Goal: Task Accomplishment & Management: Complete application form

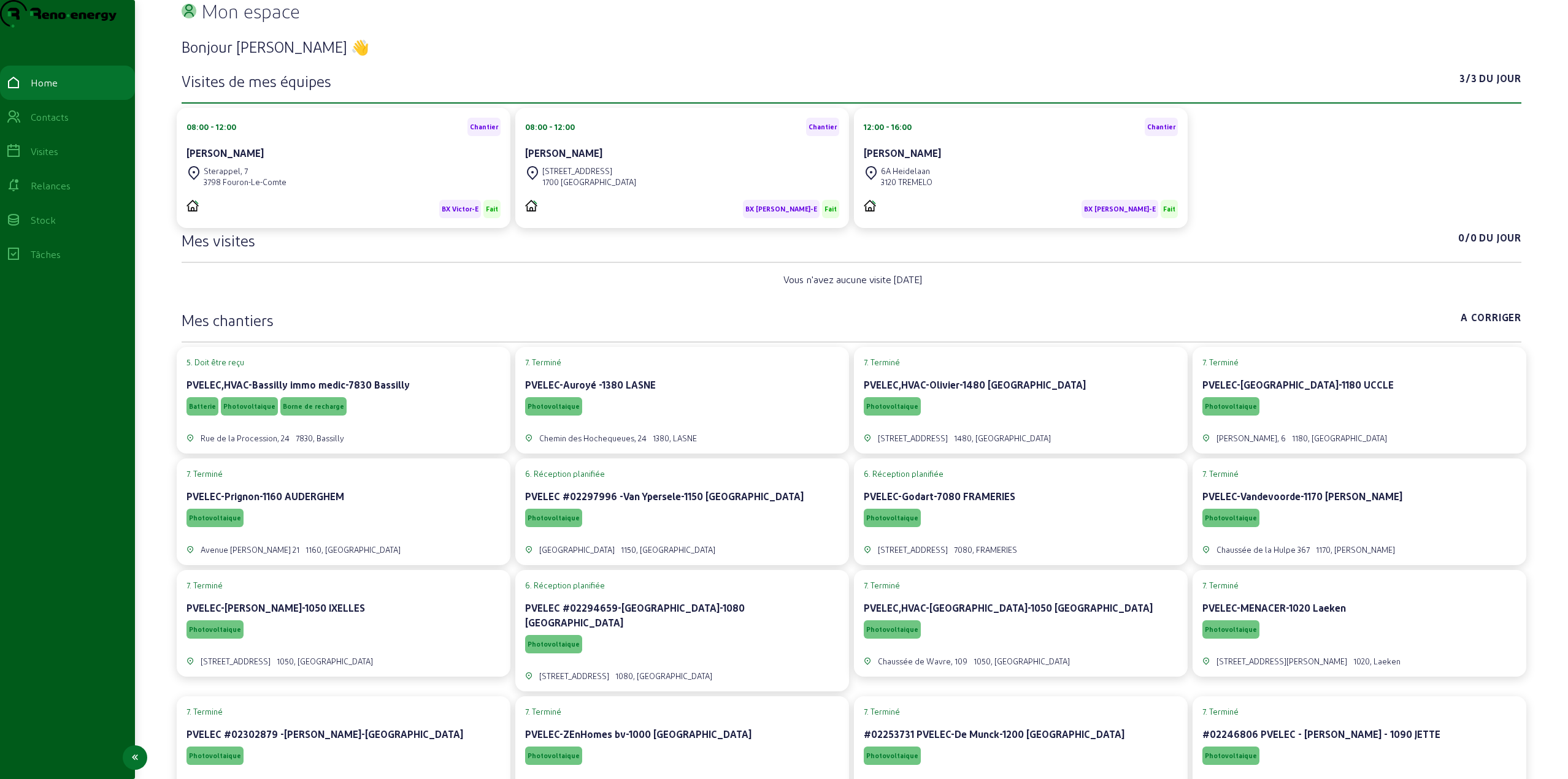
click at [52, 159] on div "Visites" at bounding box center [44, 151] width 27 height 15
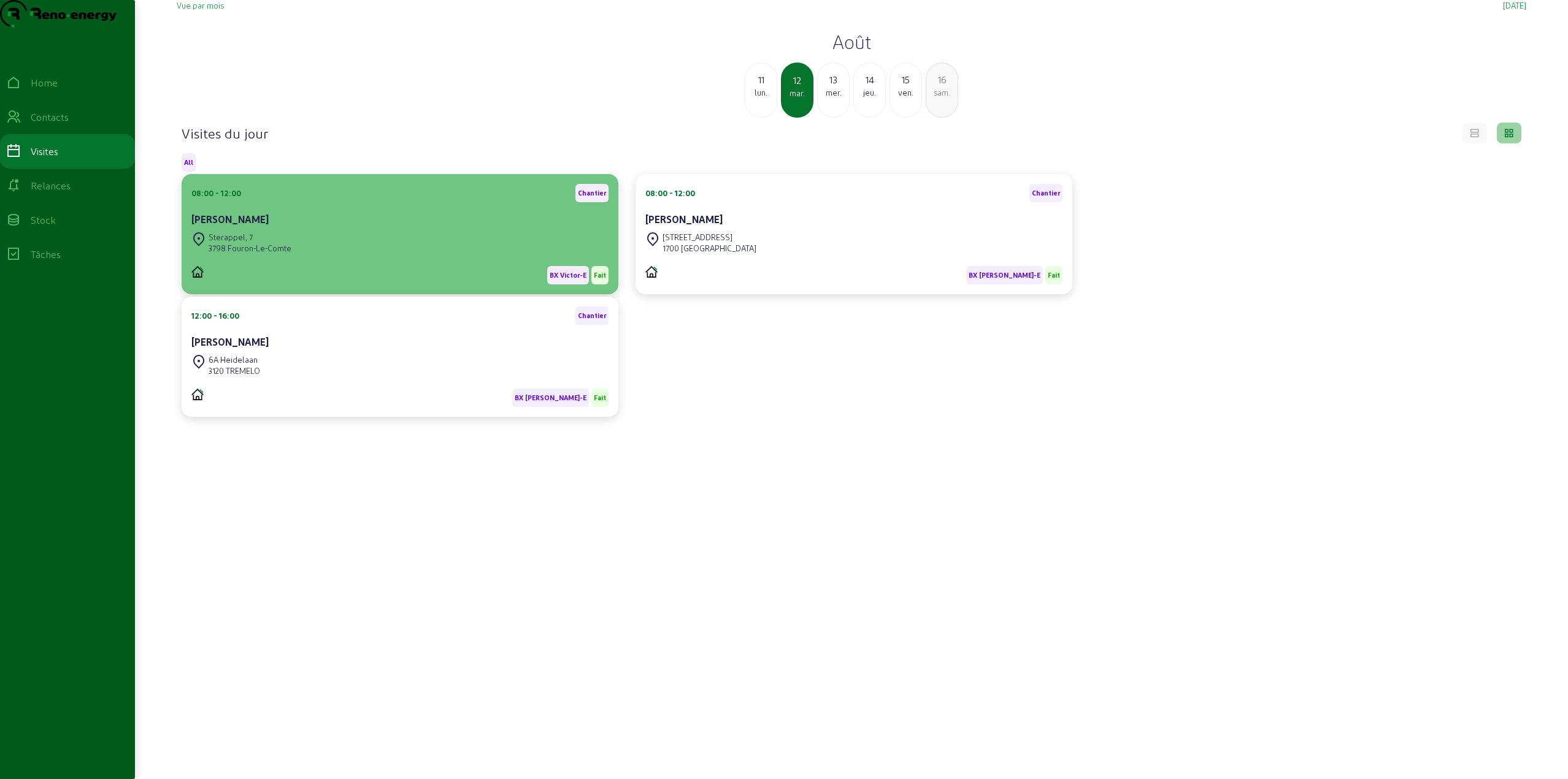
click at [423, 256] on div "Sterappel, [STREET_ADDRESS]" at bounding box center [400, 242] width 417 height 27
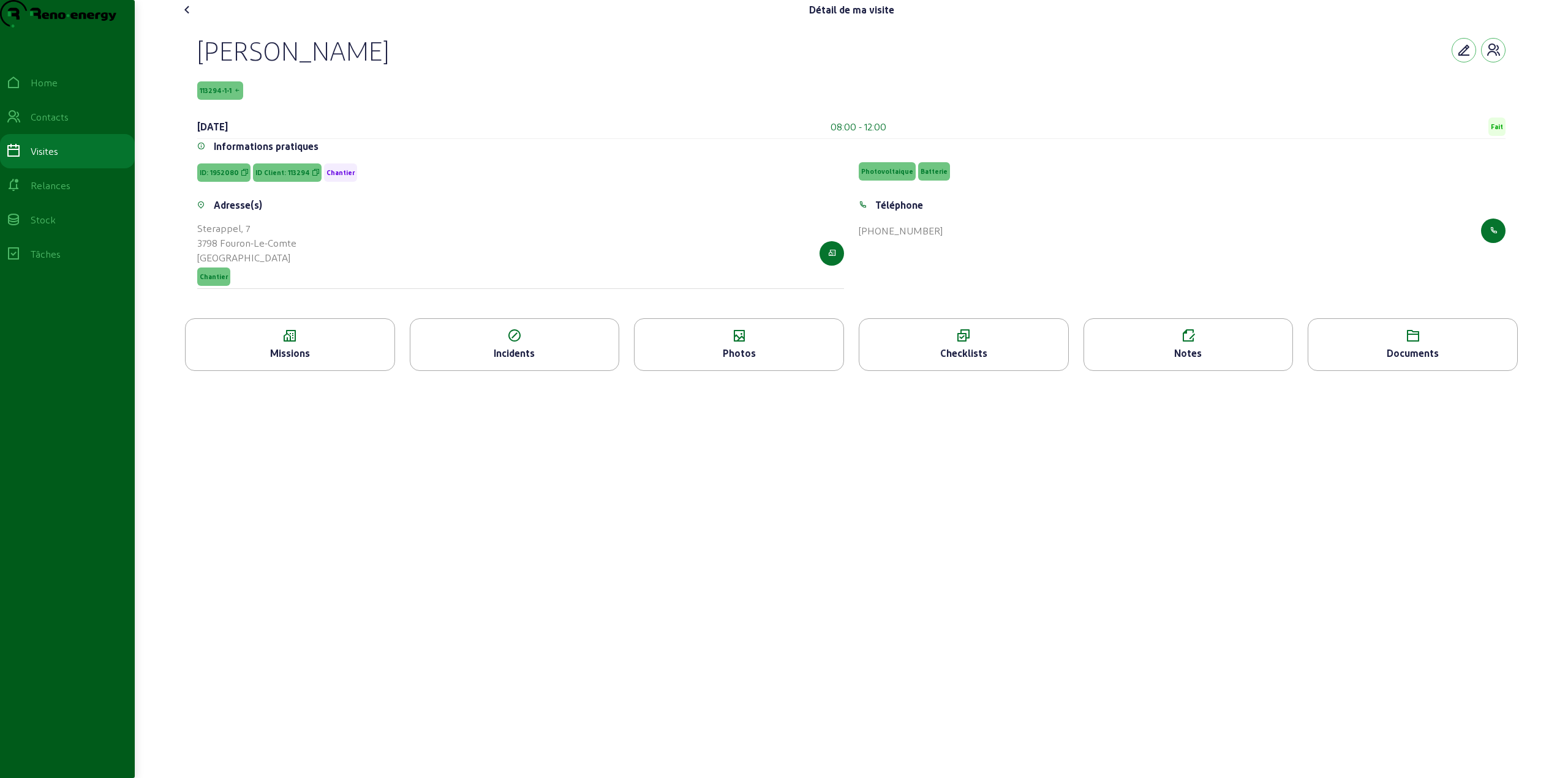
click at [968, 361] on div "Checklists" at bounding box center [963, 353] width 209 height 15
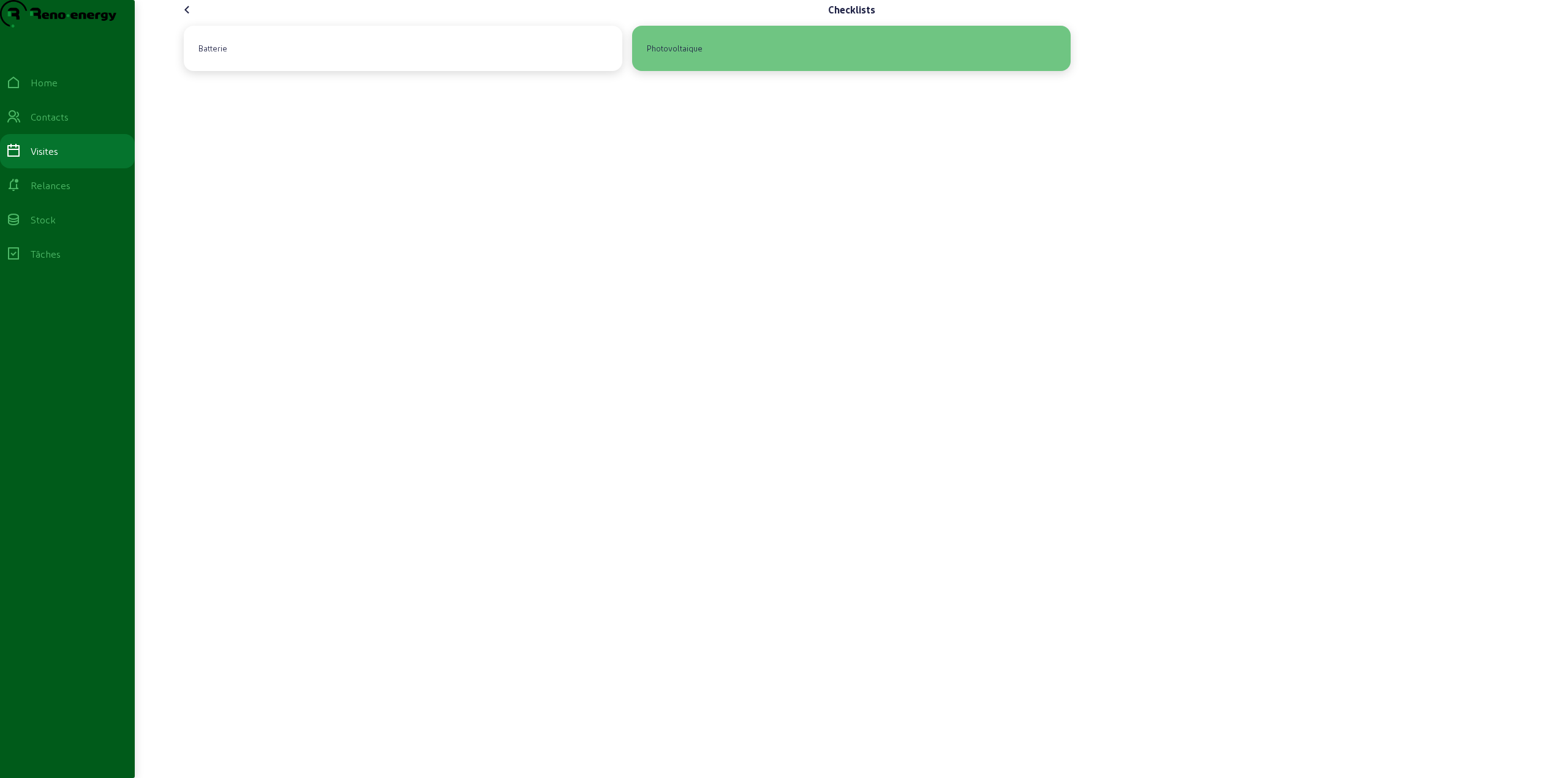
click at [673, 59] on div "Photovoltaique" at bounding box center [675, 48] width 66 height 21
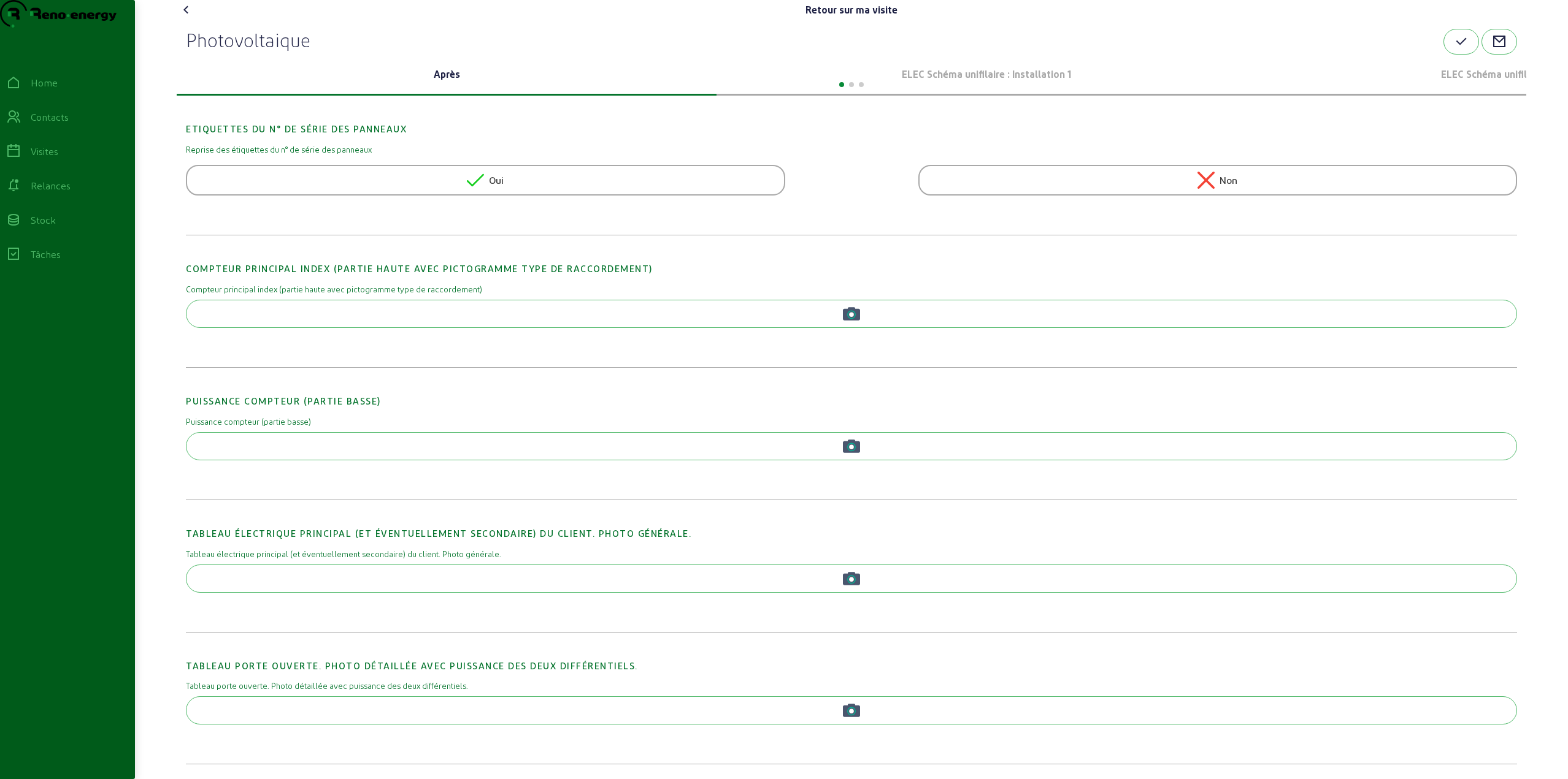
click at [945, 82] on p "ELEC Schéma unifilaire : Installation 1" at bounding box center [986, 74] width 530 height 15
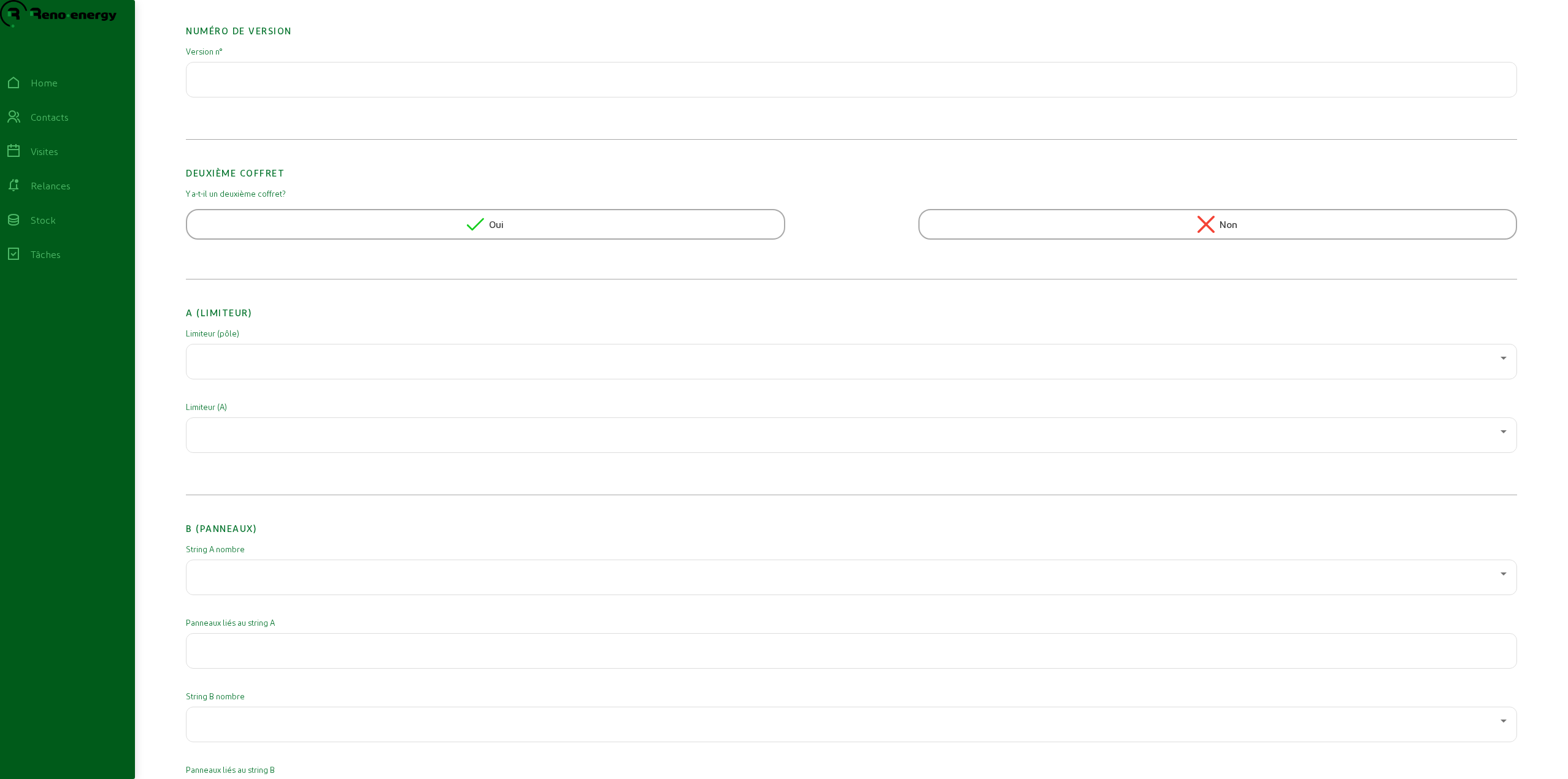
scroll to position [122, 0]
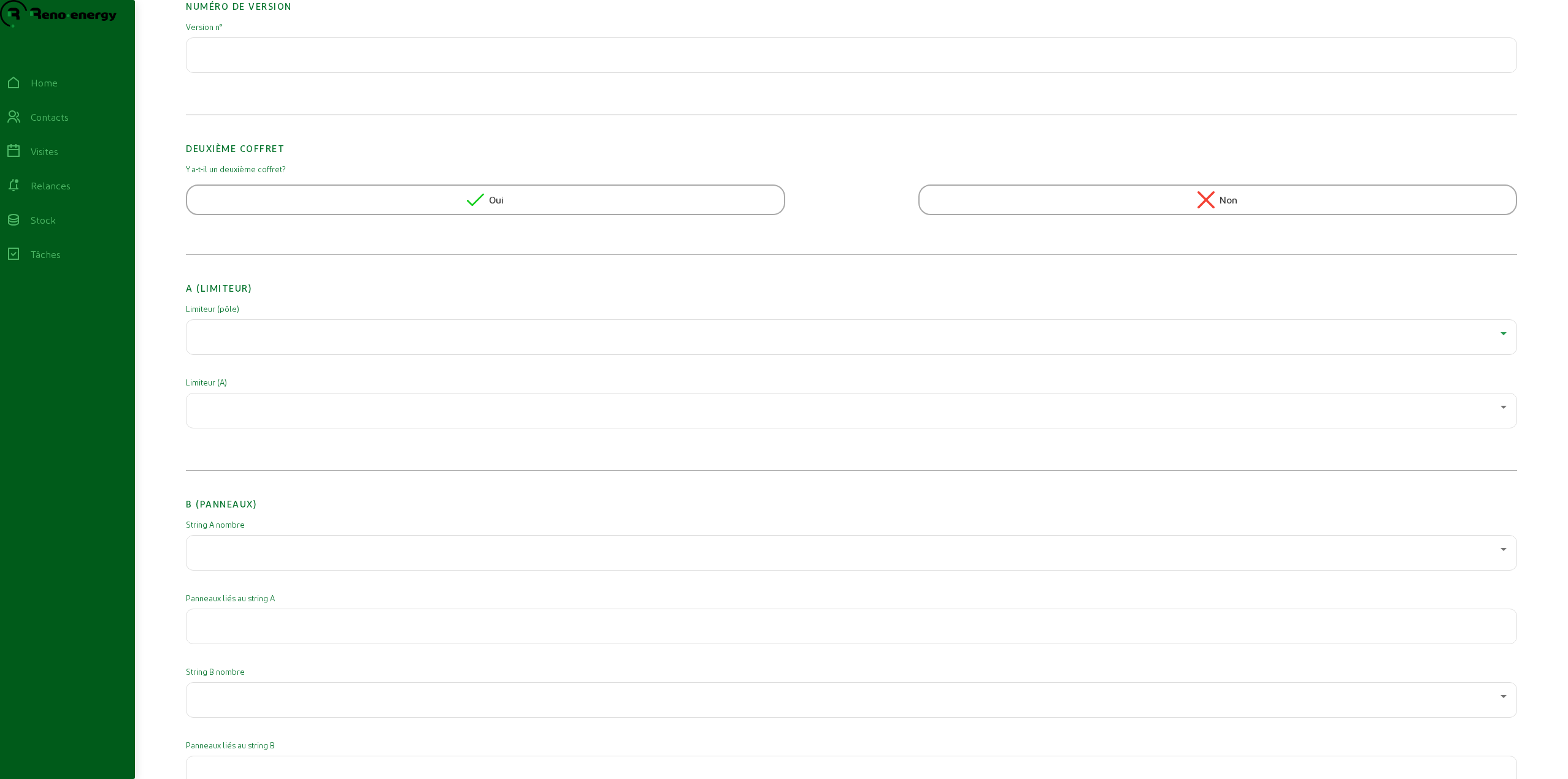
click at [274, 341] on div at bounding box center [848, 333] width 1304 height 15
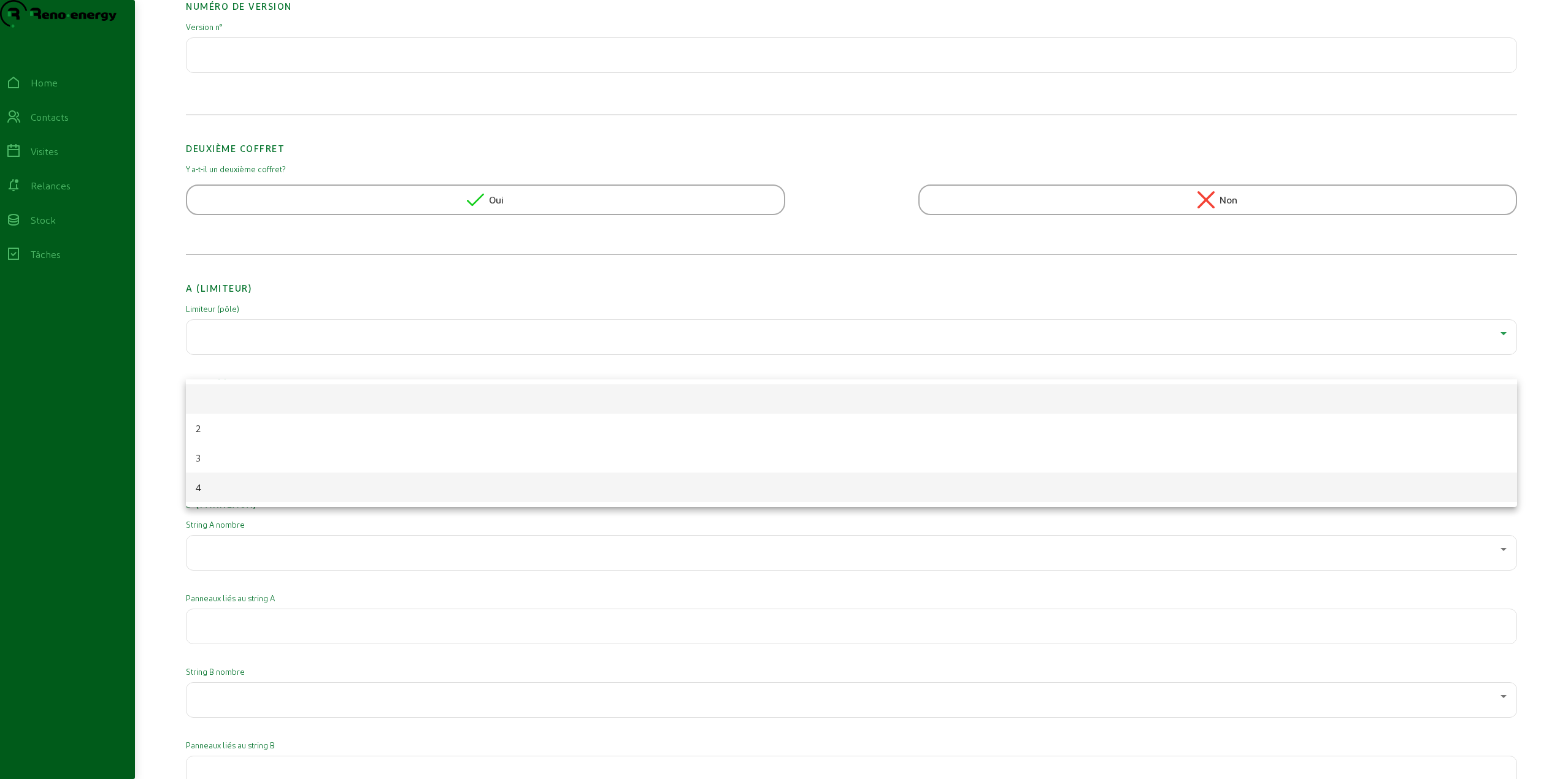
click at [222, 493] on mat-option "4" at bounding box center [851, 487] width 1331 height 29
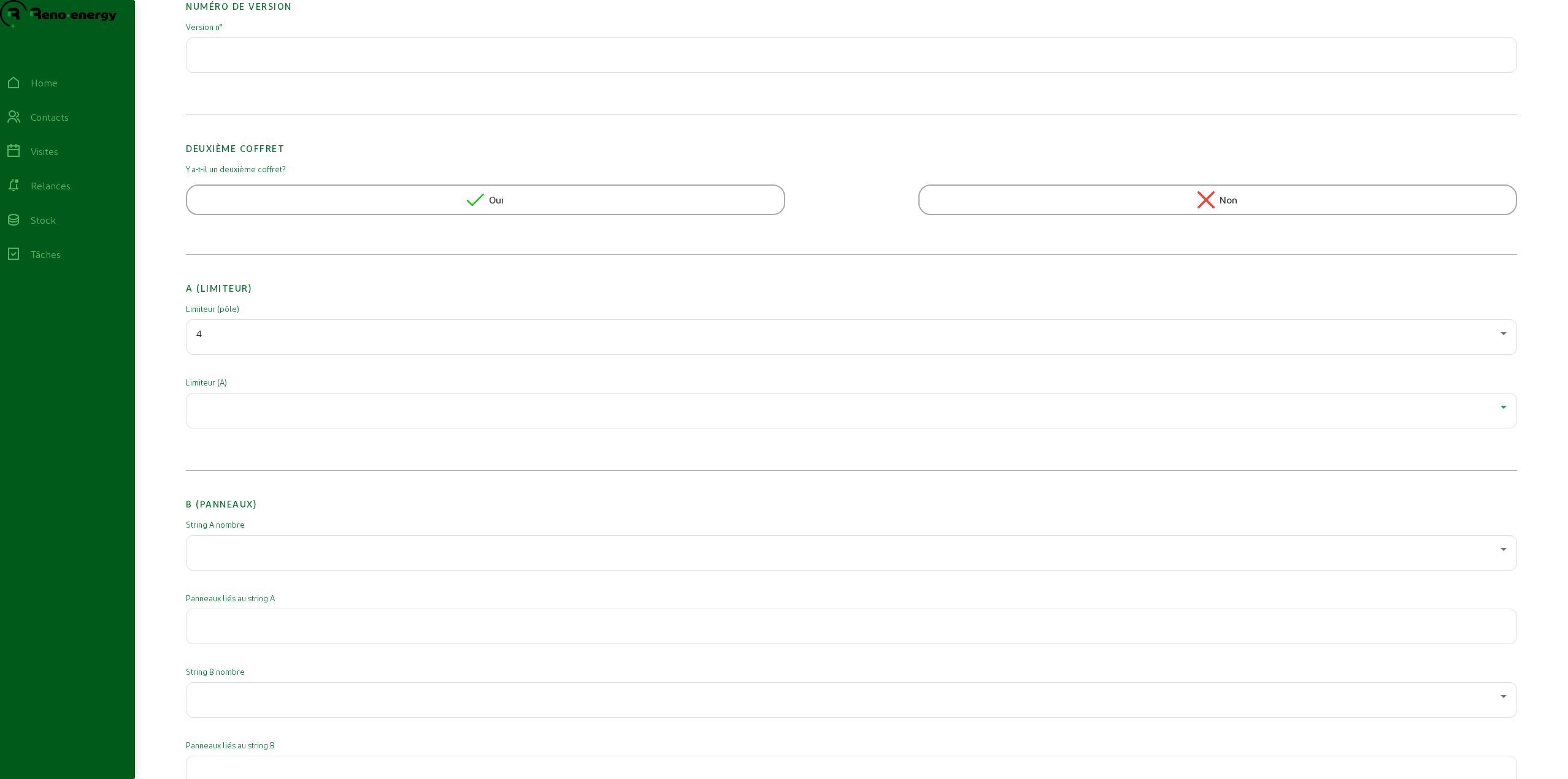
click at [258, 414] on div at bounding box center [848, 407] width 1304 height 15
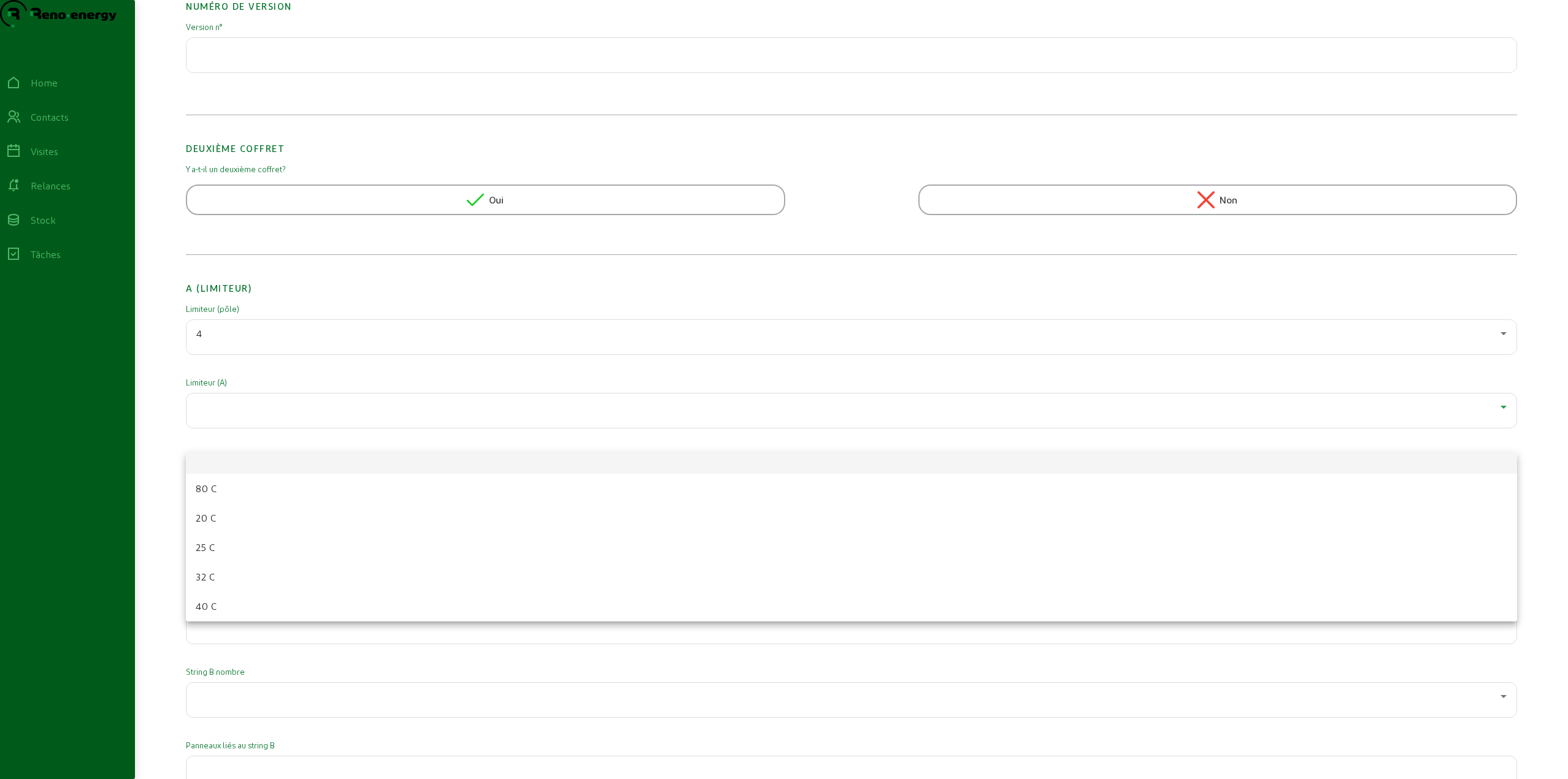
scroll to position [0, 0]
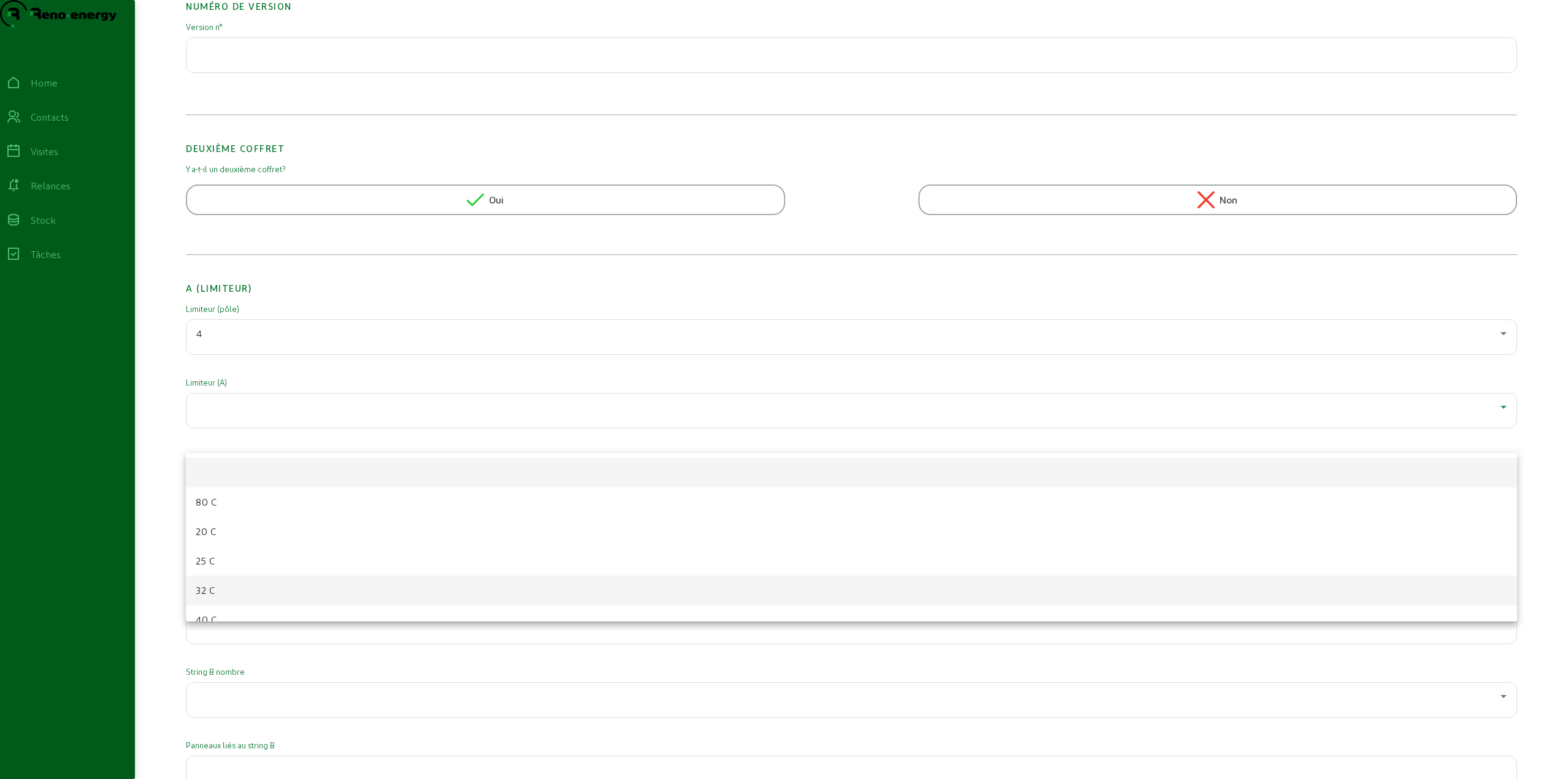
click at [217, 591] on mat-option "32 C" at bounding box center [851, 590] width 1331 height 29
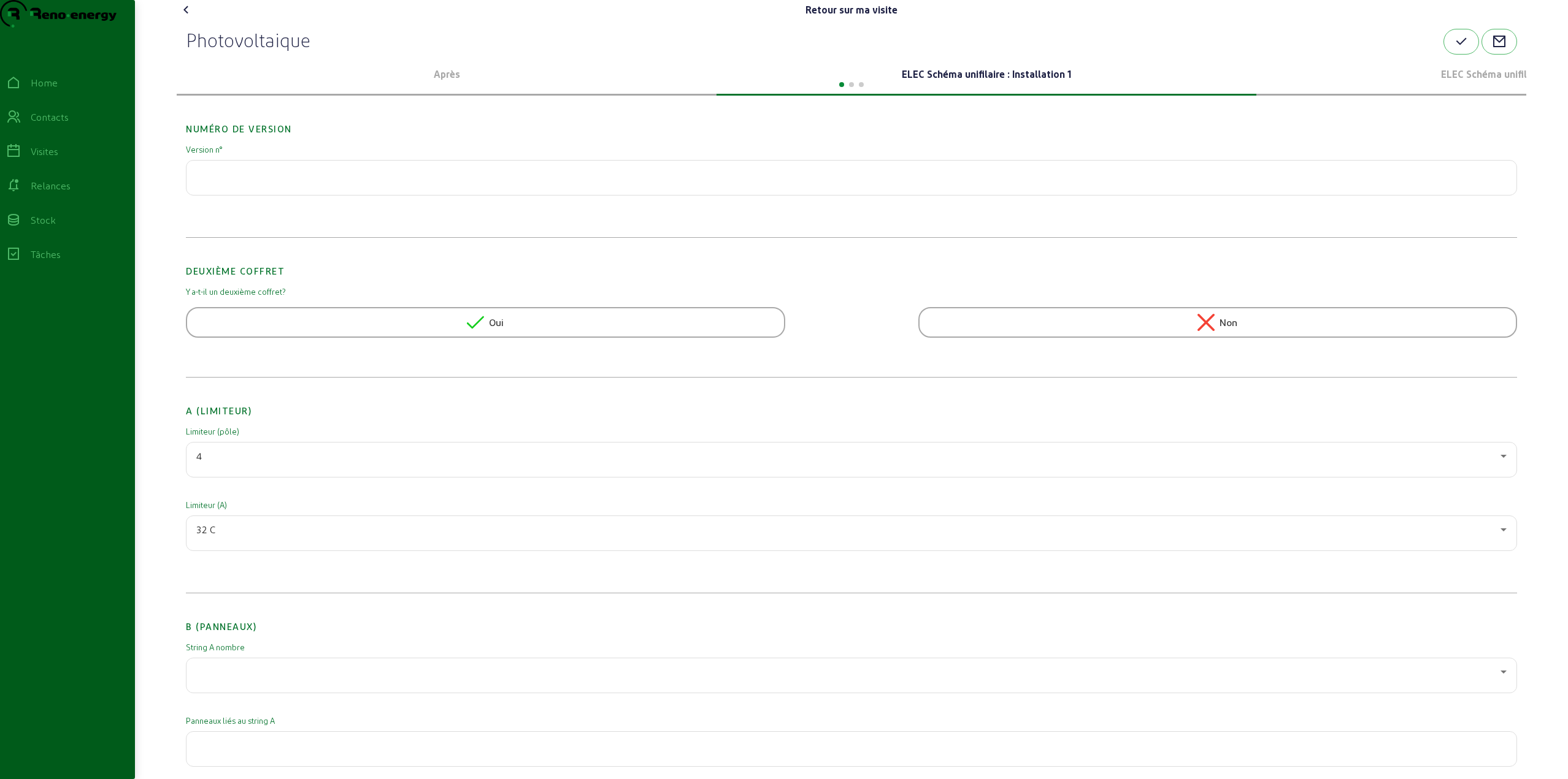
click at [1180, 337] on div "Non" at bounding box center [1217, 323] width 599 height 31
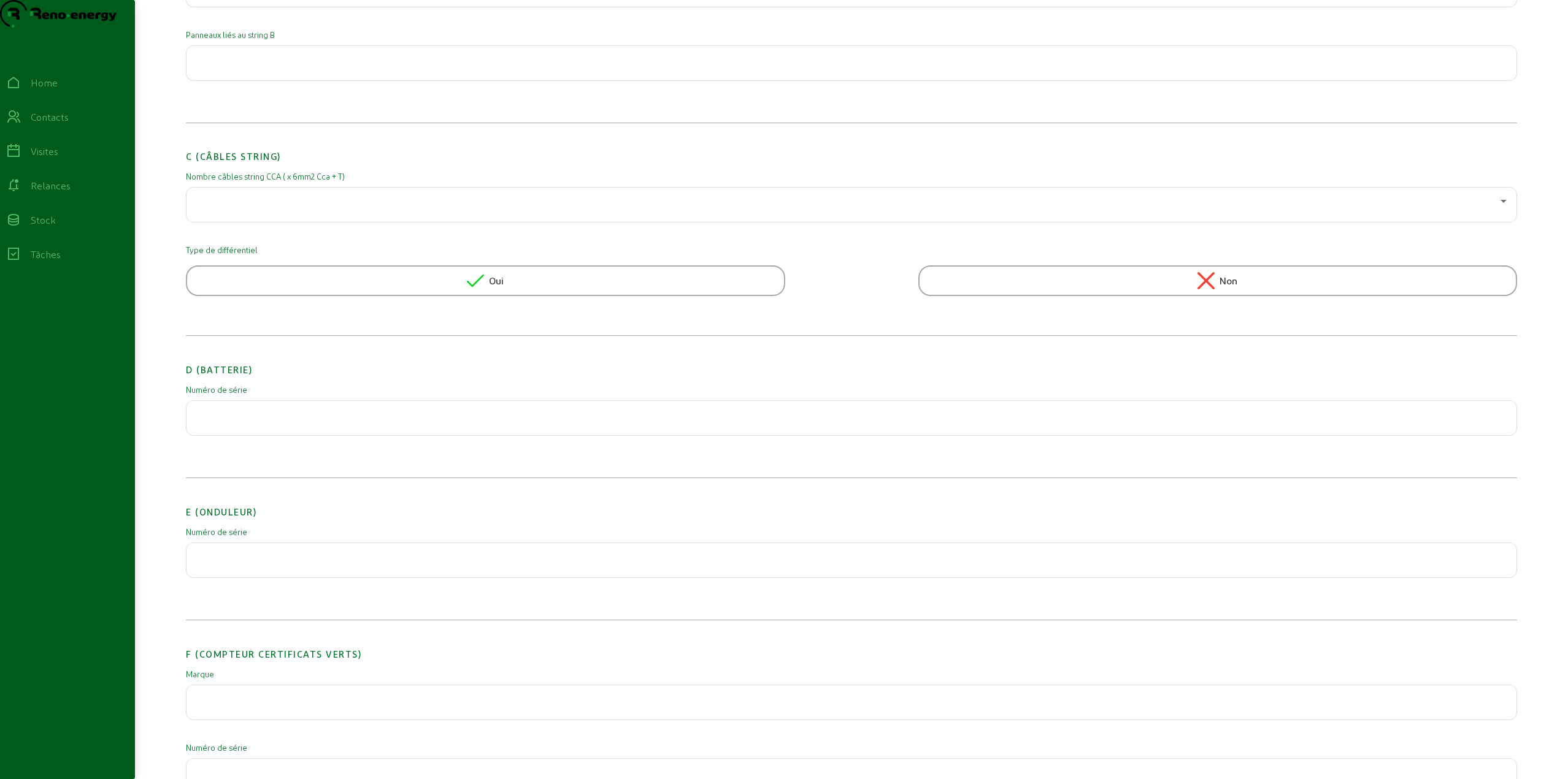
scroll to position [858, 0]
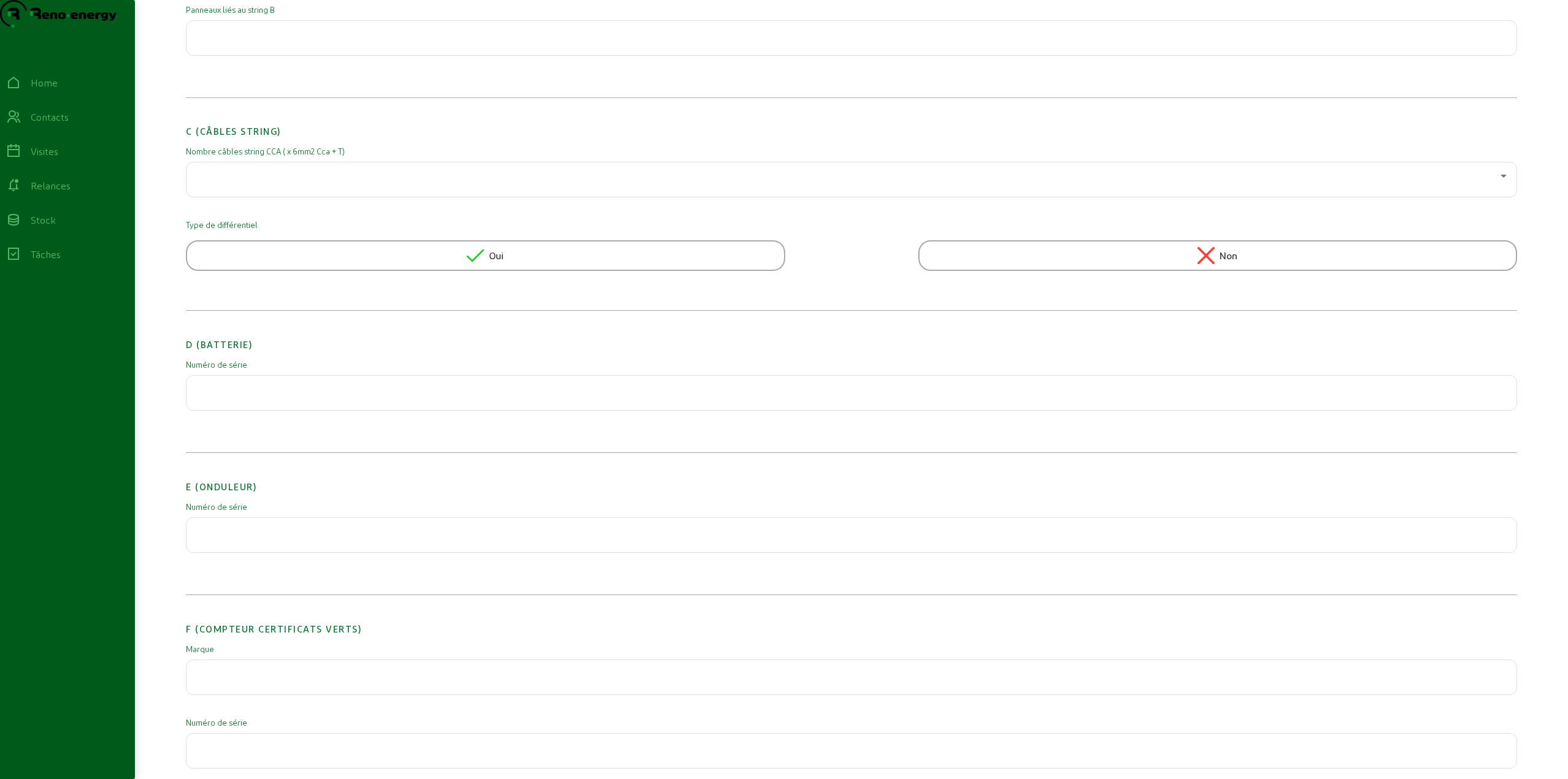
click at [285, 539] on input "text" at bounding box center [851, 531] width 1310 height 15
type input "-"
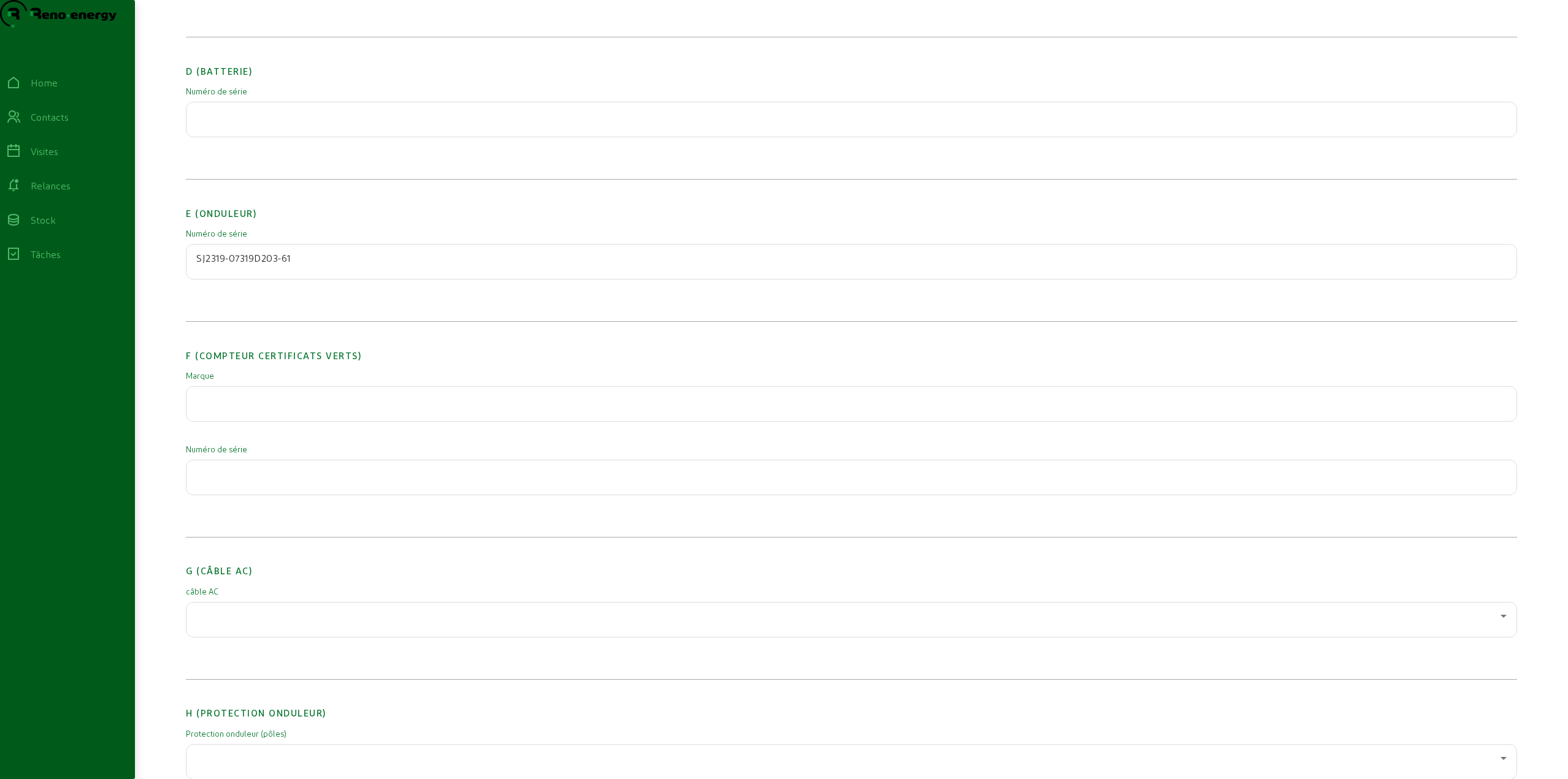
scroll to position [1226, 0]
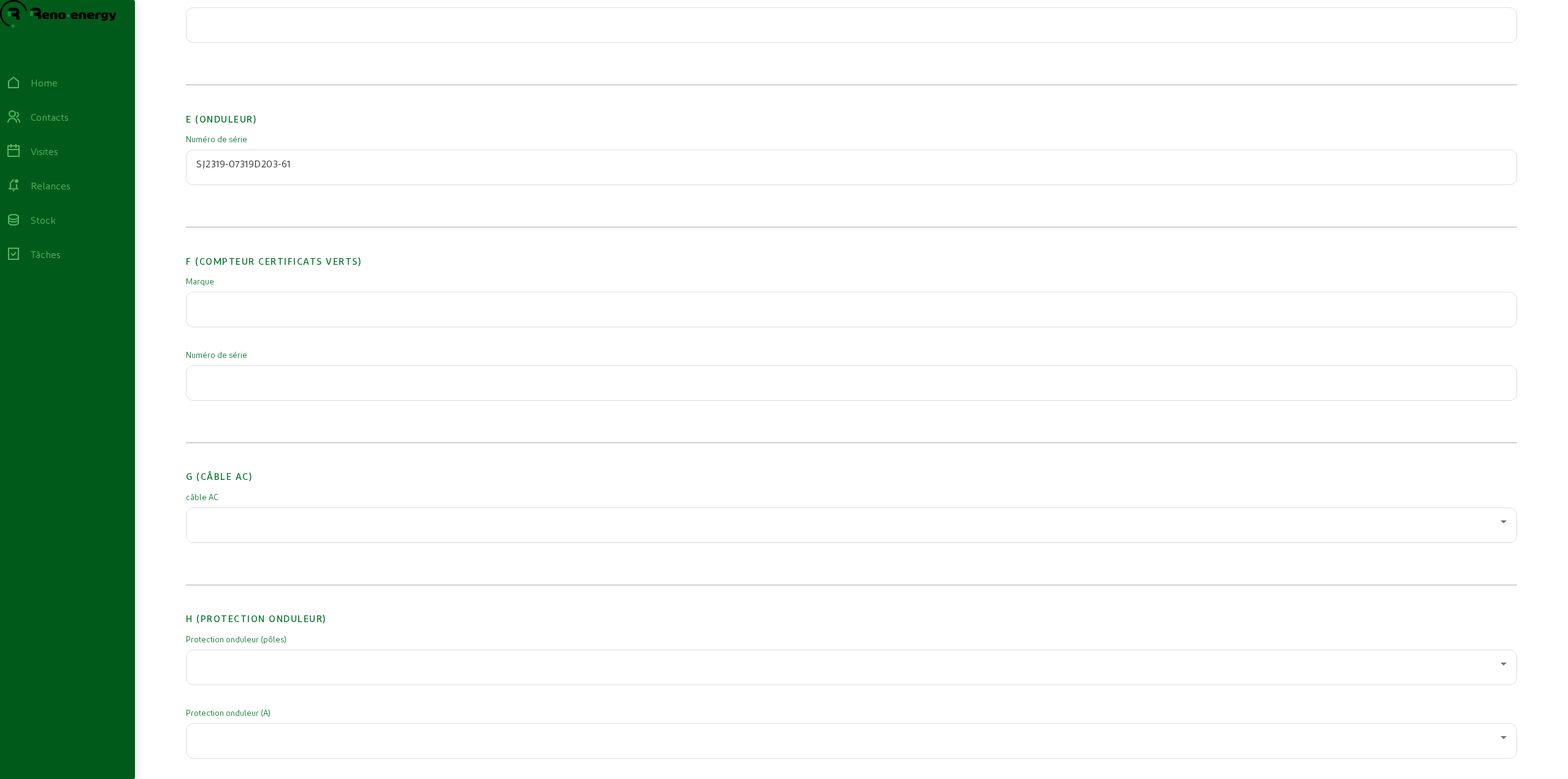
type input "SJ2319-07319D203-61"
click at [228, 543] on div at bounding box center [851, 525] width 1310 height 34
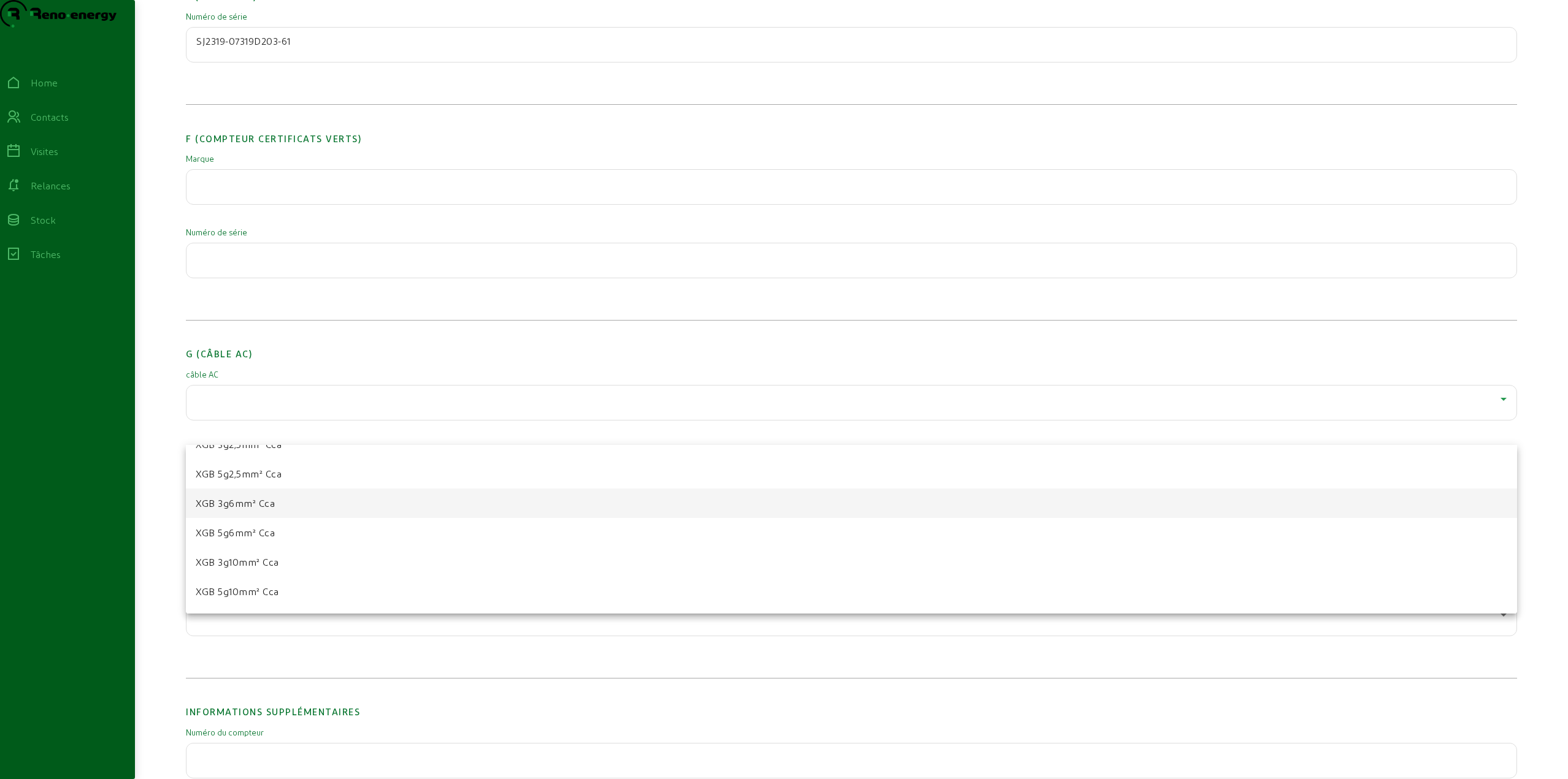
scroll to position [43, 0]
click at [224, 513] on span "XGB 3g6mm² Cca" at bounding box center [235, 510] width 79 height 15
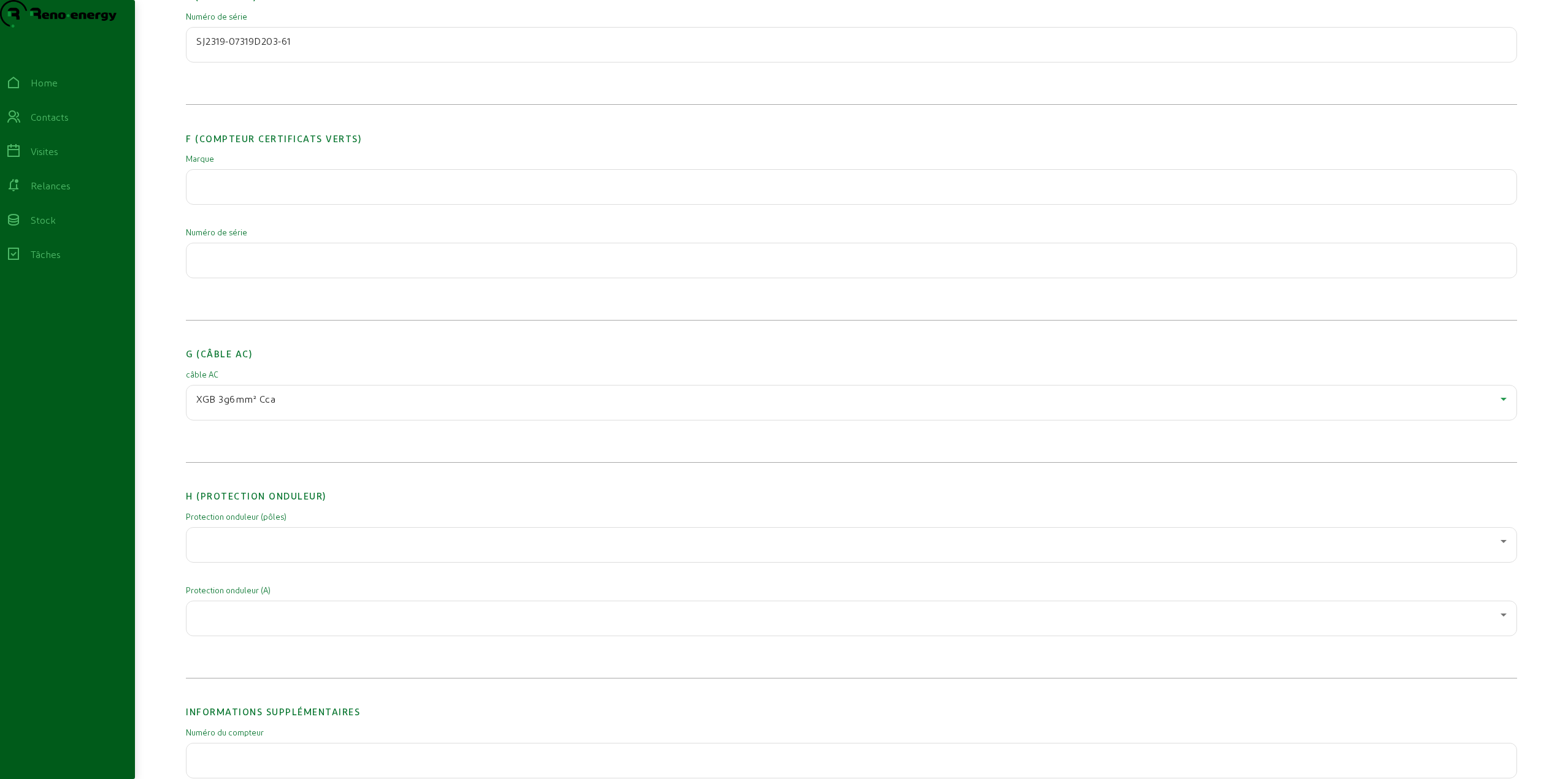
click at [215, 420] on div "XGB 3g6mm² Cca" at bounding box center [851, 402] width 1310 height 34
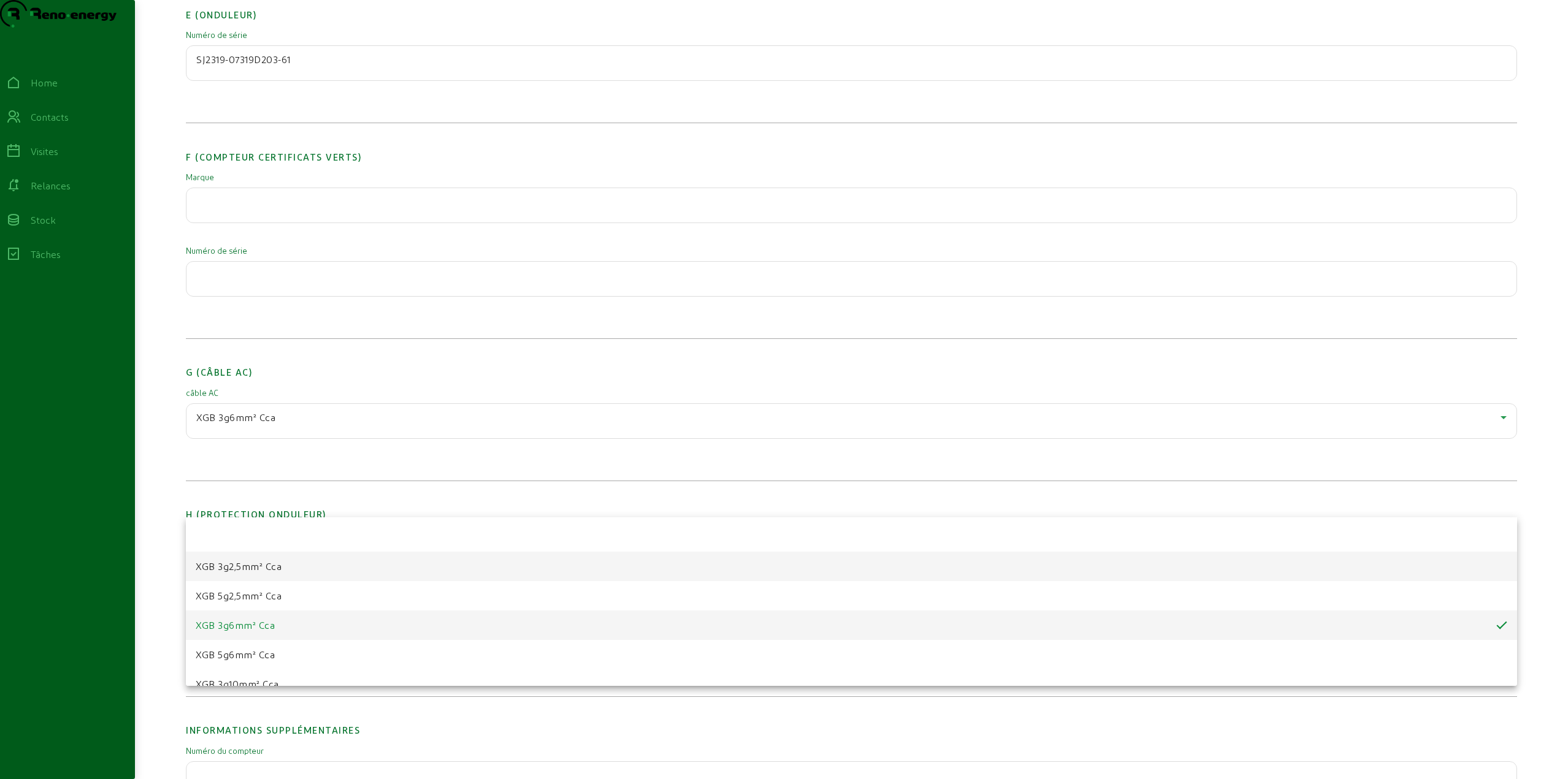
scroll to position [1226, 0]
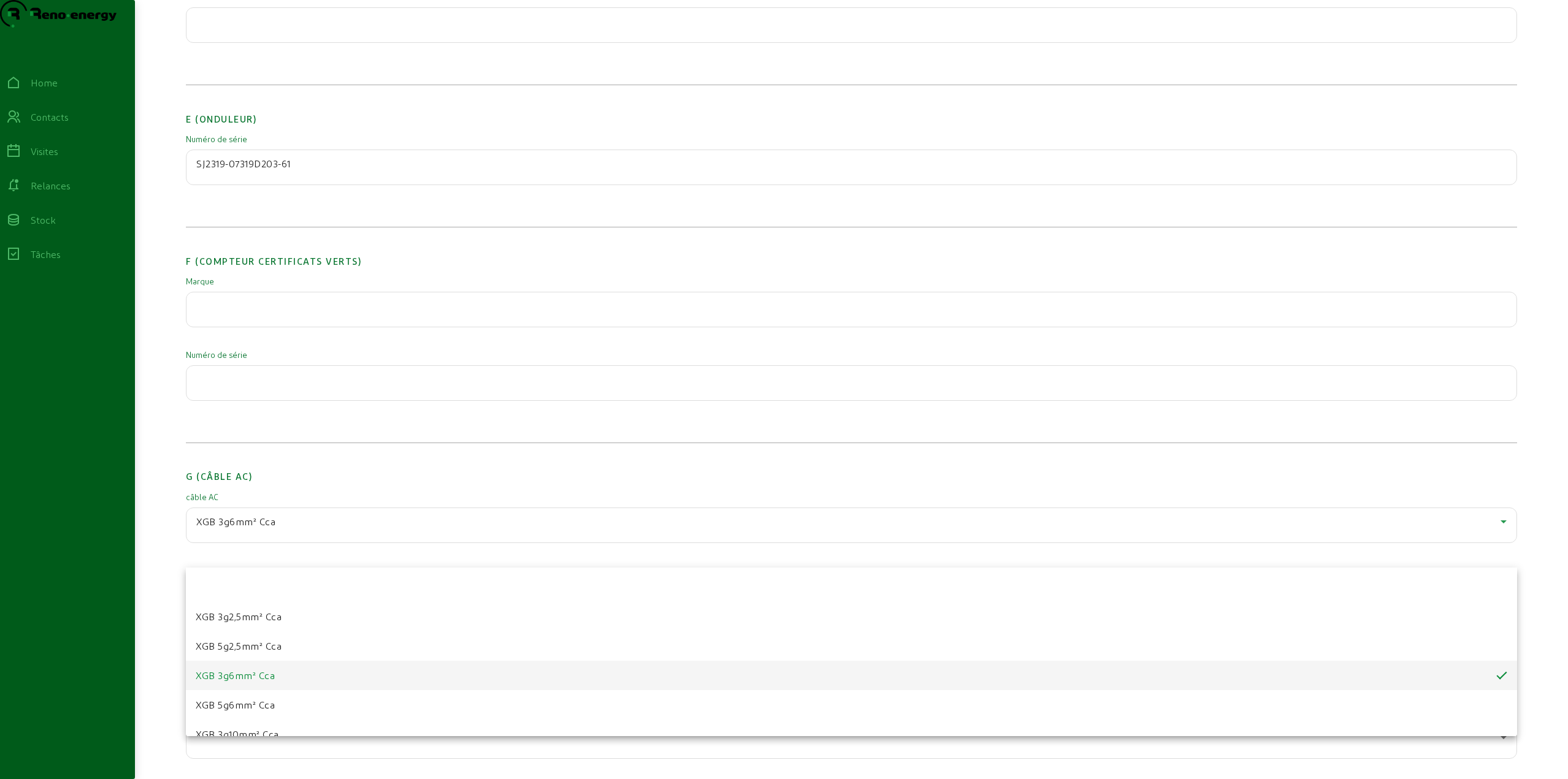
click at [231, 678] on span "XGB 3g6mm² Cca" at bounding box center [235, 675] width 79 height 15
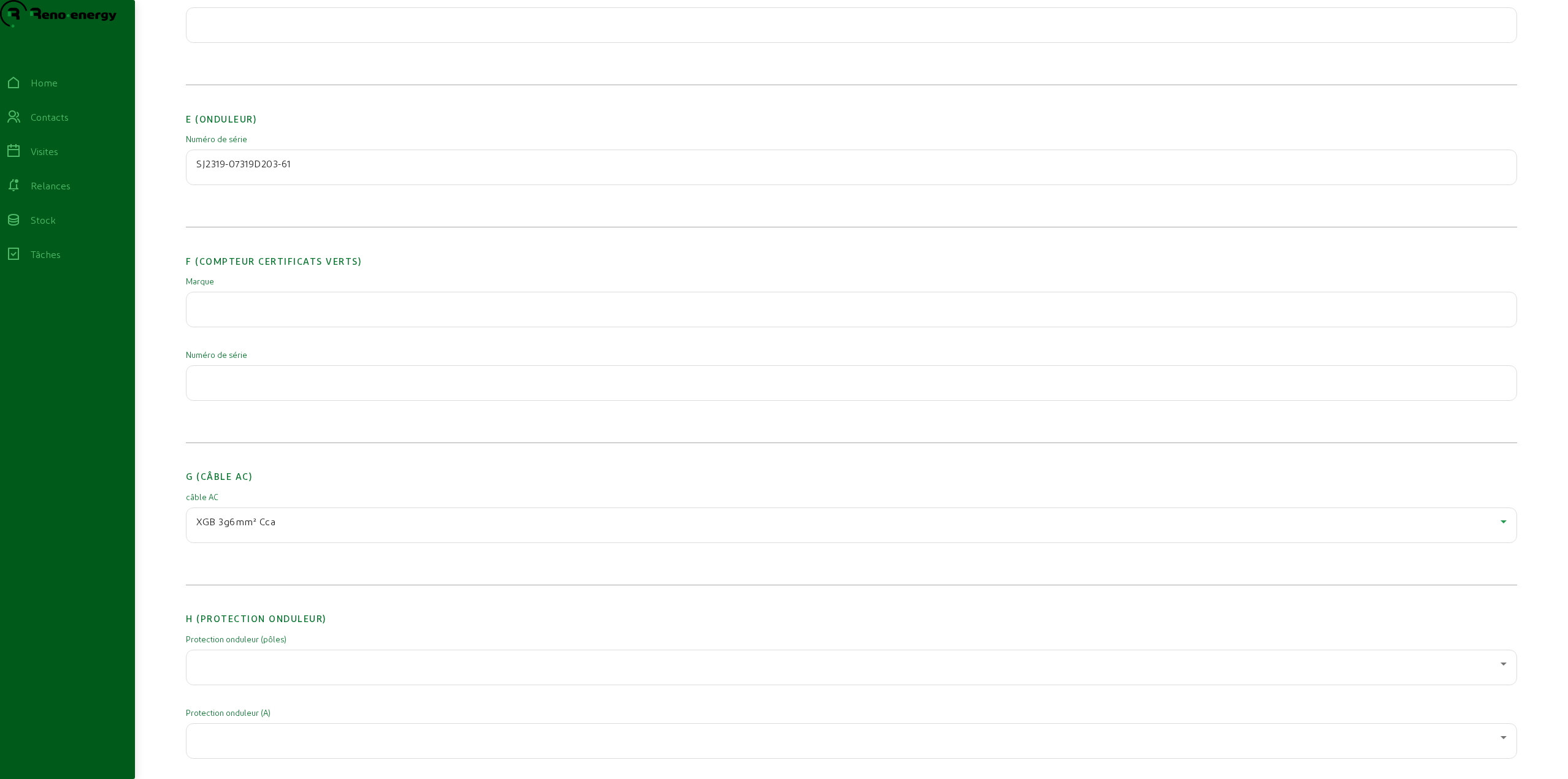
click at [224, 527] on span "XGB 3g6mm² Cca" at bounding box center [236, 521] width 79 height 12
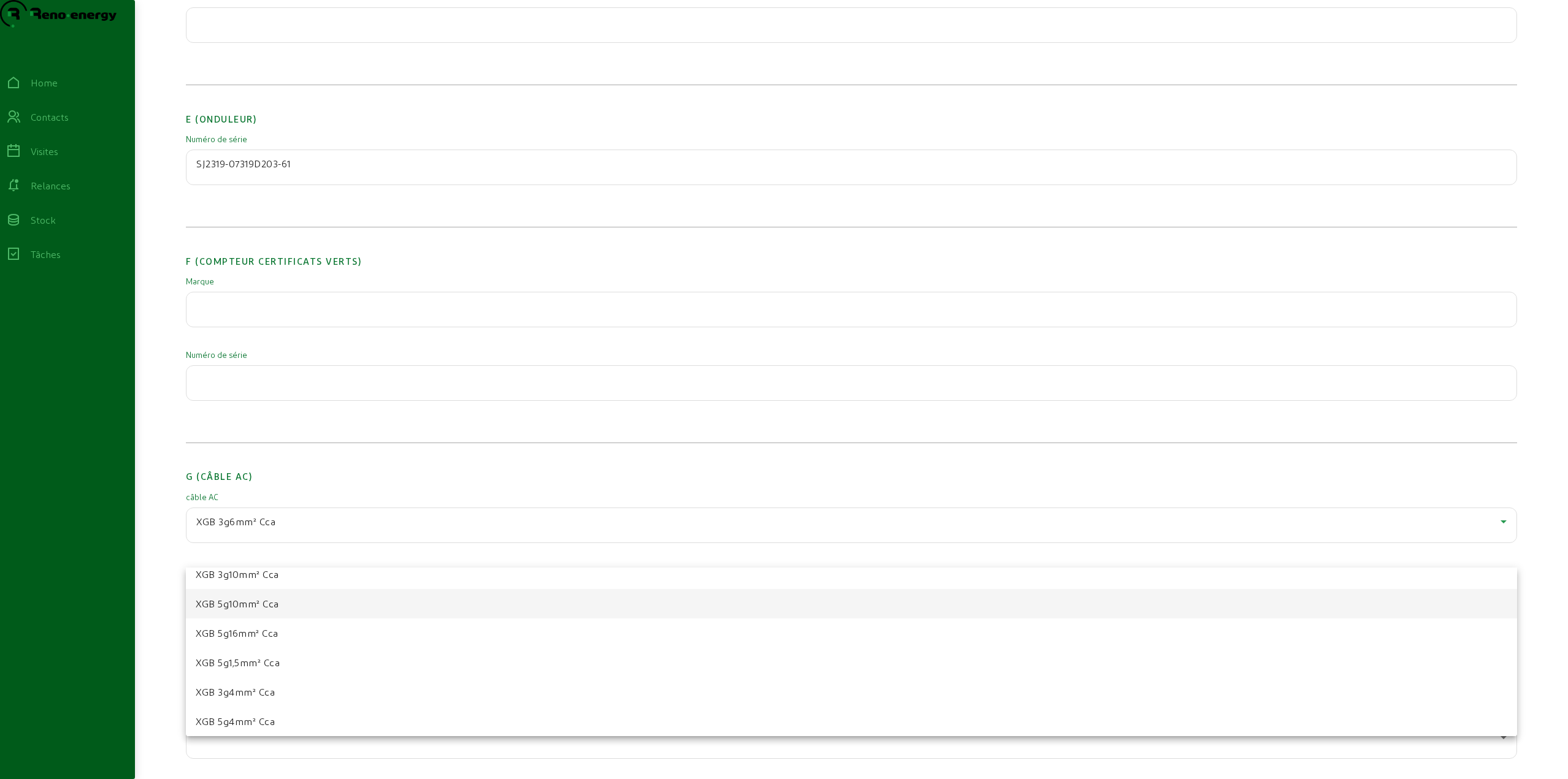
scroll to position [165, 0]
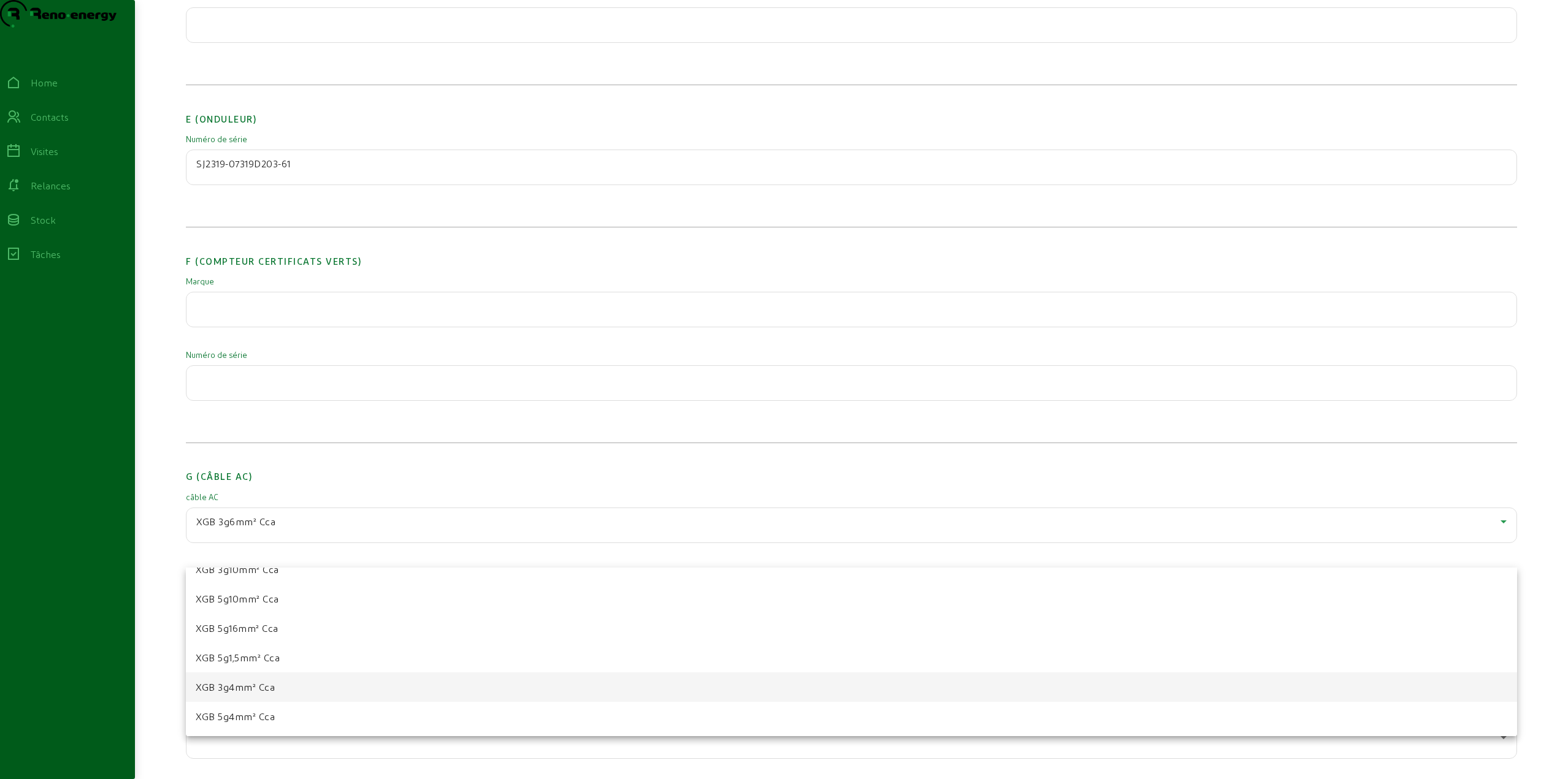
click at [278, 690] on mat-option "XGB 3g4mm² Cca" at bounding box center [851, 687] width 1331 height 29
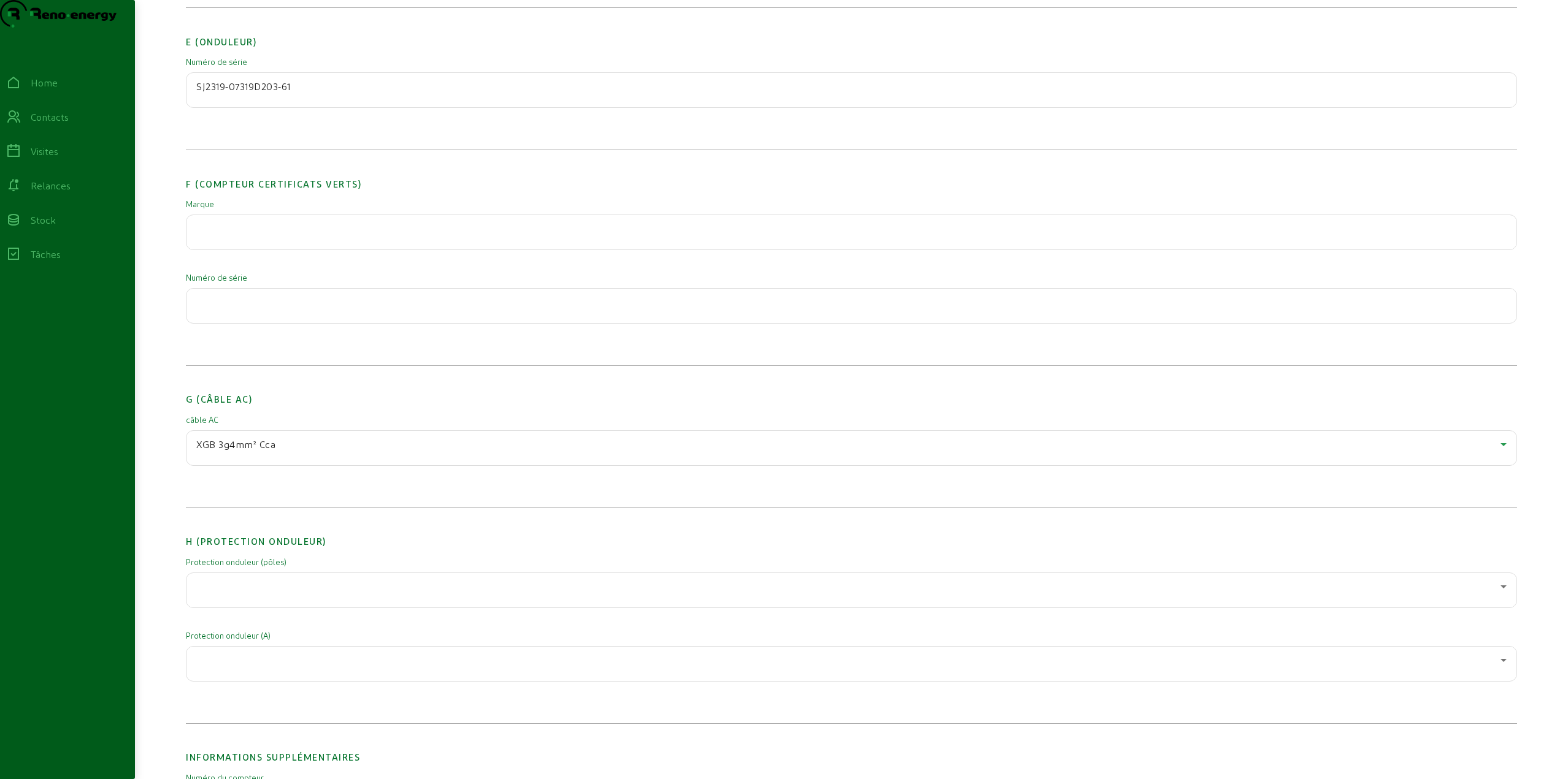
scroll to position [1348, 0]
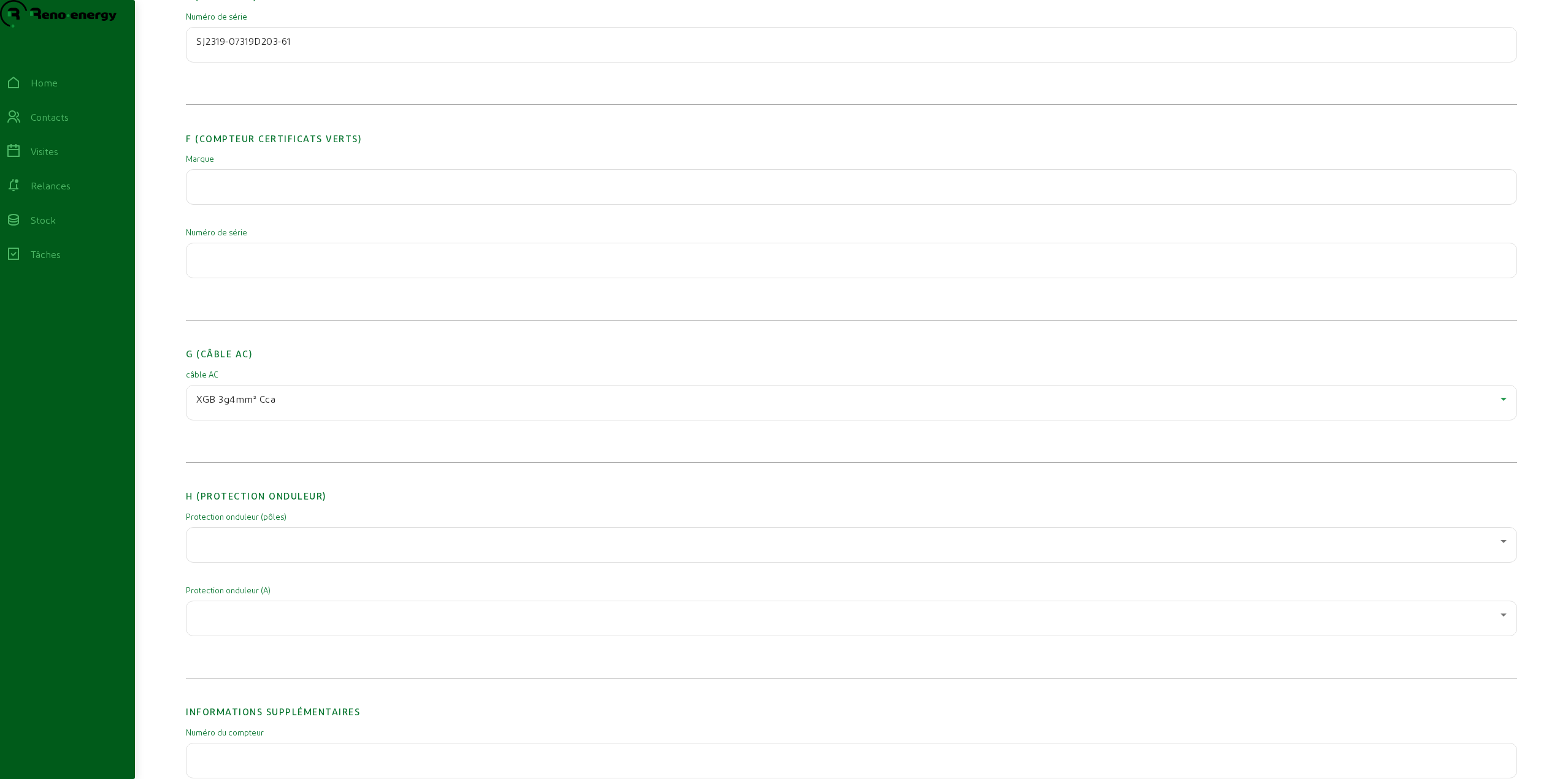
click at [247, 548] on div at bounding box center [848, 541] width 1304 height 15
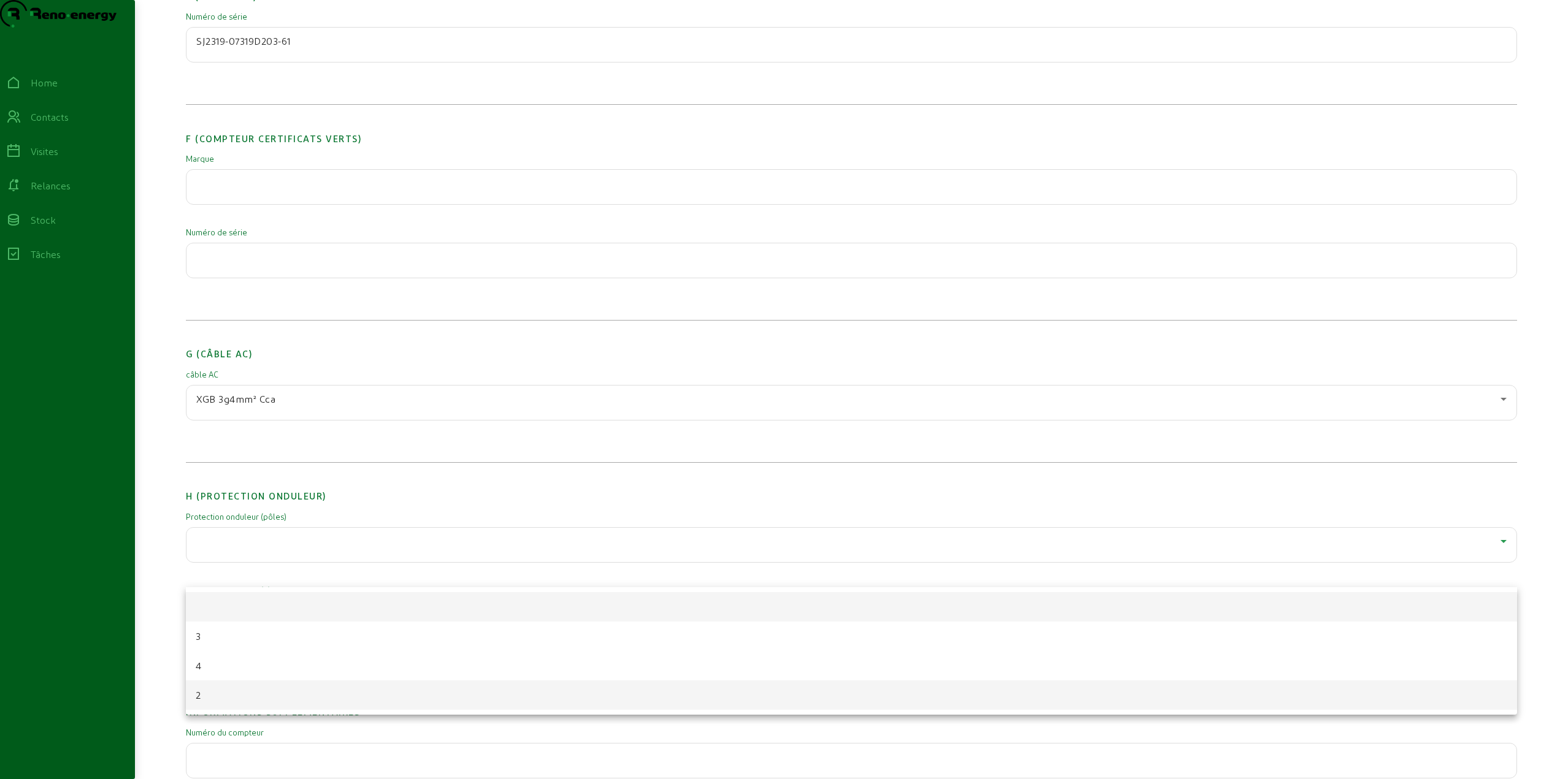
click at [213, 694] on mat-option "2" at bounding box center [851, 695] width 1331 height 29
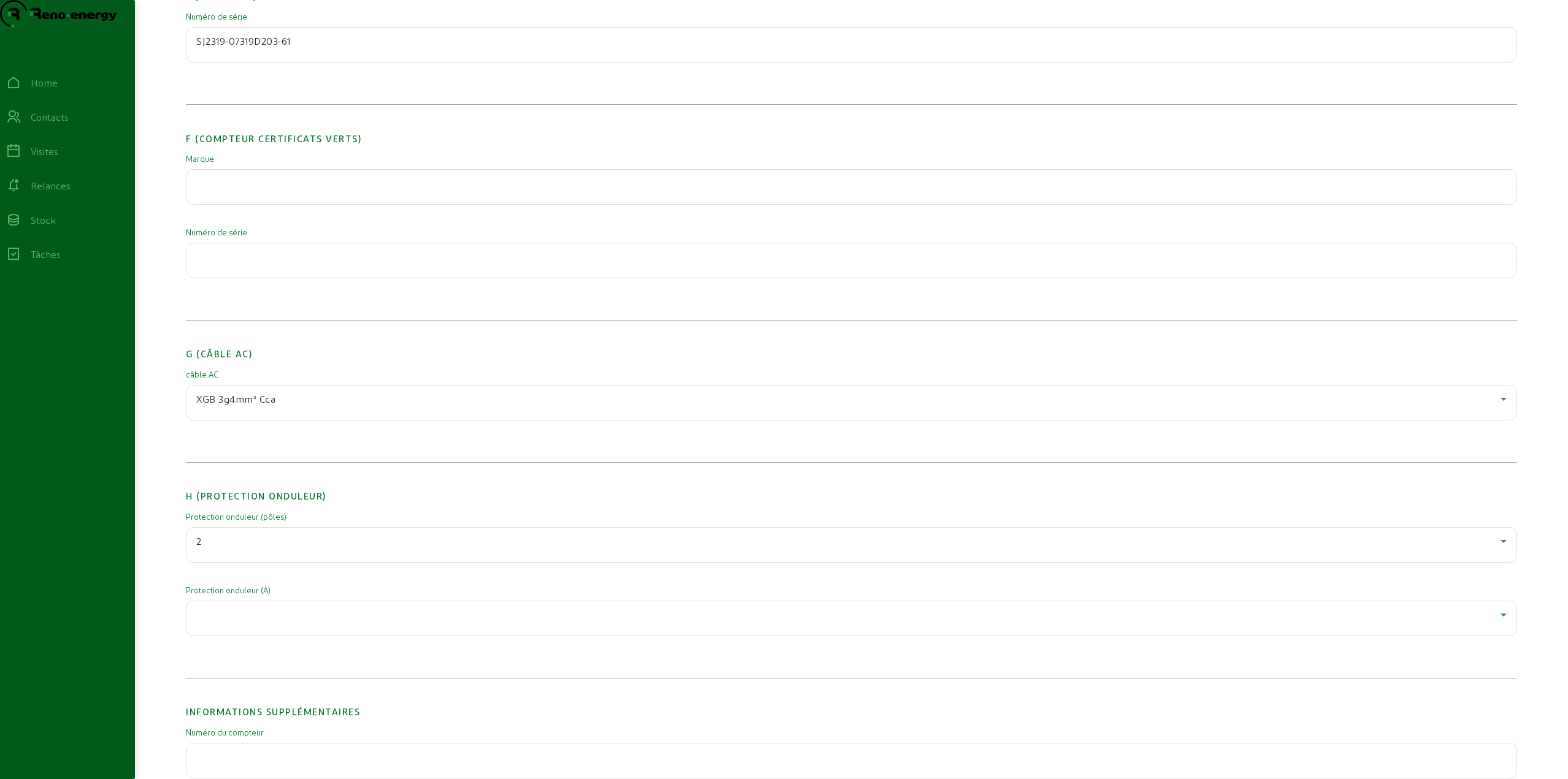
click at [255, 623] on div at bounding box center [848, 615] width 1304 height 15
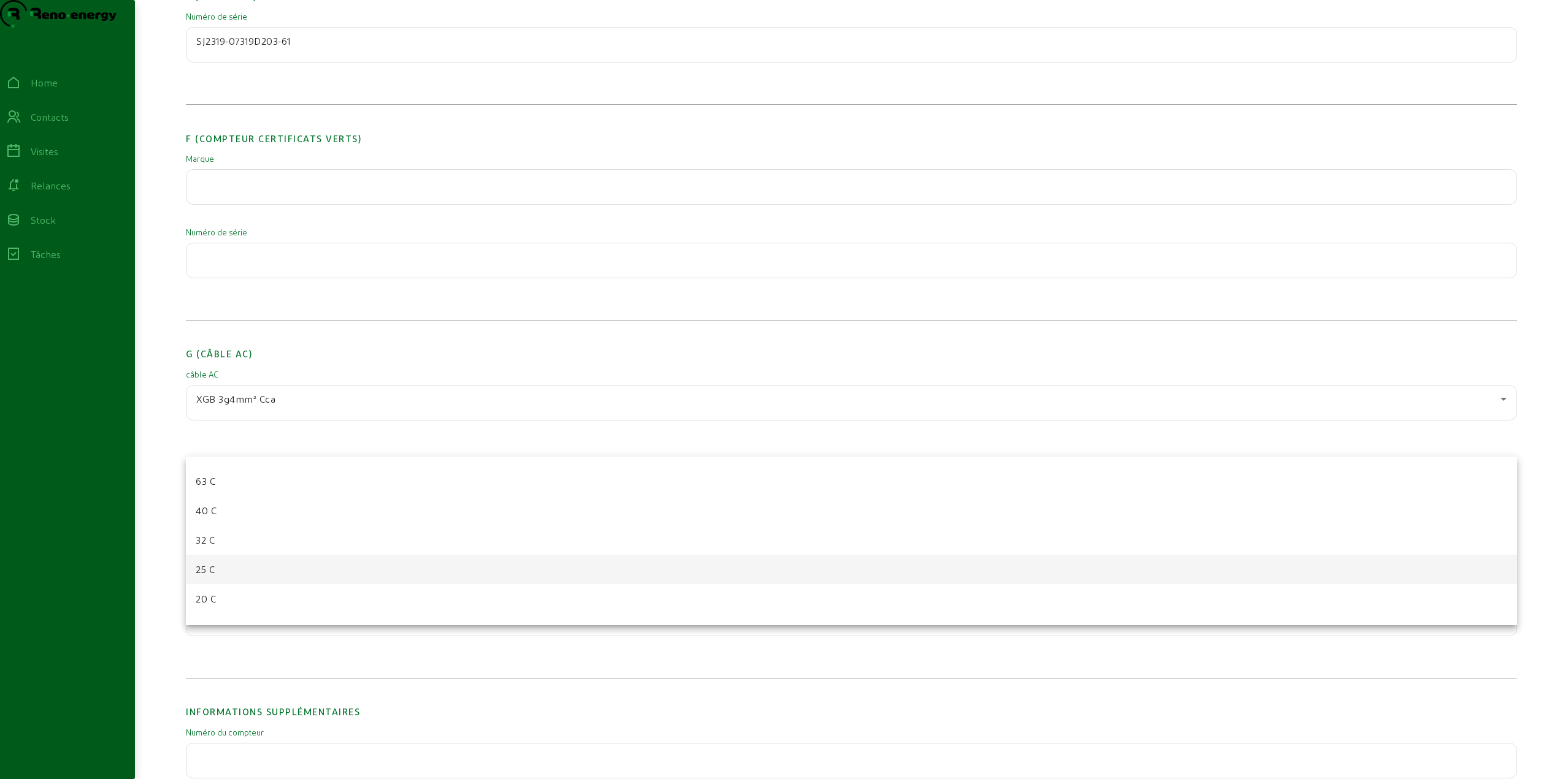
scroll to position [61, 0]
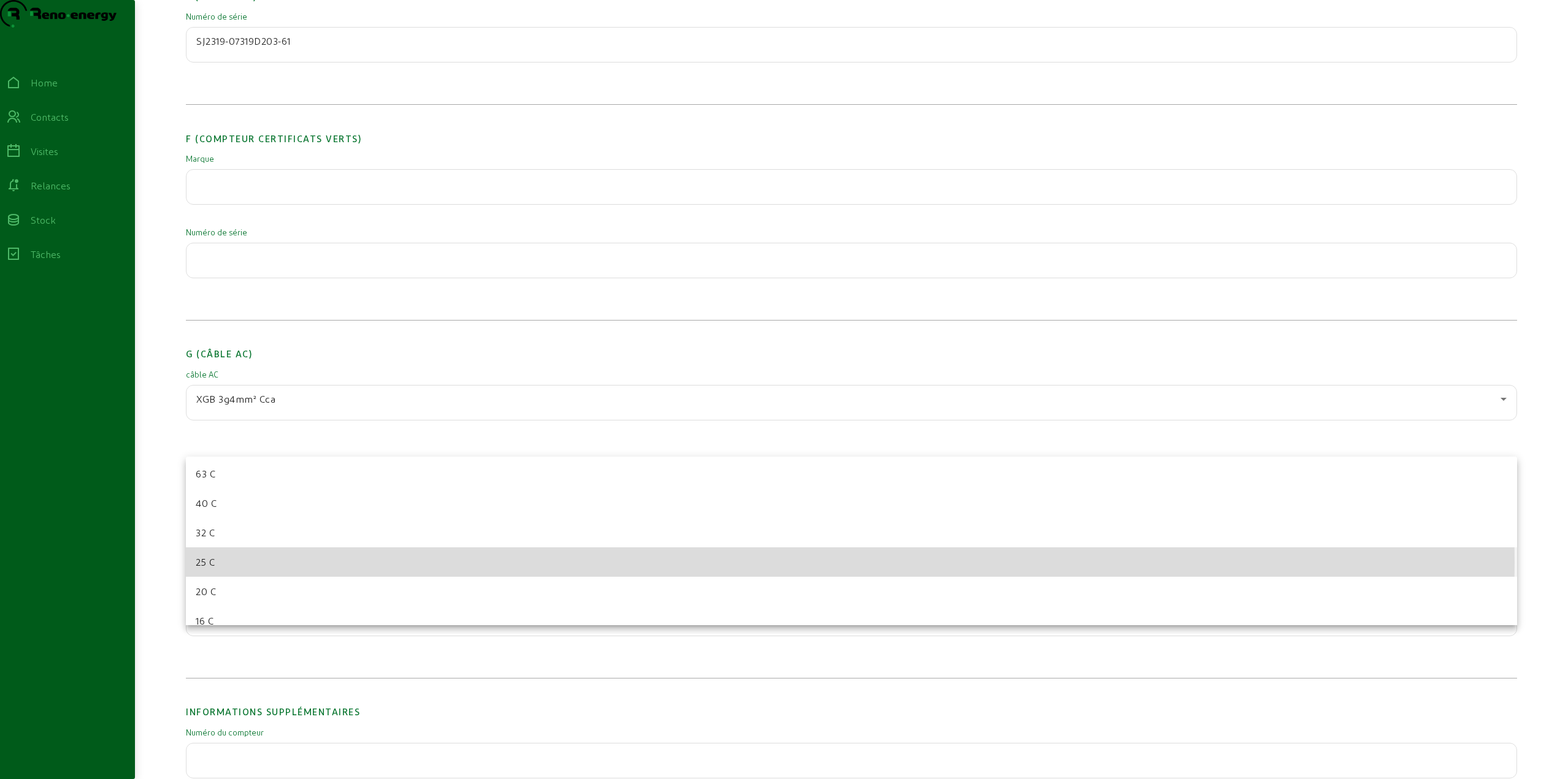
click at [217, 562] on mat-option "25 C" at bounding box center [851, 562] width 1331 height 29
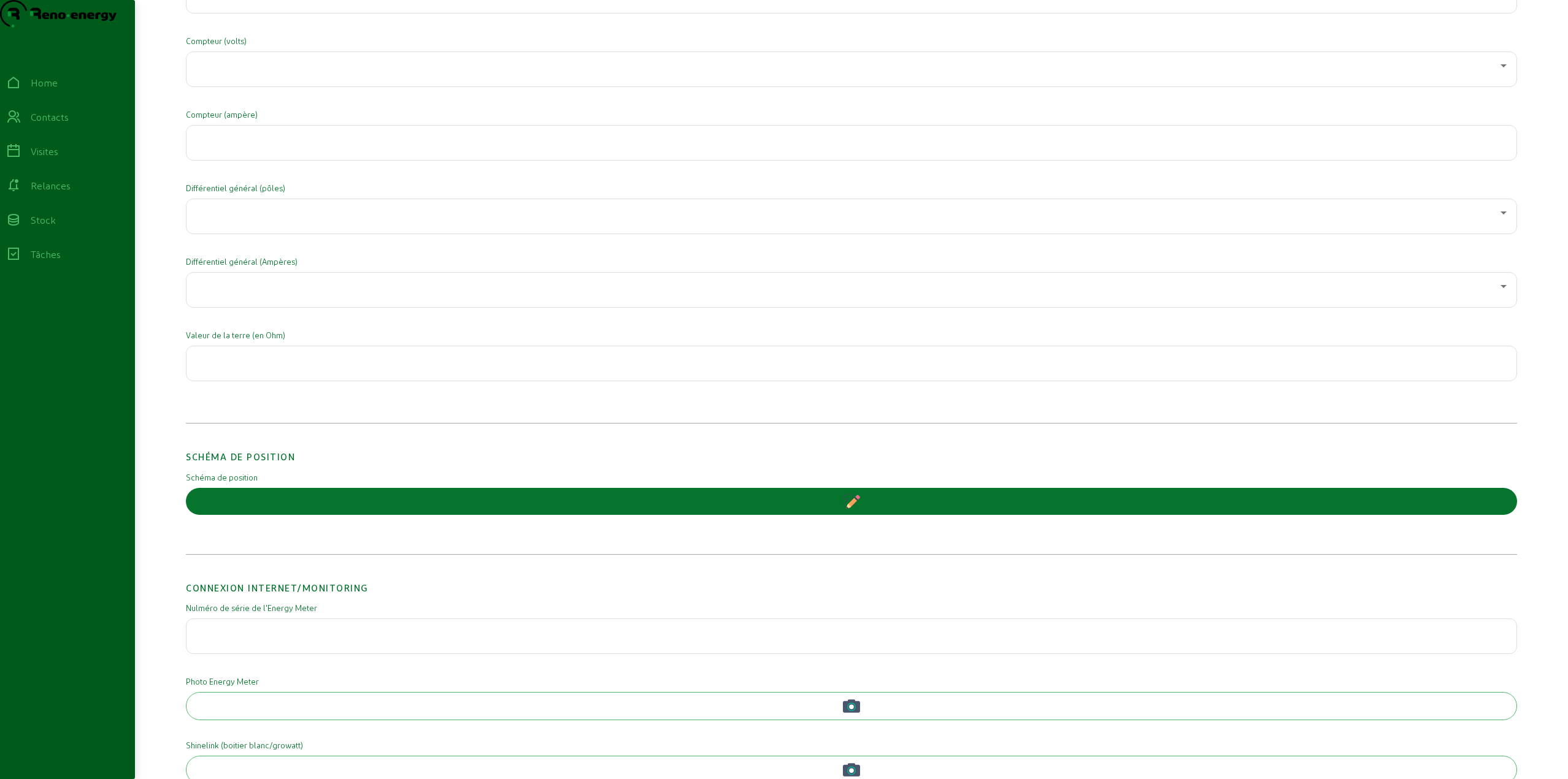
scroll to position [2146, 0]
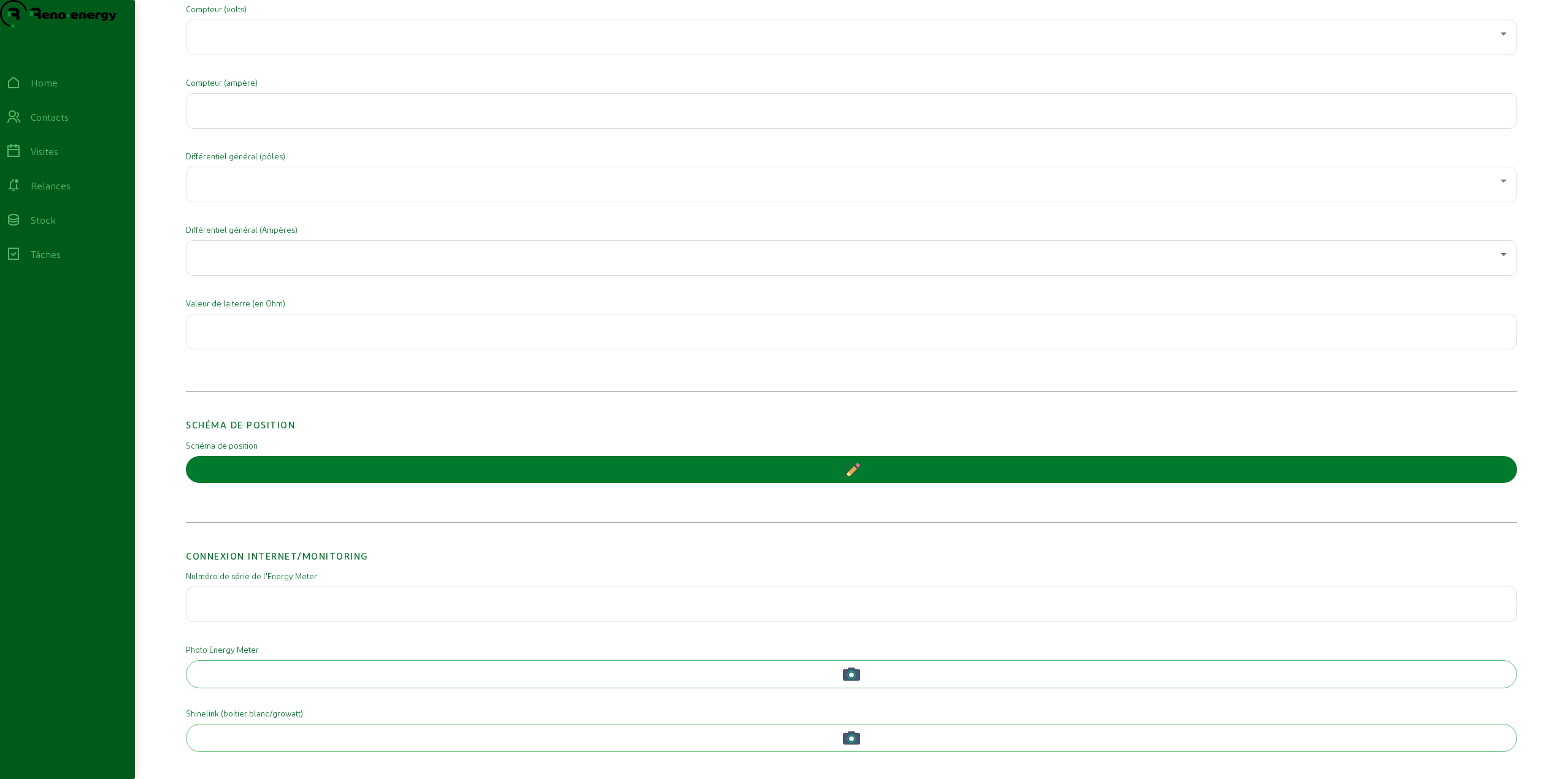
click at [842, 483] on button "button" at bounding box center [851, 469] width 1331 height 27
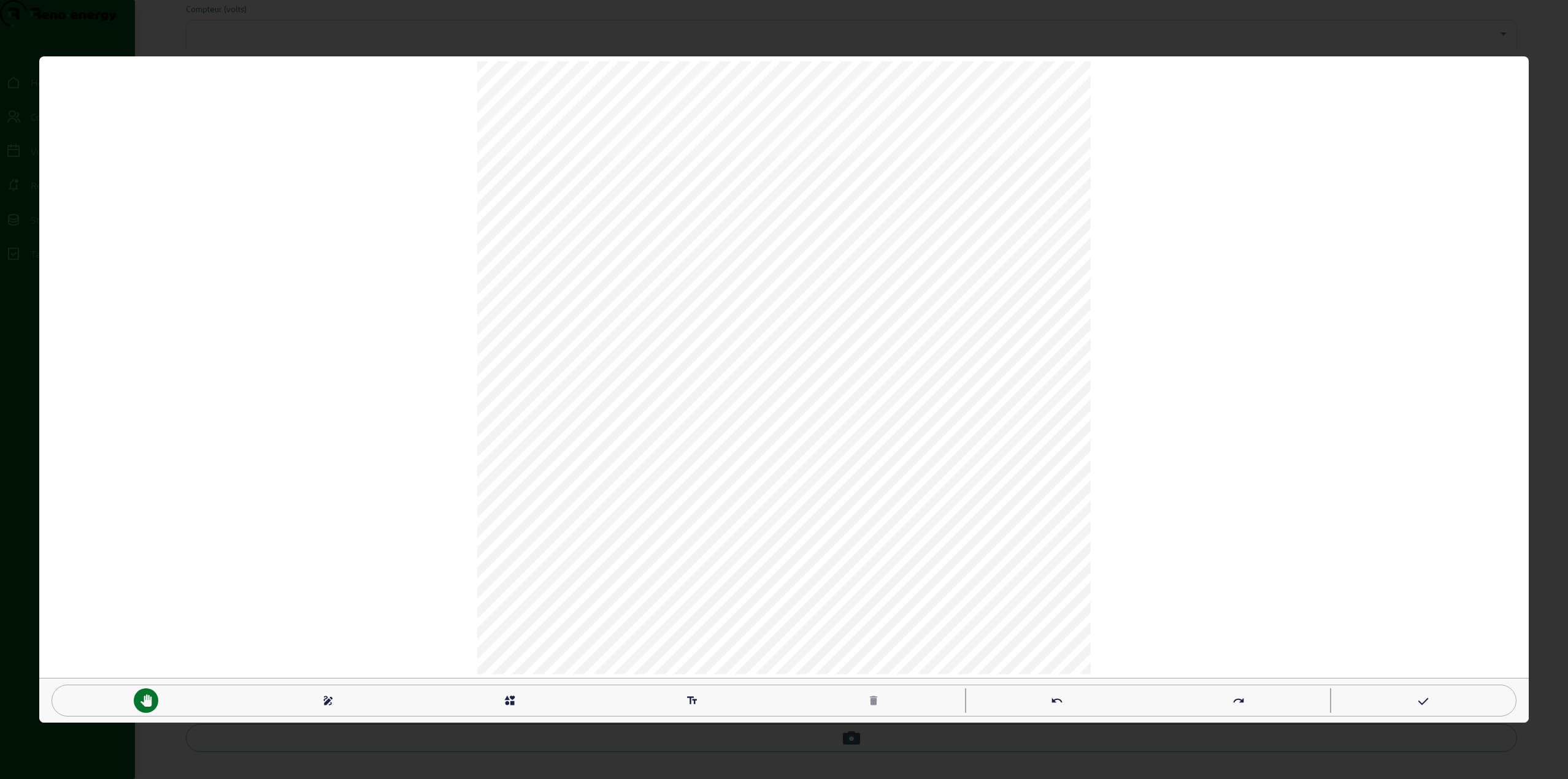
click at [505, 699] on mat-icon "interests" at bounding box center [510, 701] width 13 height 13
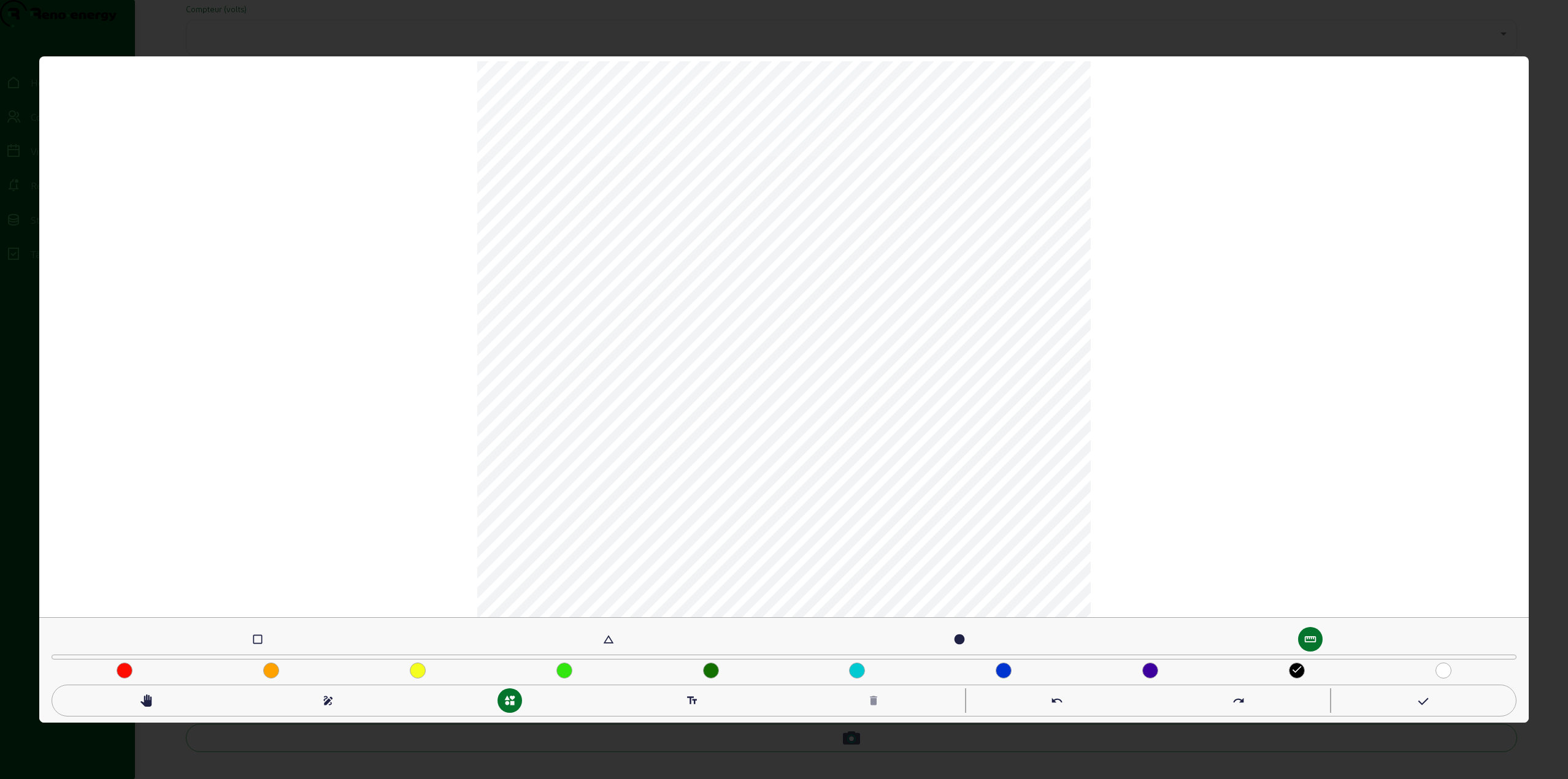
click at [255, 643] on mat-icon "check_box_outline_blank" at bounding box center [258, 639] width 13 height 13
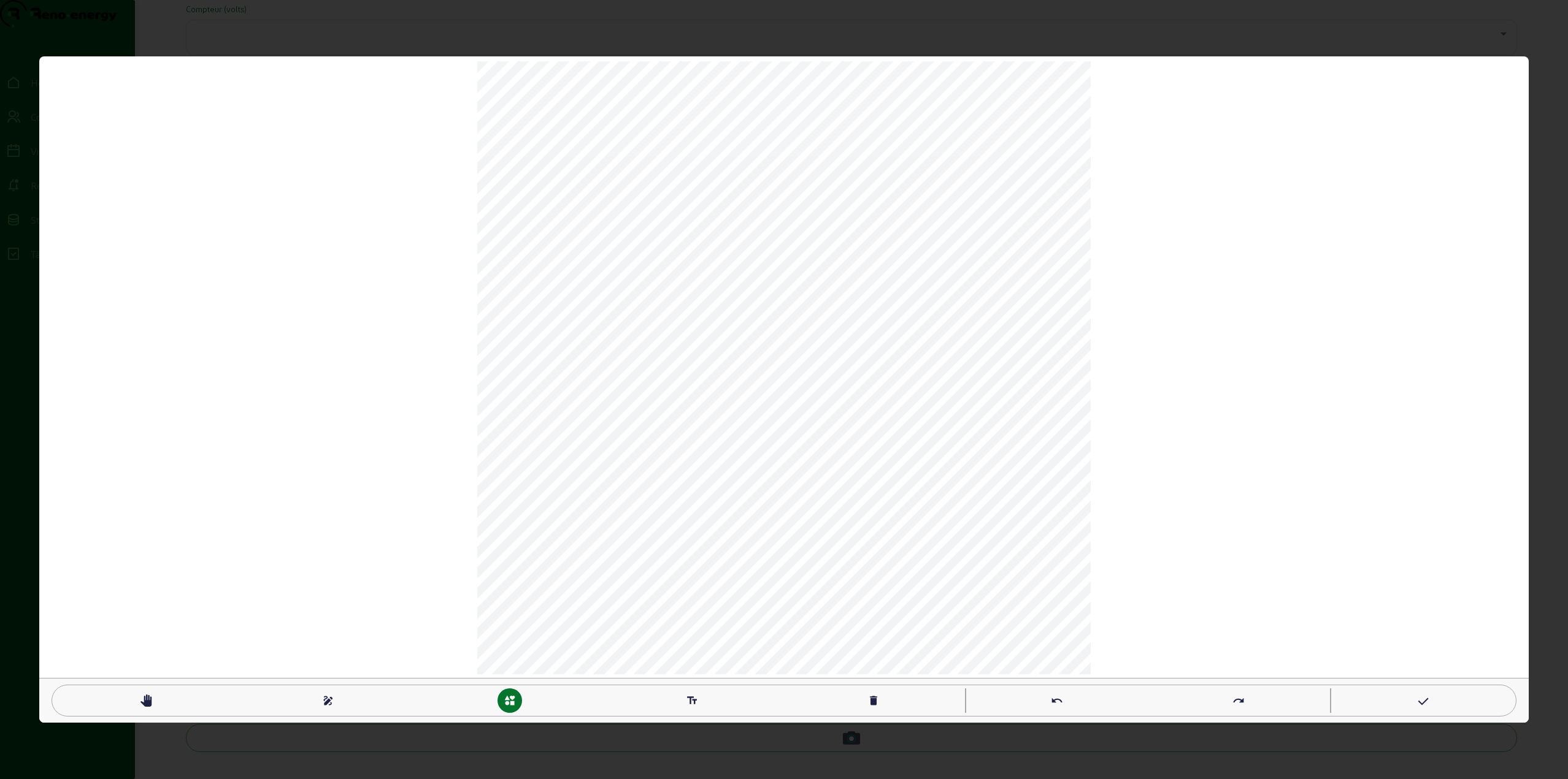
click at [875, 699] on mat-icon "delete" at bounding box center [874, 701] width 13 height 13
click at [693, 701] on mat-icon "text_fields" at bounding box center [692, 701] width 13 height 13
type textarea "h"
type textarea "KWA"
type textarea "TGBT"
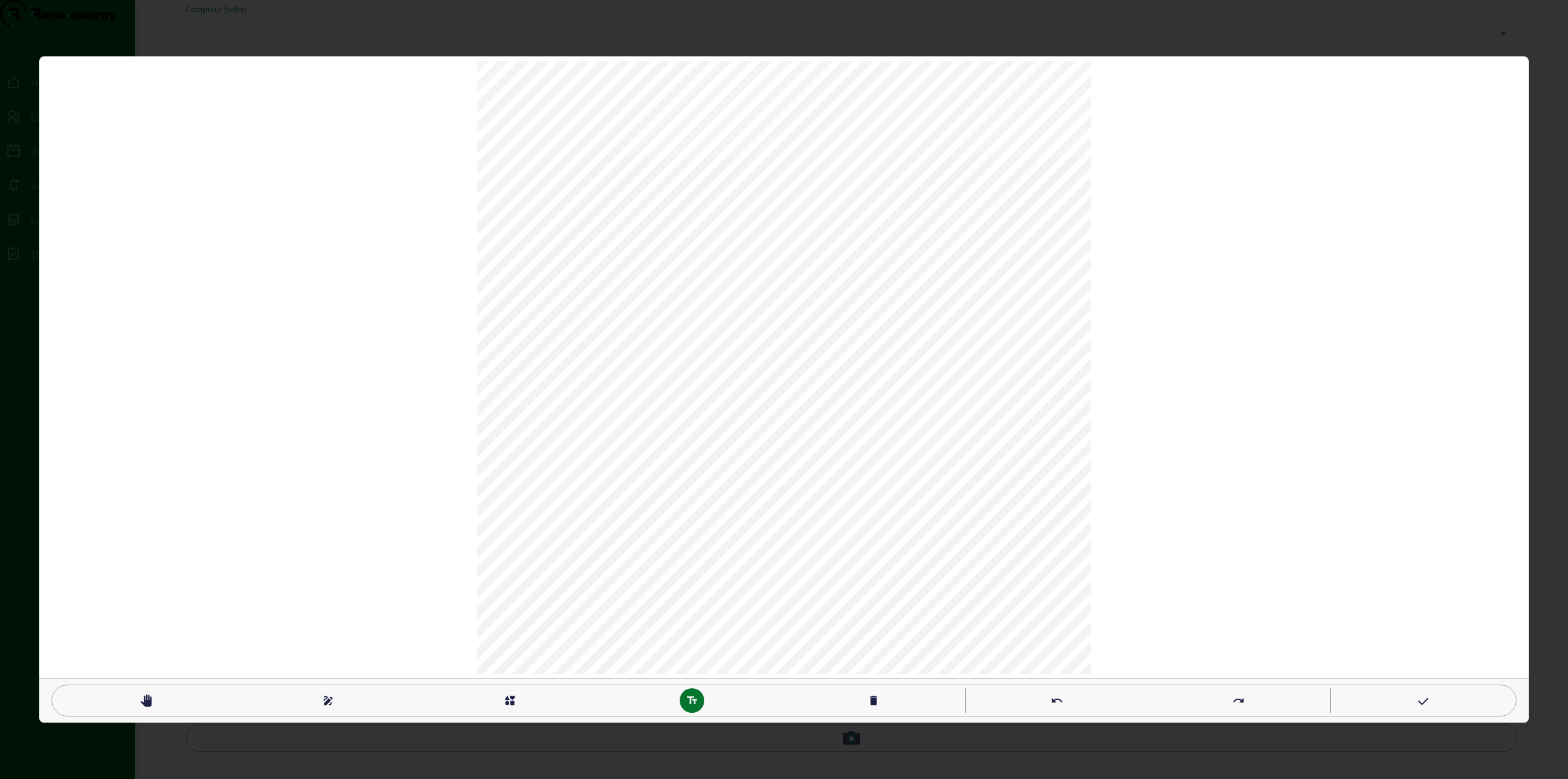
scroll to position [1, 3]
type textarea "Batterie"
type textarea "Terre"
click at [510, 698] on mat-icon "interests" at bounding box center [510, 701] width 13 height 13
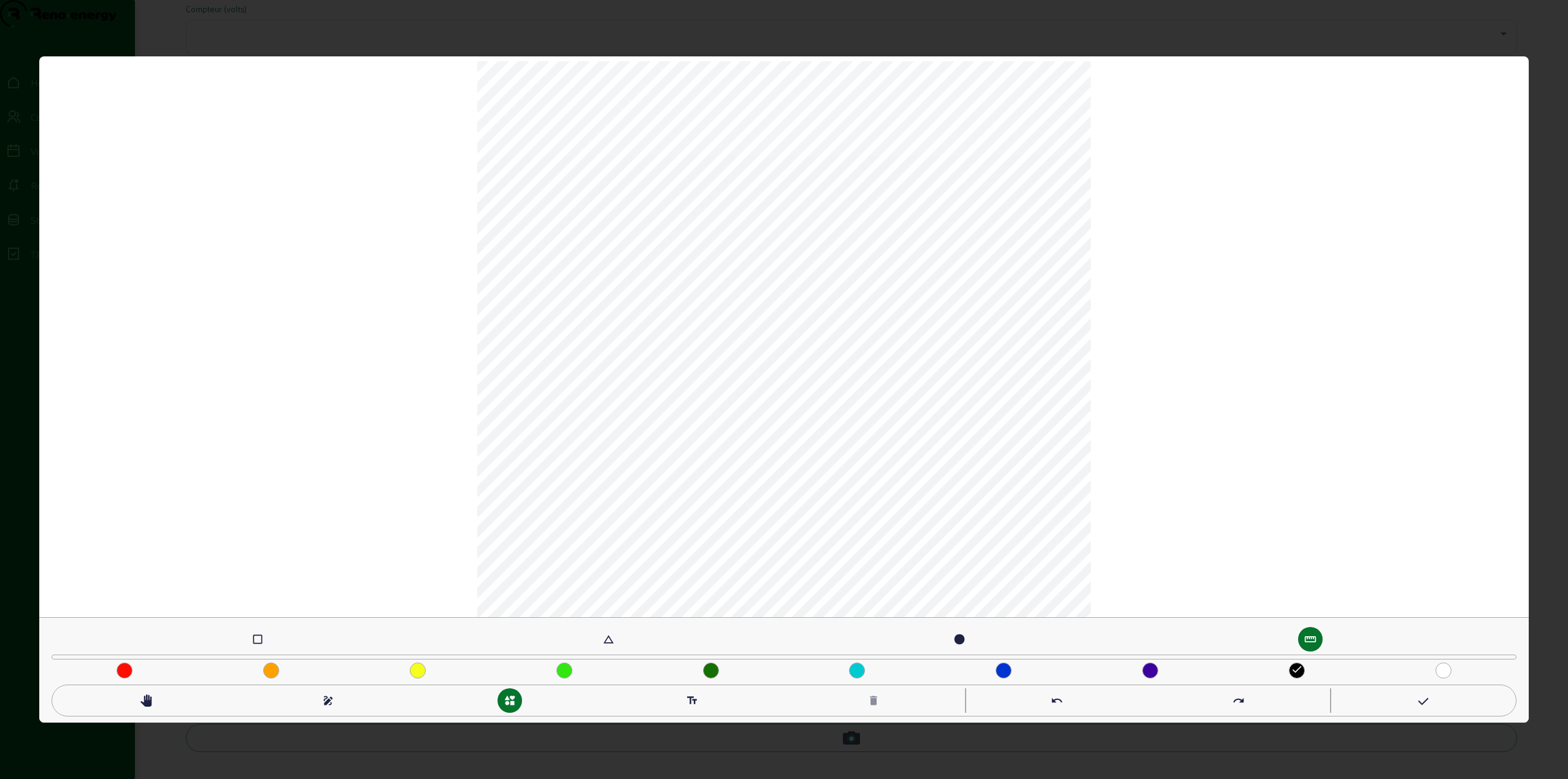
click at [256, 638] on mat-icon "check_box_outline_blank" at bounding box center [258, 639] width 13 height 13
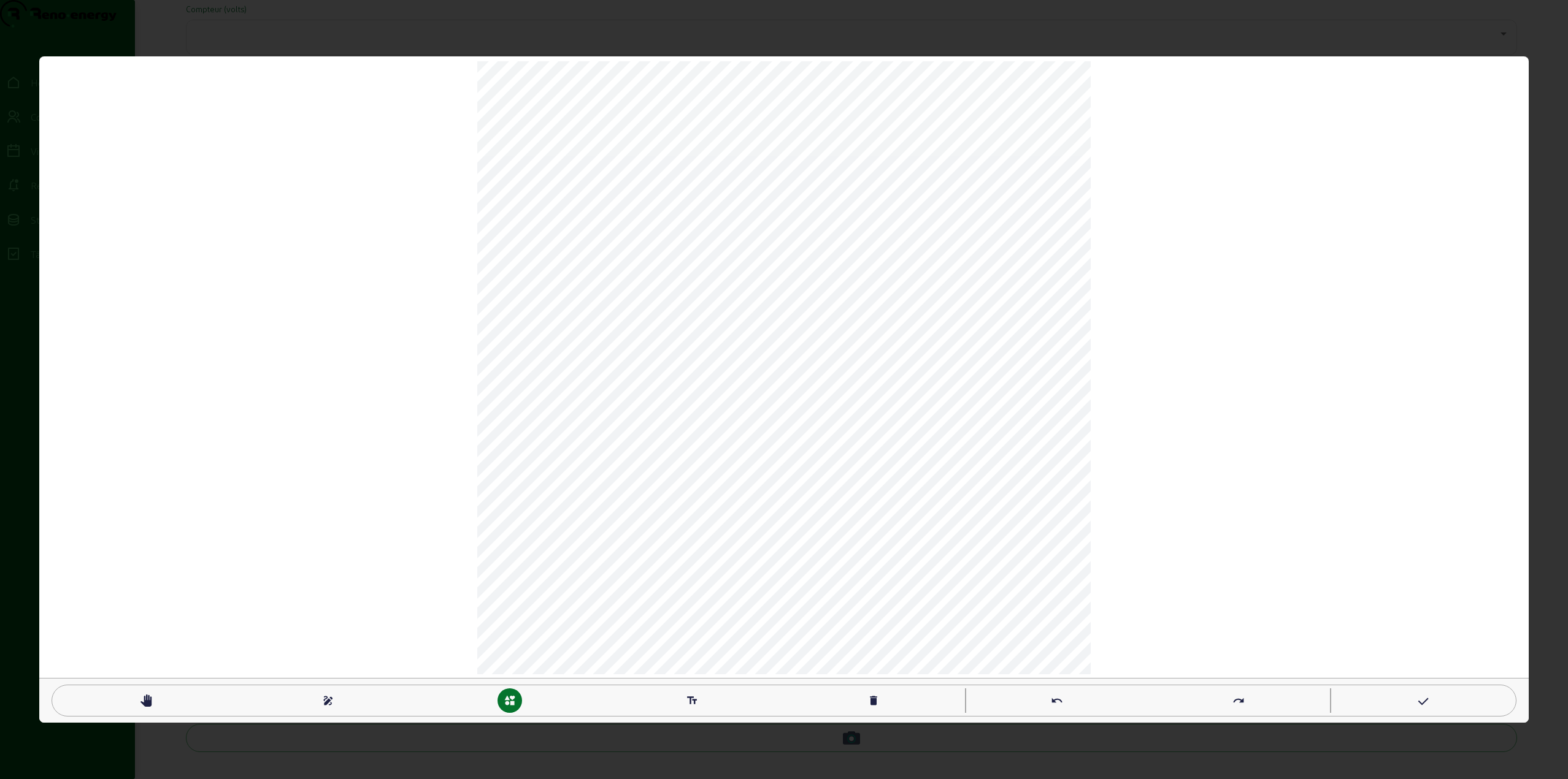
click at [693, 699] on mat-icon "text_fields" at bounding box center [692, 701] width 13 height 13
type textarea "PV"
click at [320, 703] on div "draw" at bounding box center [328, 700] width 24 height 24
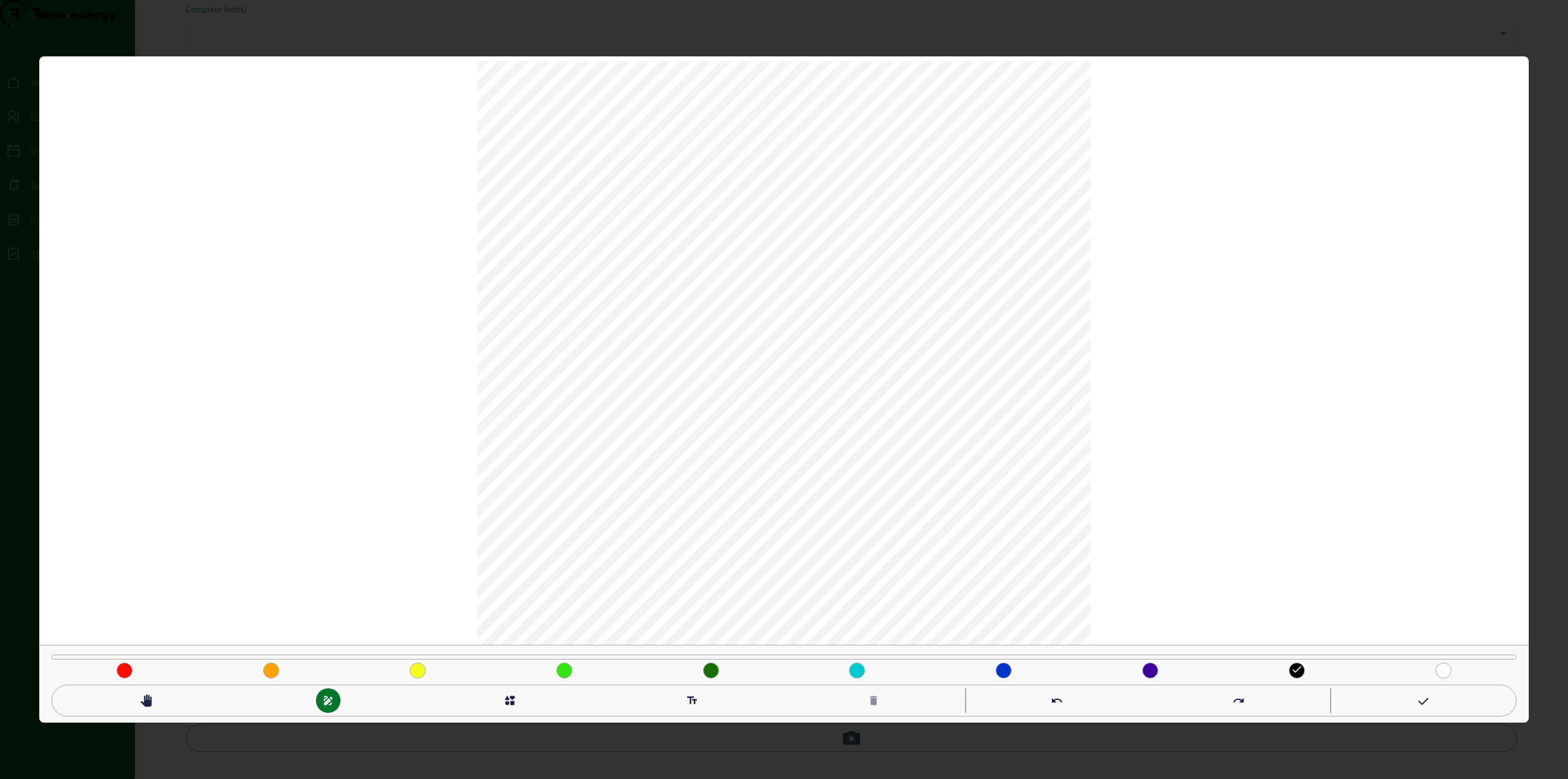
click at [688, 701] on mat-icon "text_fields" at bounding box center [692, 701] width 13 height 13
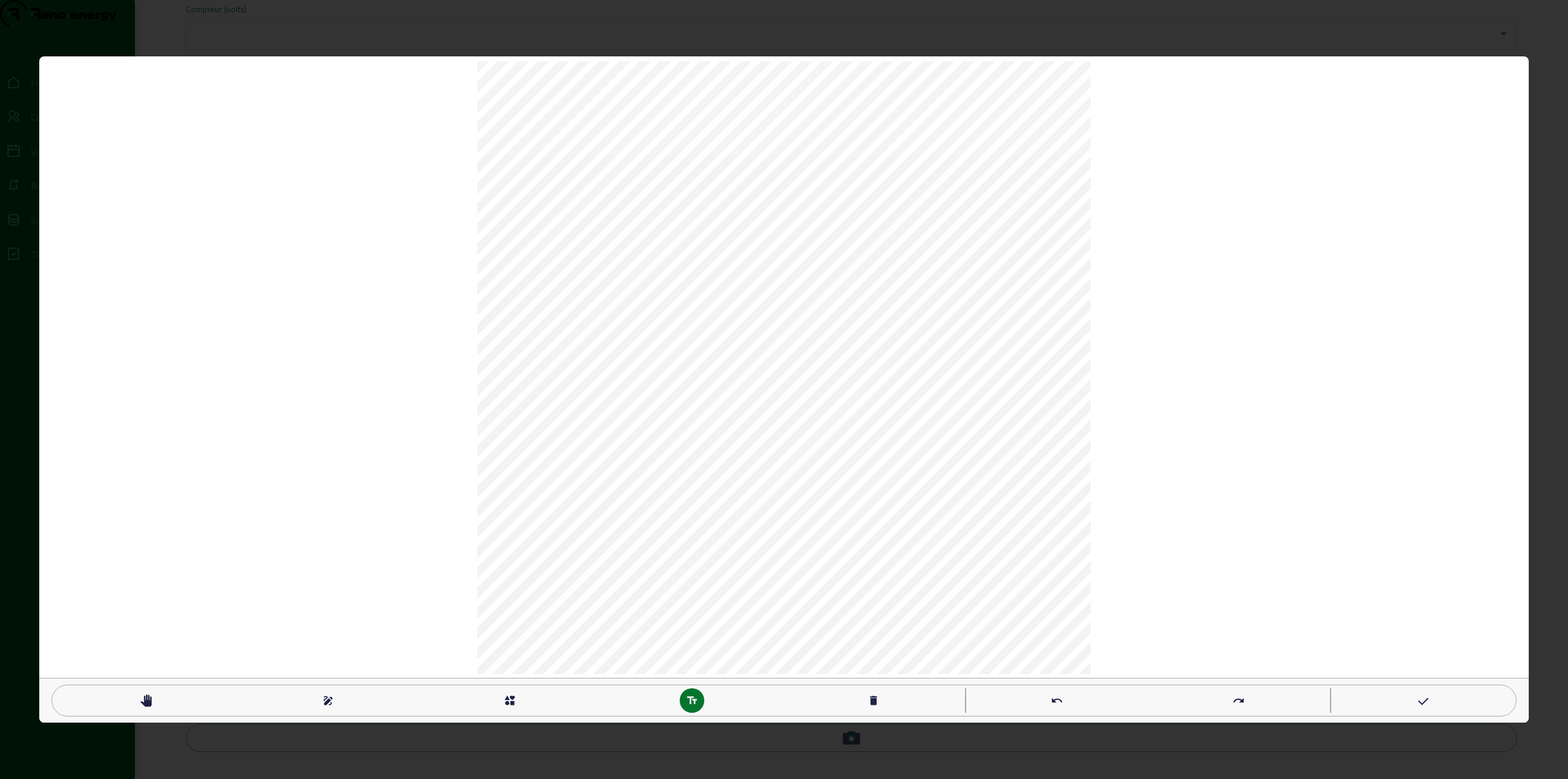
type textarea "Garage"
click at [514, 699] on mat-icon "interests" at bounding box center [510, 701] width 13 height 13
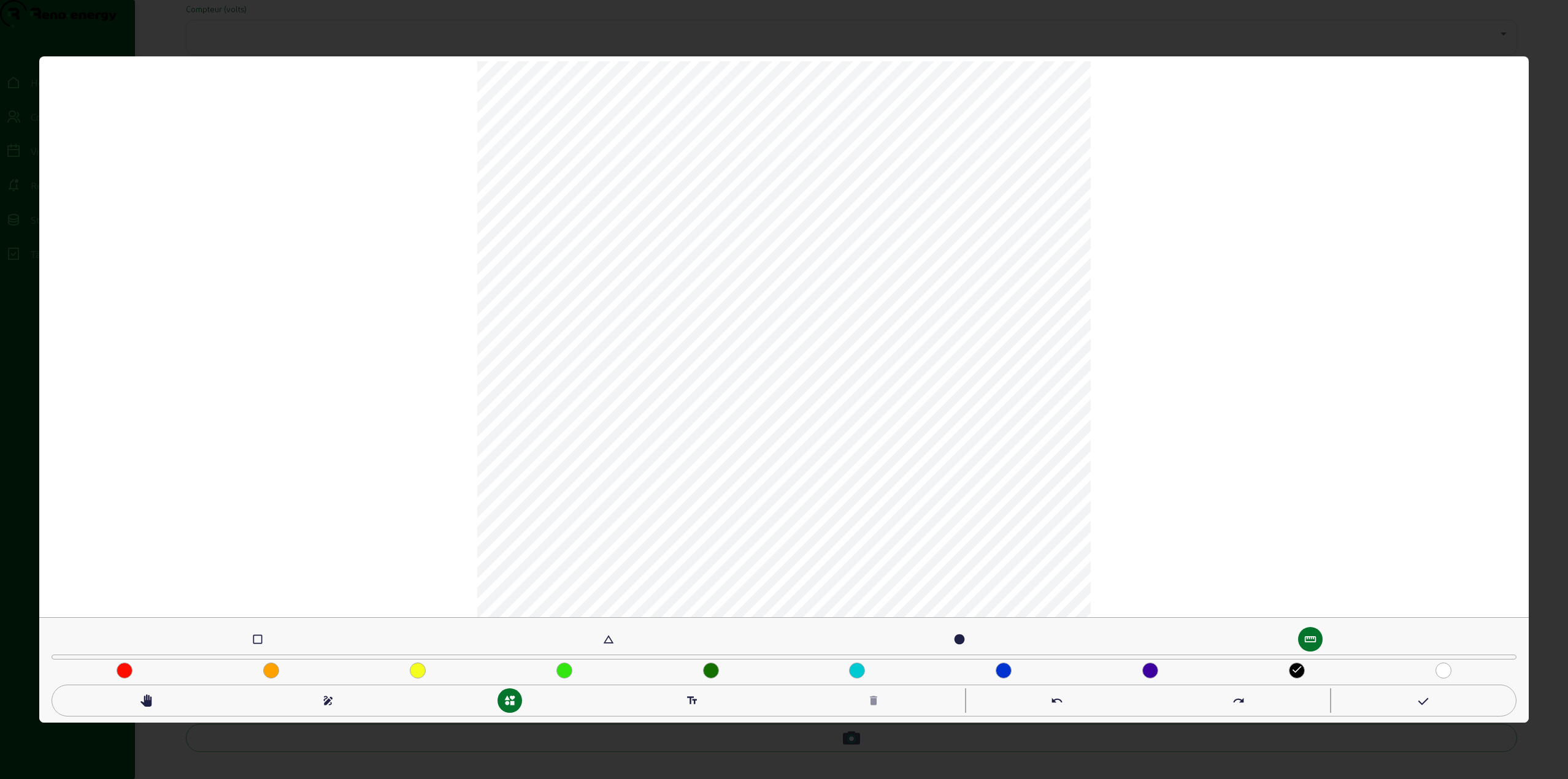
click at [252, 638] on mat-icon "check_box_outline_blank" at bounding box center [258, 639] width 13 height 13
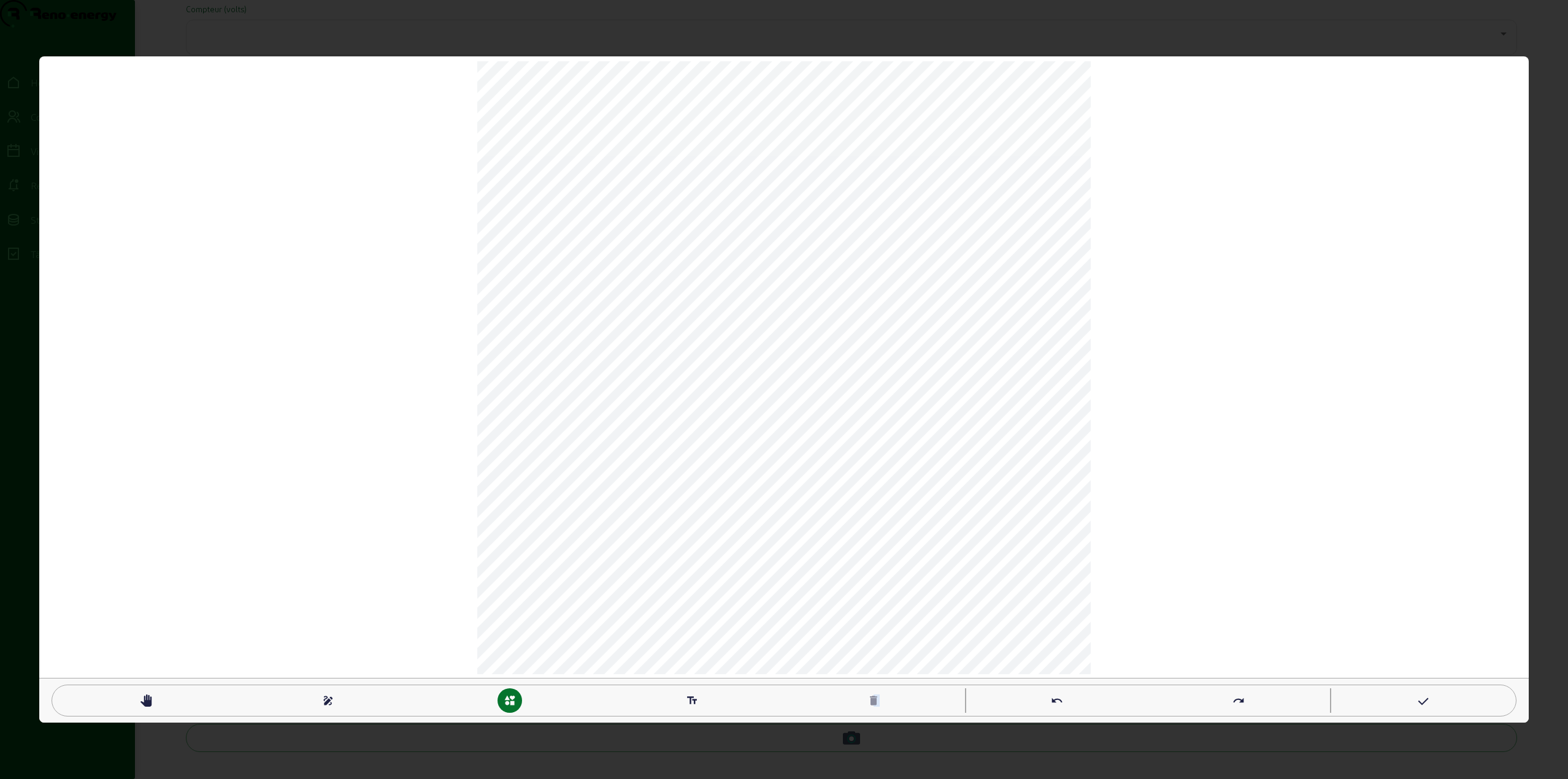
drag, startPoint x: 879, startPoint y: 700, endPoint x: 873, endPoint y: 700, distance: 6.0
click at [873, 700] on mat-icon "delete" at bounding box center [874, 701] width 13 height 13
click at [870, 700] on mat-icon "delete" at bounding box center [874, 701] width 13 height 13
click at [870, 700] on mat-icon "delete" at bounding box center [874, 701] width 13 height 13
click at [328, 700] on mat-icon "draw" at bounding box center [329, 701] width 13 height 13
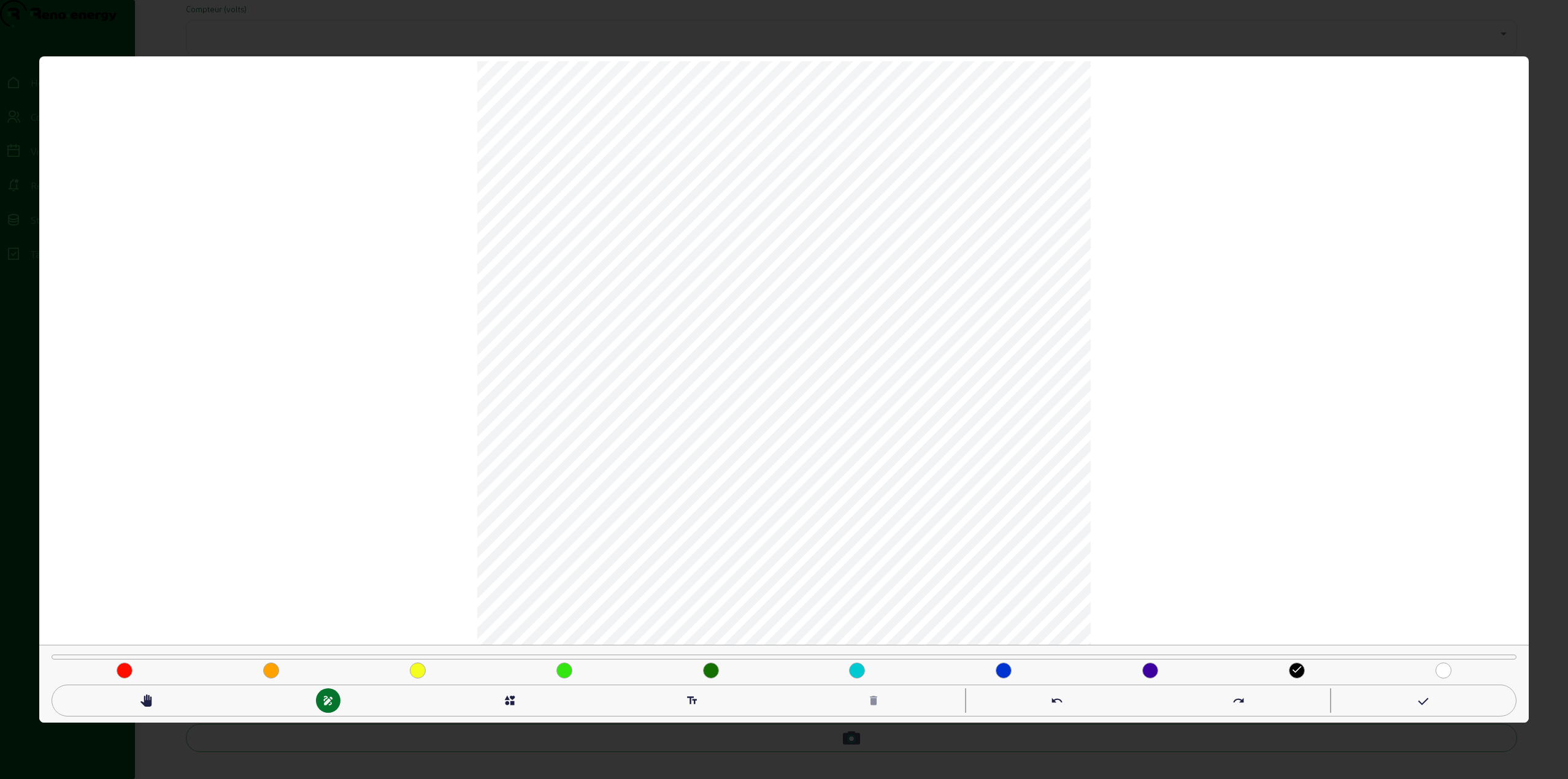
click at [498, 694] on div "interests" at bounding box center [510, 700] width 182 height 24
click at [255, 641] on mat-icon "check_box_outline_blank" at bounding box center [258, 639] width 13 height 13
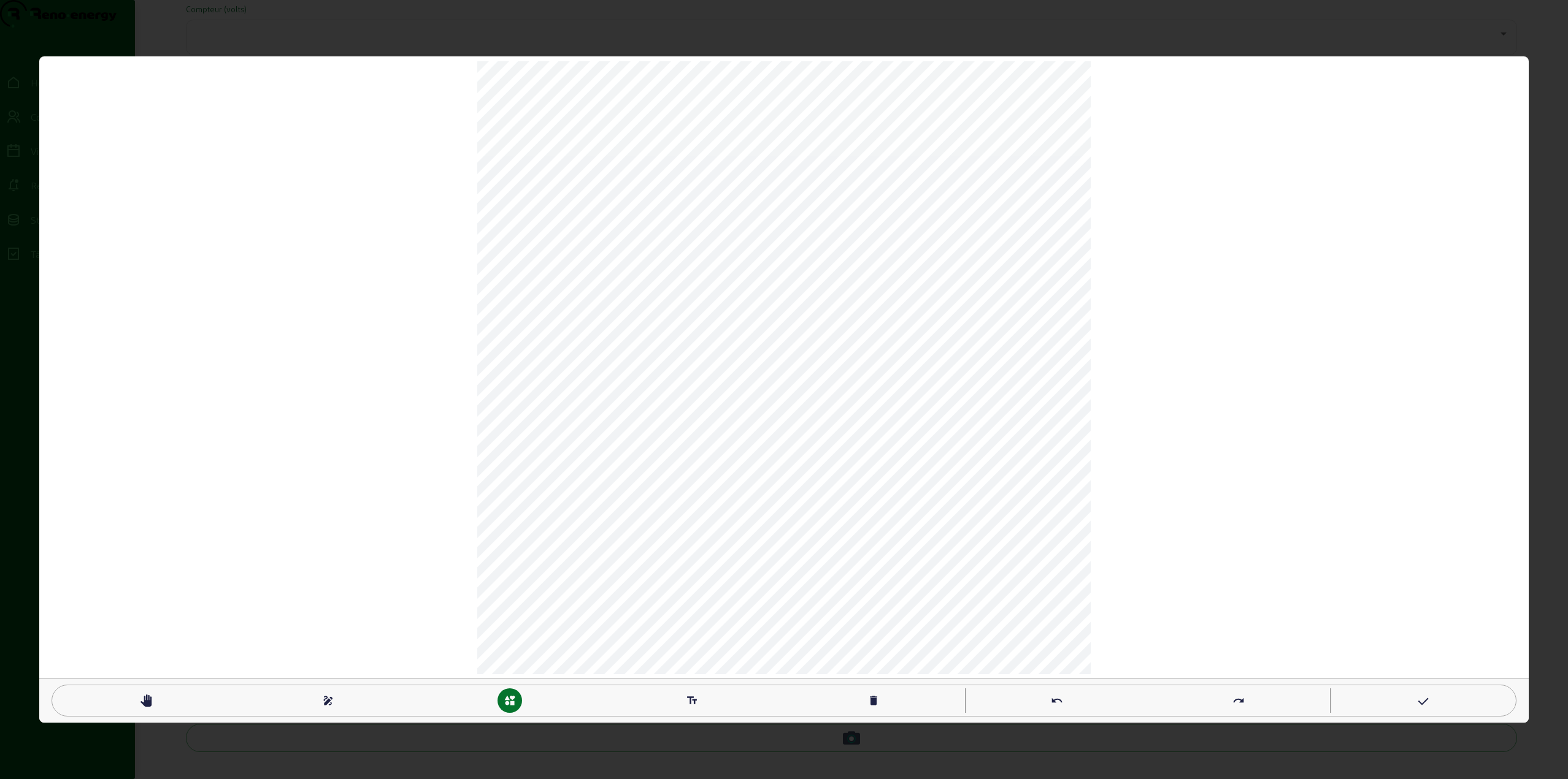
click at [1058, 701] on mat-icon "undo" at bounding box center [1057, 701] width 13 height 13
click at [1054, 698] on mat-icon "undo" at bounding box center [1057, 701] width 13 height 13
click at [141, 700] on mat-icon "pan_tool" at bounding box center [146, 701] width 13 height 13
click at [327, 706] on mat-icon "draw" at bounding box center [329, 701] width 13 height 13
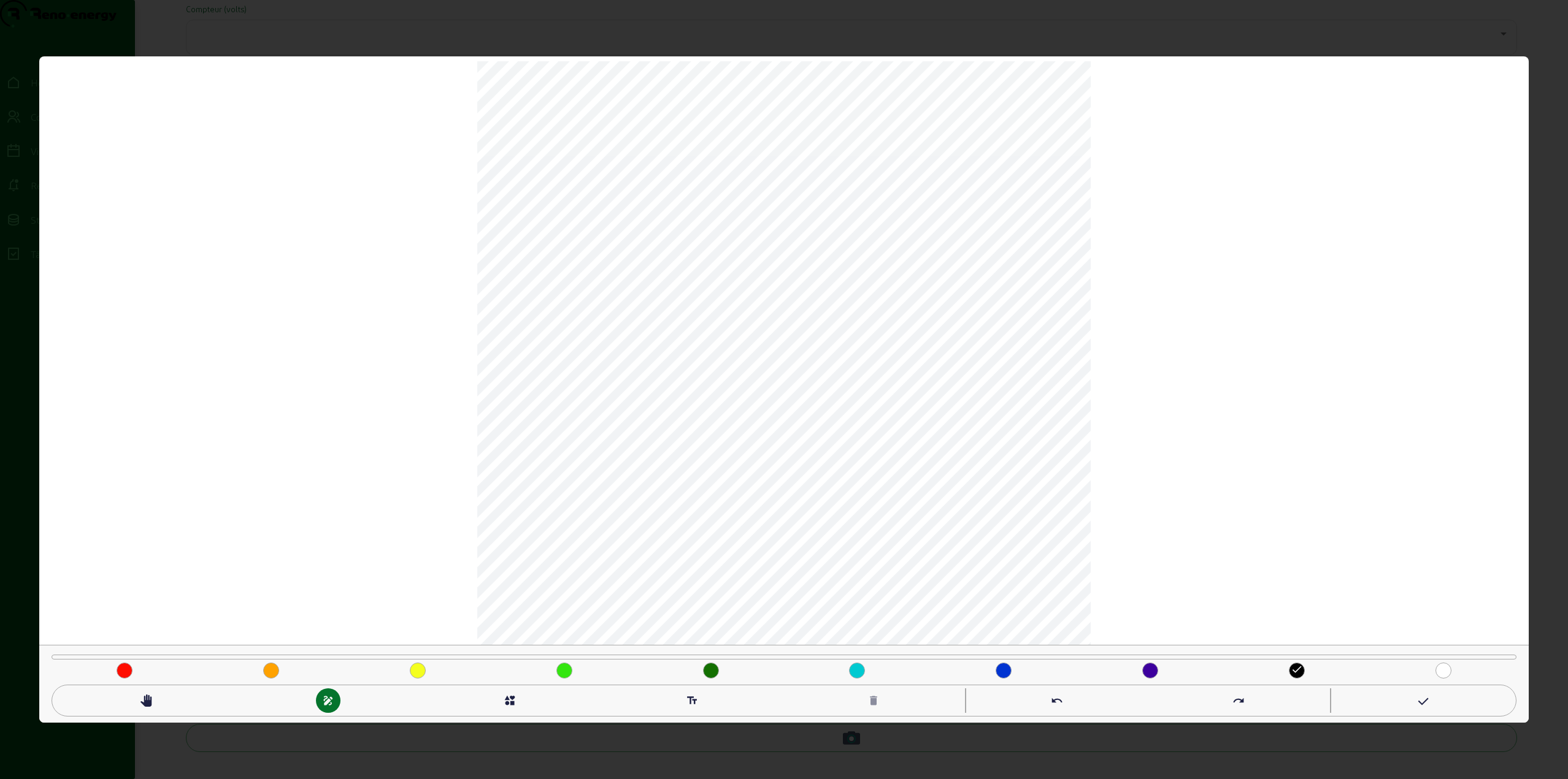
click at [514, 701] on mat-icon "interests" at bounding box center [510, 701] width 13 height 13
click at [317, 700] on div "draw" at bounding box center [328, 700] width 24 height 24
click at [326, 697] on mat-icon "draw" at bounding box center [329, 701] width 13 height 13
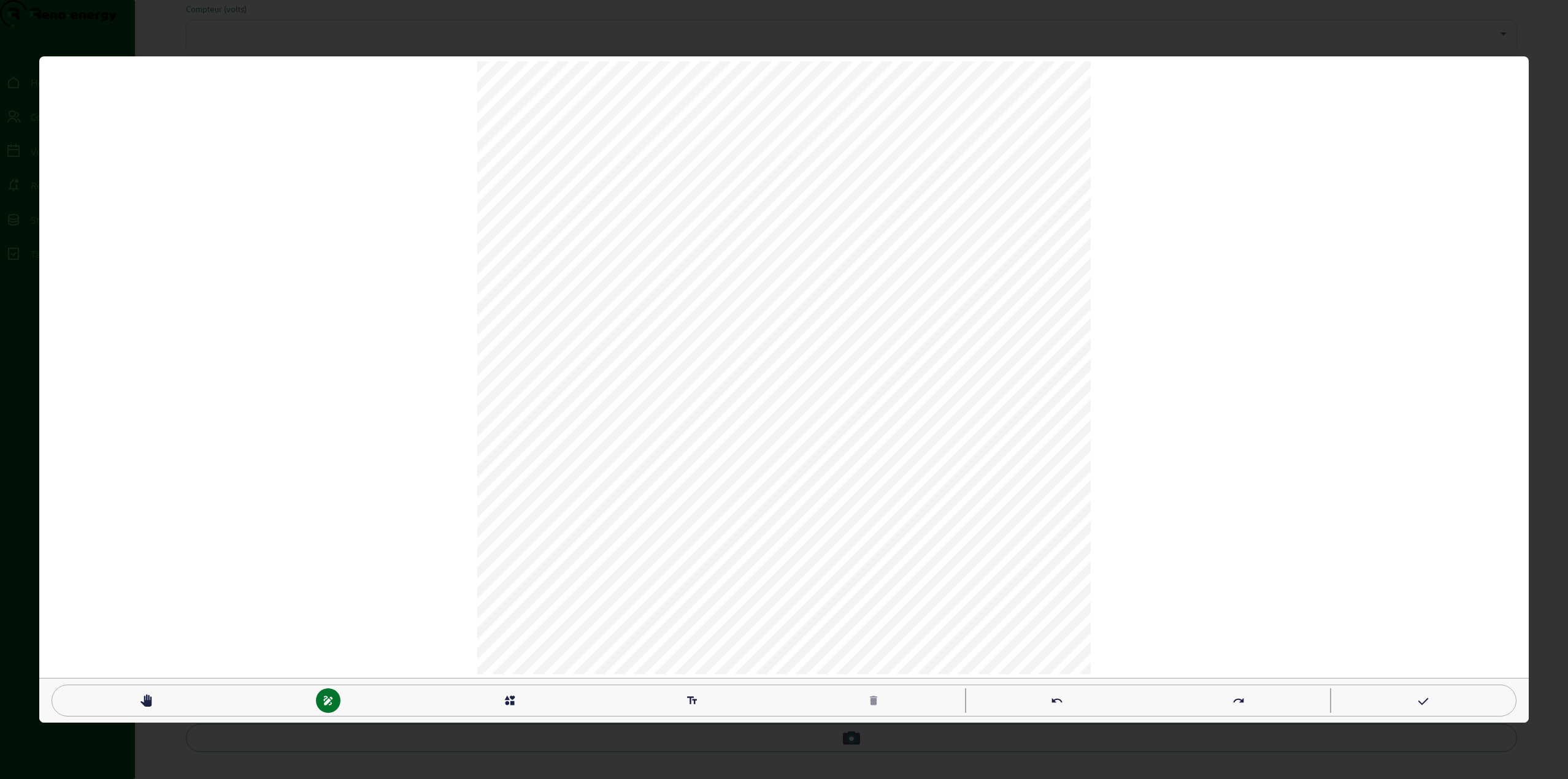
click at [143, 698] on mat-icon "pan_tool" at bounding box center [146, 701] width 13 height 13
click at [1427, 703] on icon at bounding box center [1422, 701] width 13 height 15
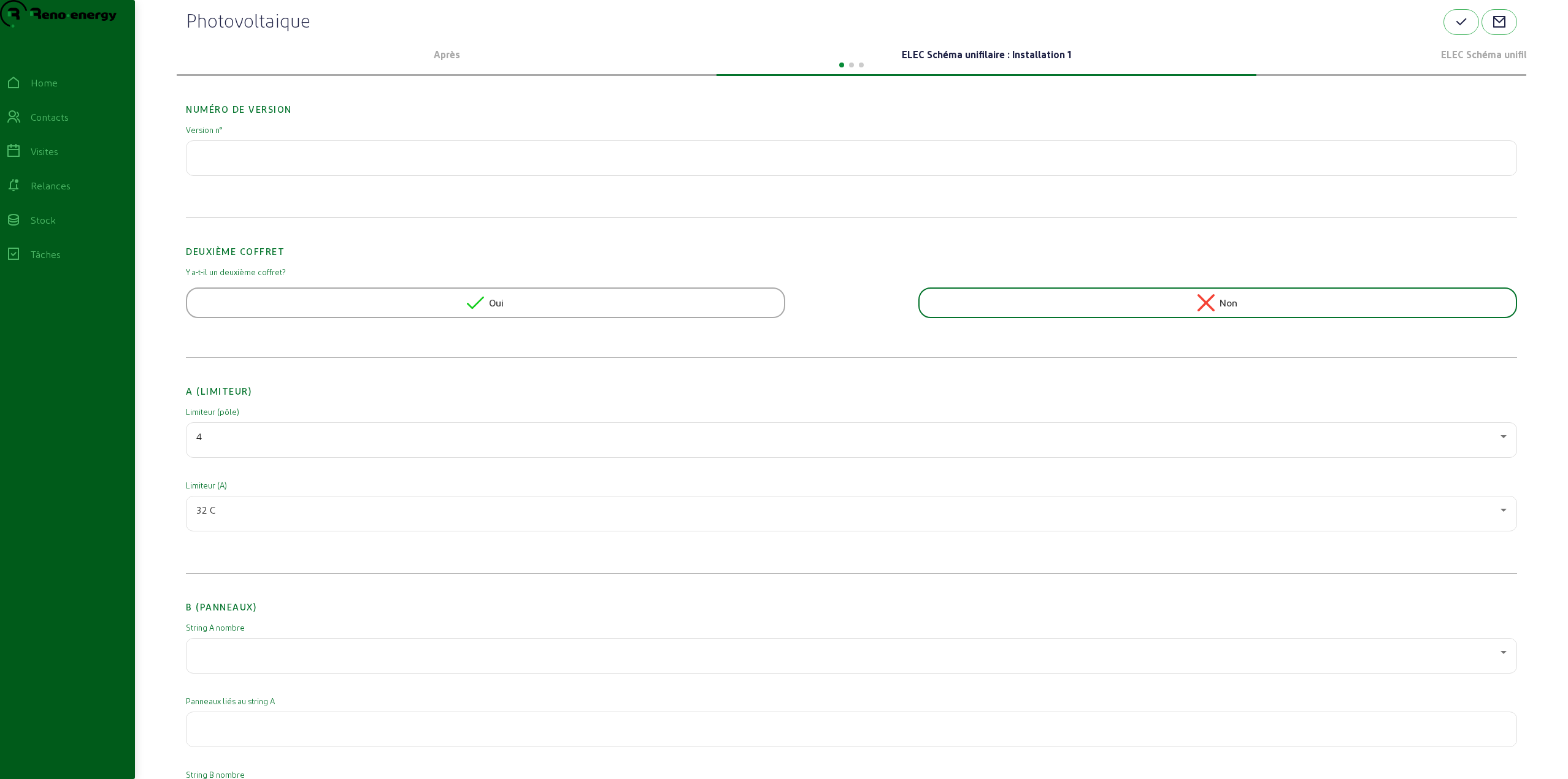
scroll to position [0, 0]
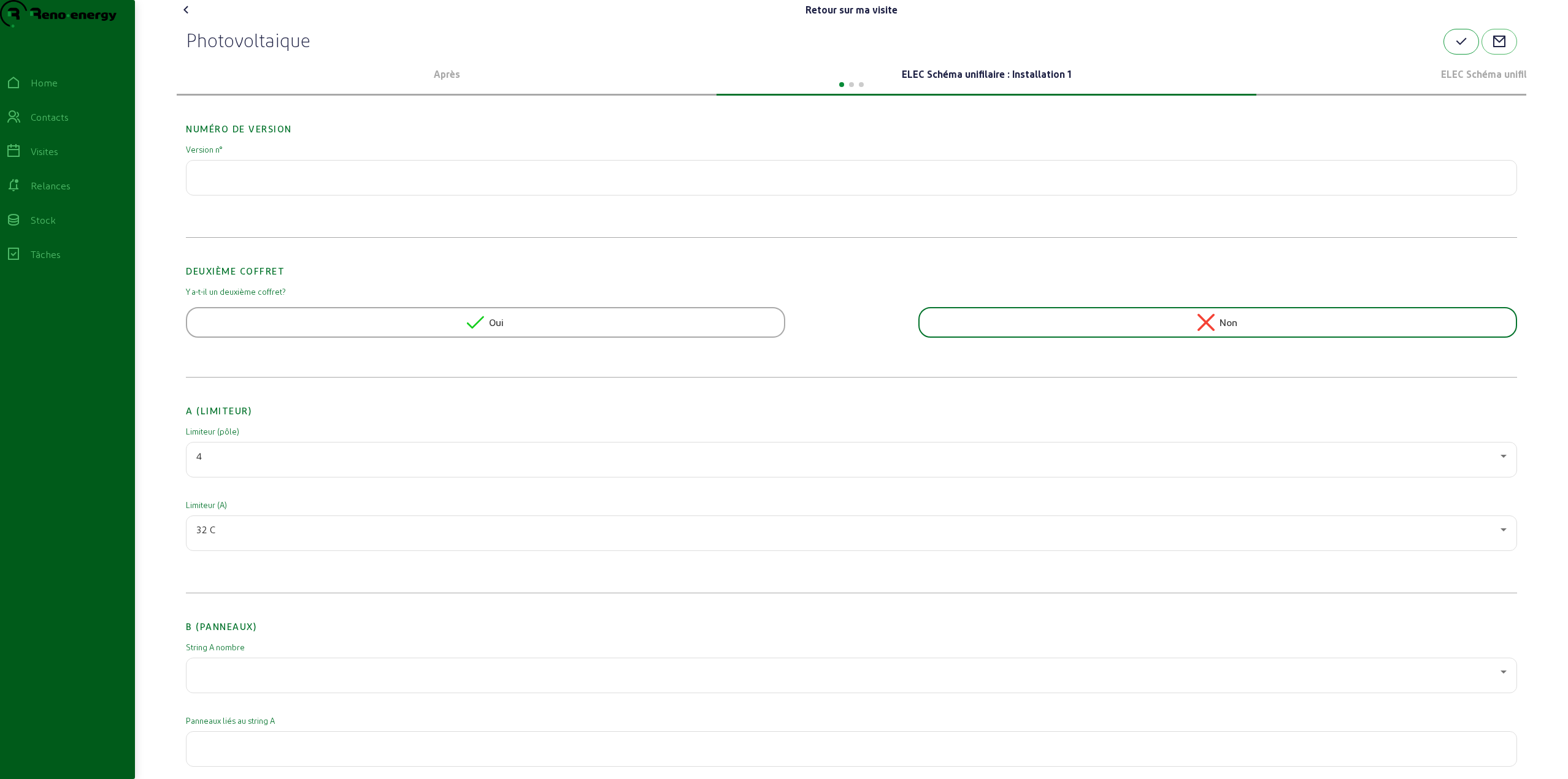
click at [1458, 49] on icon "button" at bounding box center [1460, 41] width 15 height 15
click at [187, 17] on icon at bounding box center [186, 10] width 15 height 15
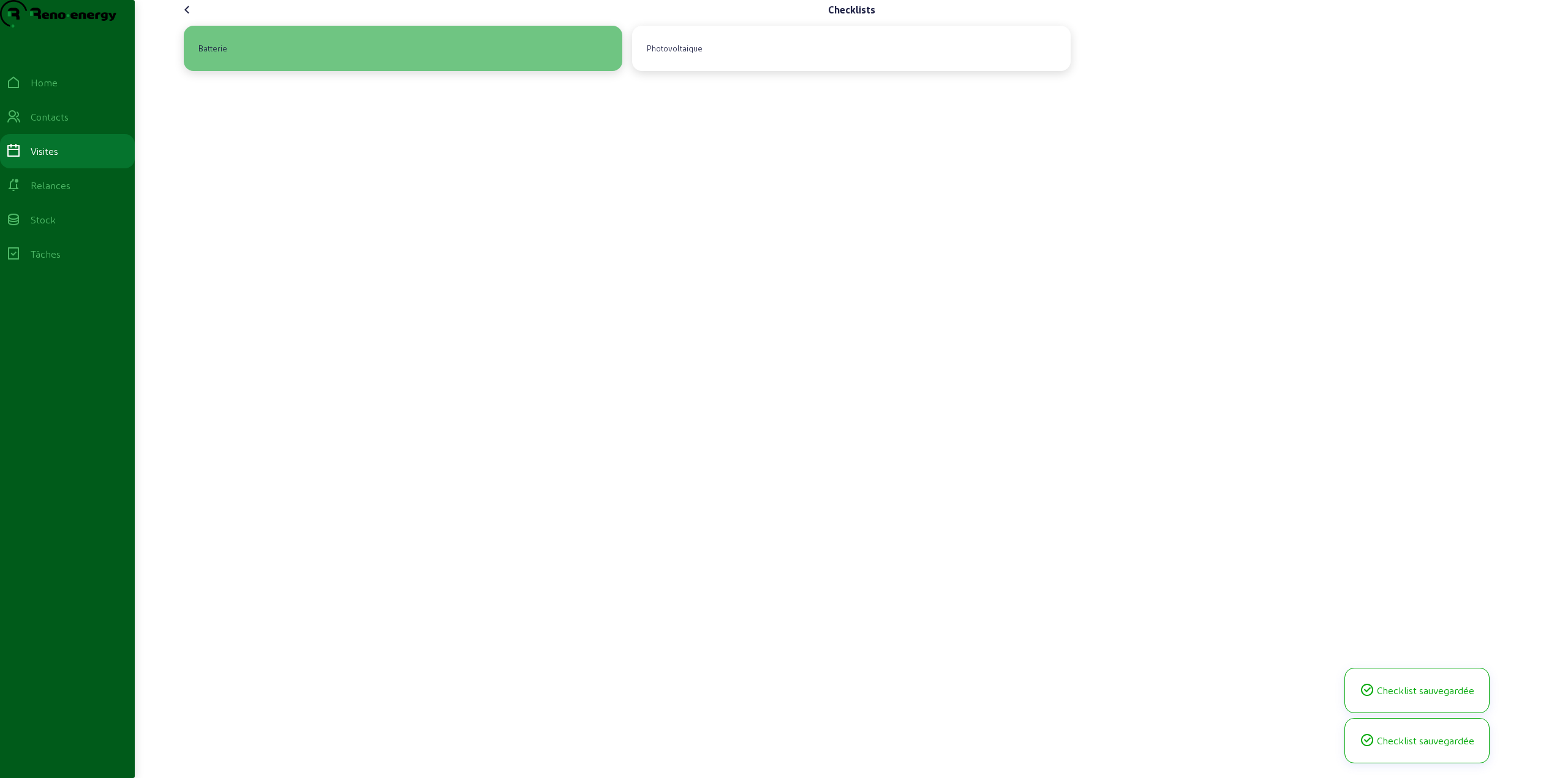
click at [519, 61] on div "Batterie" at bounding box center [403, 48] width 419 height 26
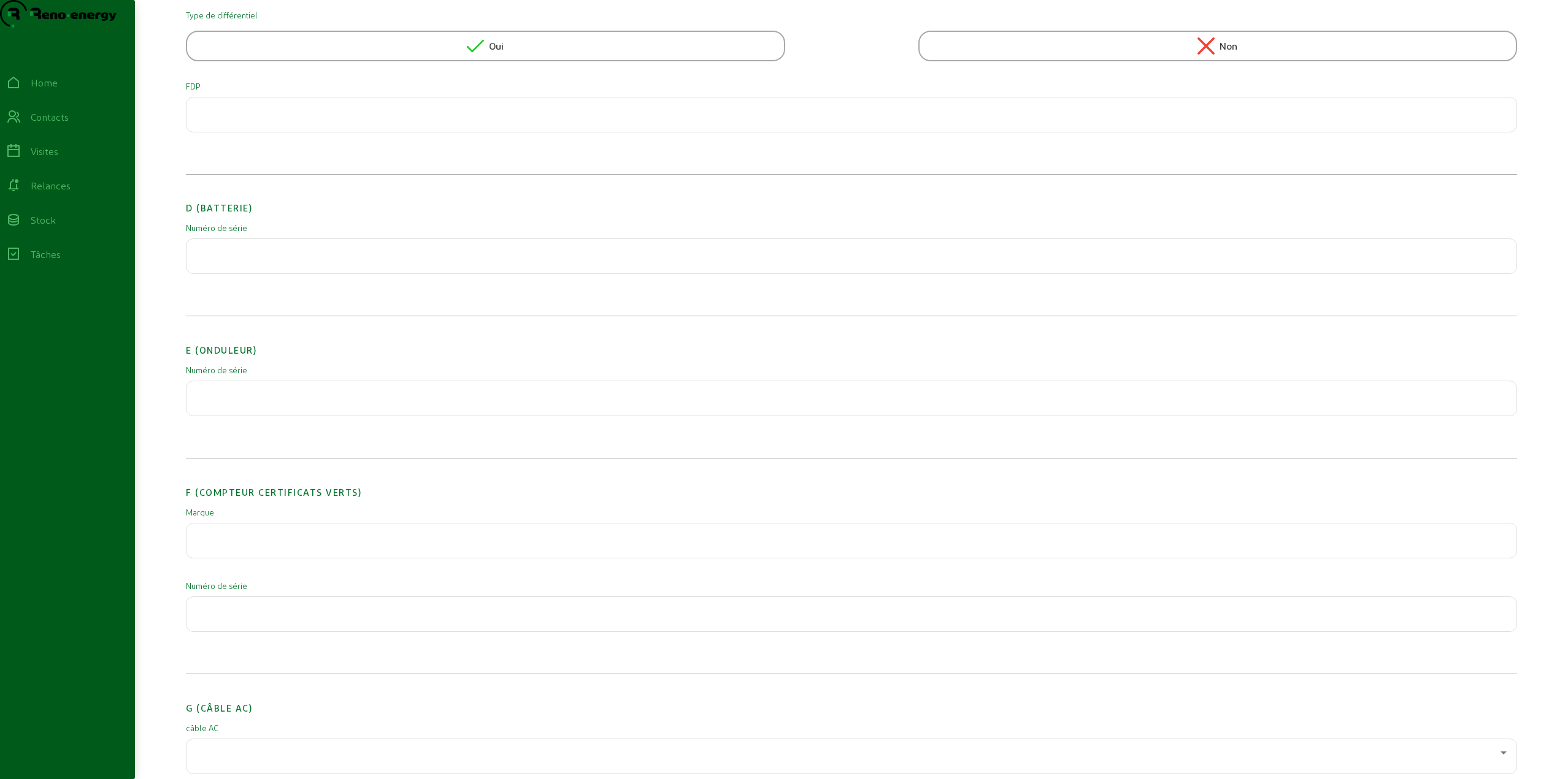
scroll to position [981, 0]
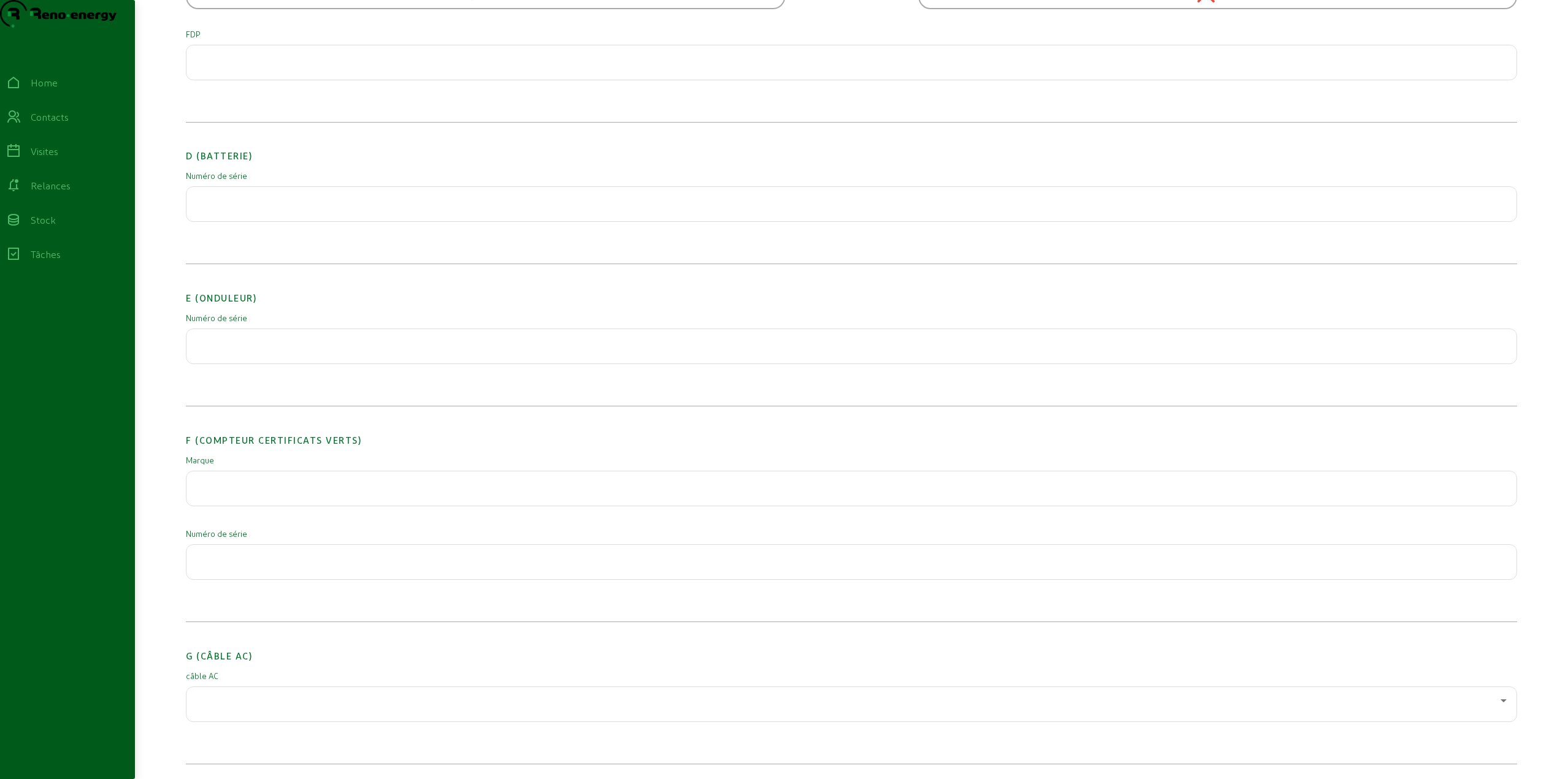
click at [275, 208] on input "text" at bounding box center [851, 200] width 1310 height 15
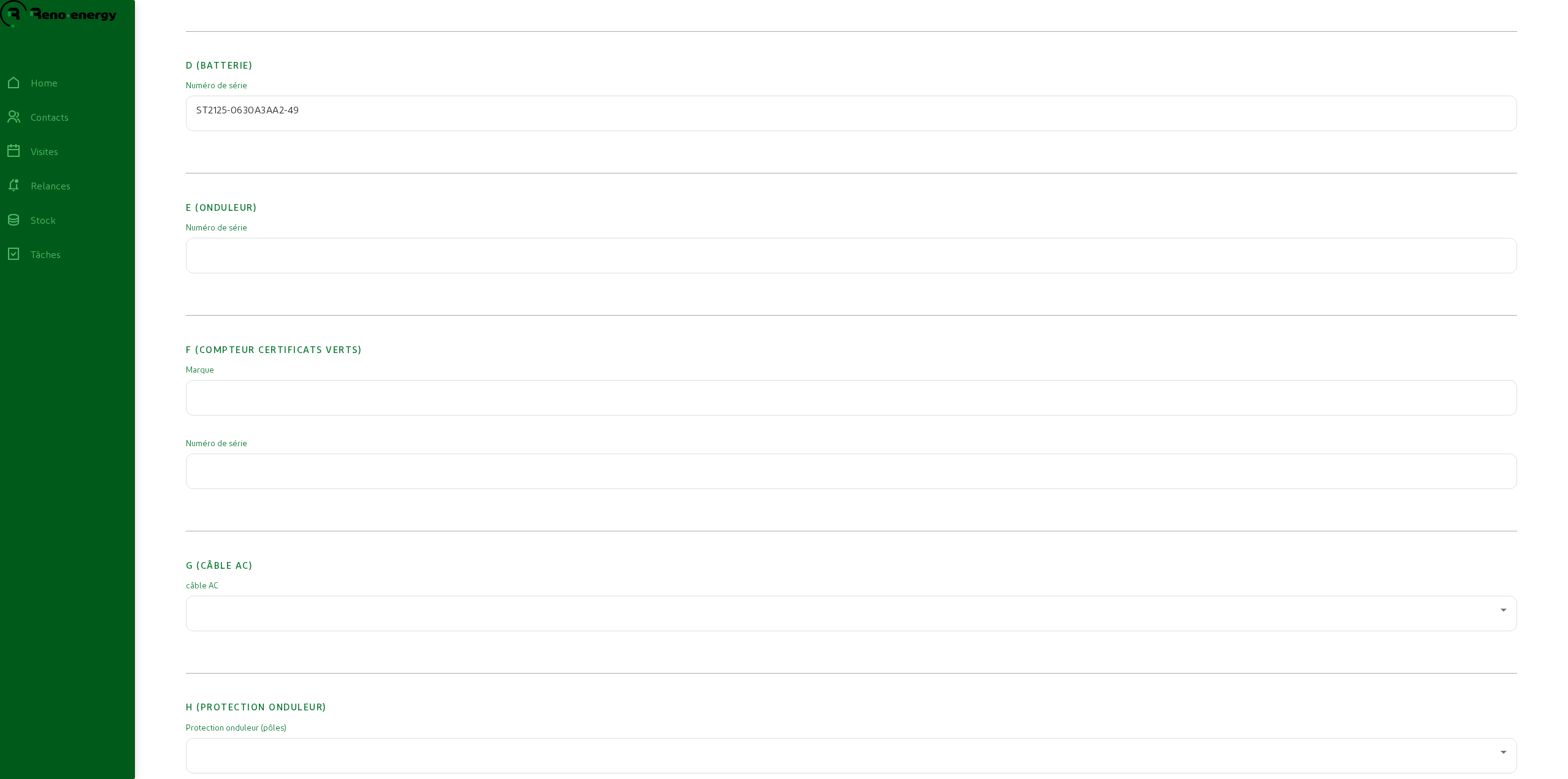
scroll to position [1042, 0]
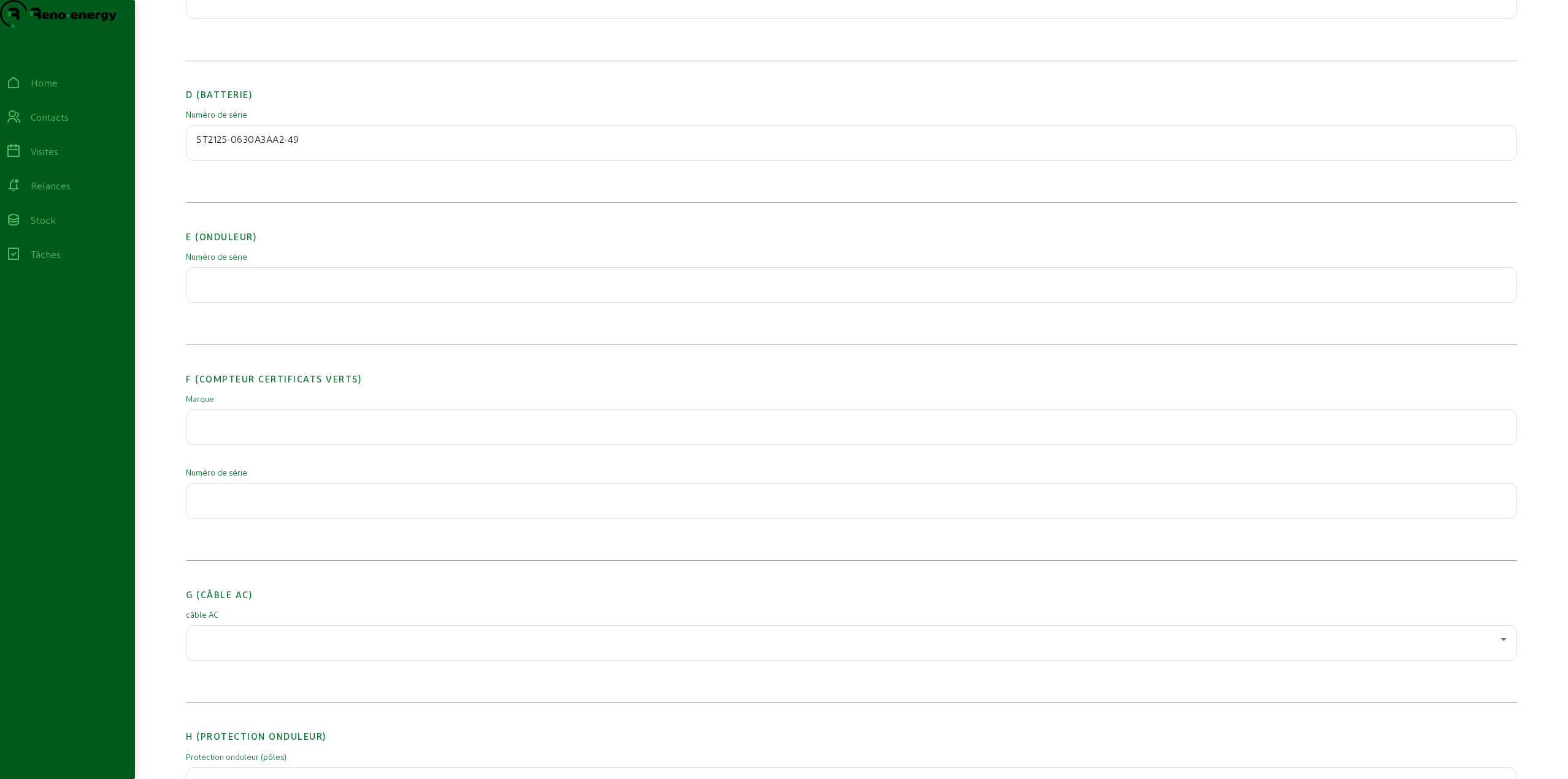
type input "ST2125-0630A3AA2-49"
click at [235, 431] on input "text" at bounding box center [851, 423] width 1310 height 15
click at [261, 431] on input "text" at bounding box center [851, 423] width 1310 height 15
type input "Solar Edge In Line"
click at [250, 504] on input "text" at bounding box center [851, 497] width 1310 height 15
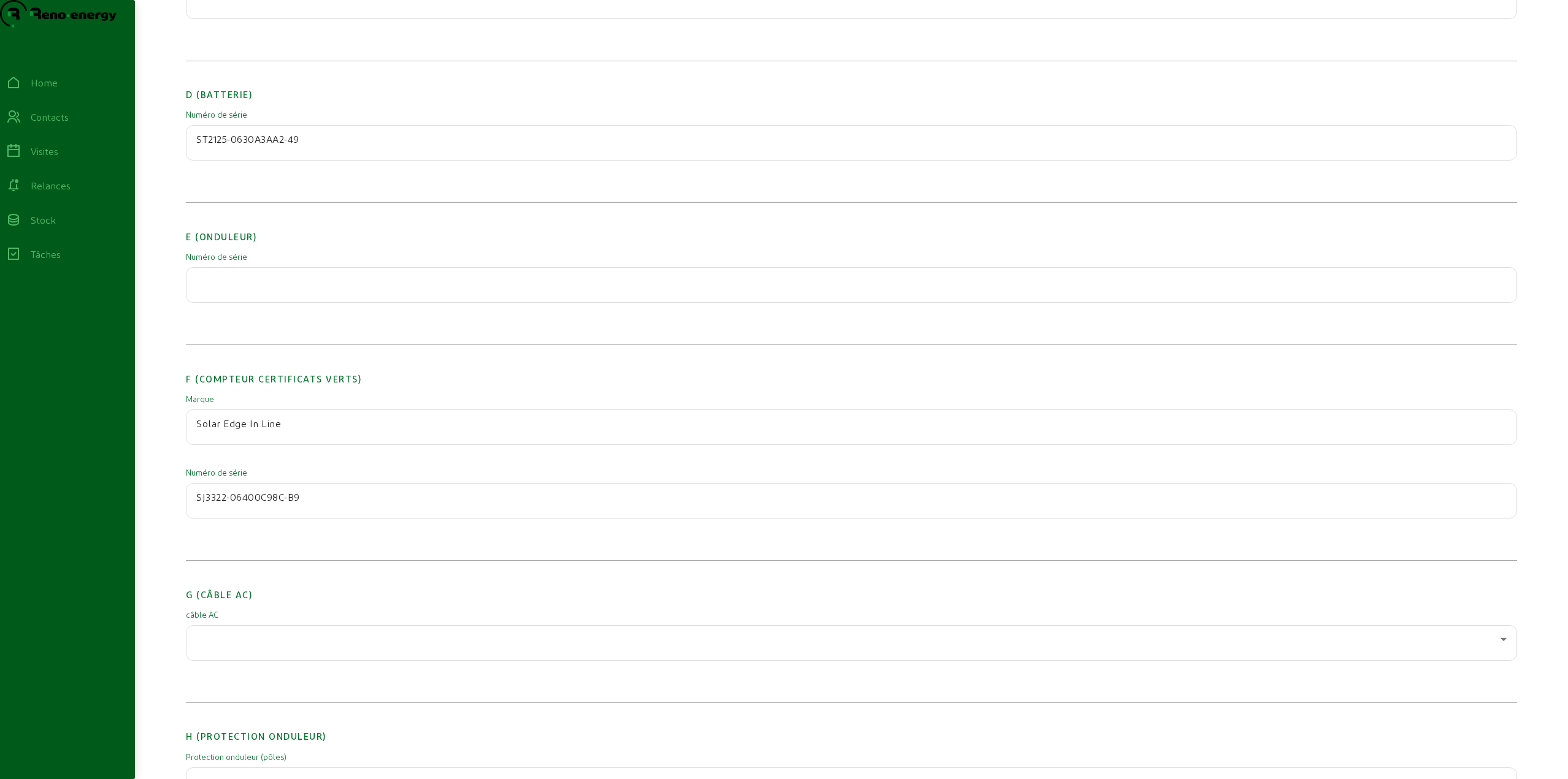
type input "SJ3322-06400C98C-B9"
click at [218, 431] on input "Solar Edge In Line" at bounding box center [851, 423] width 1310 height 15
click at [288, 431] on input "SolarEdge In Line" at bounding box center [851, 423] width 1310 height 15
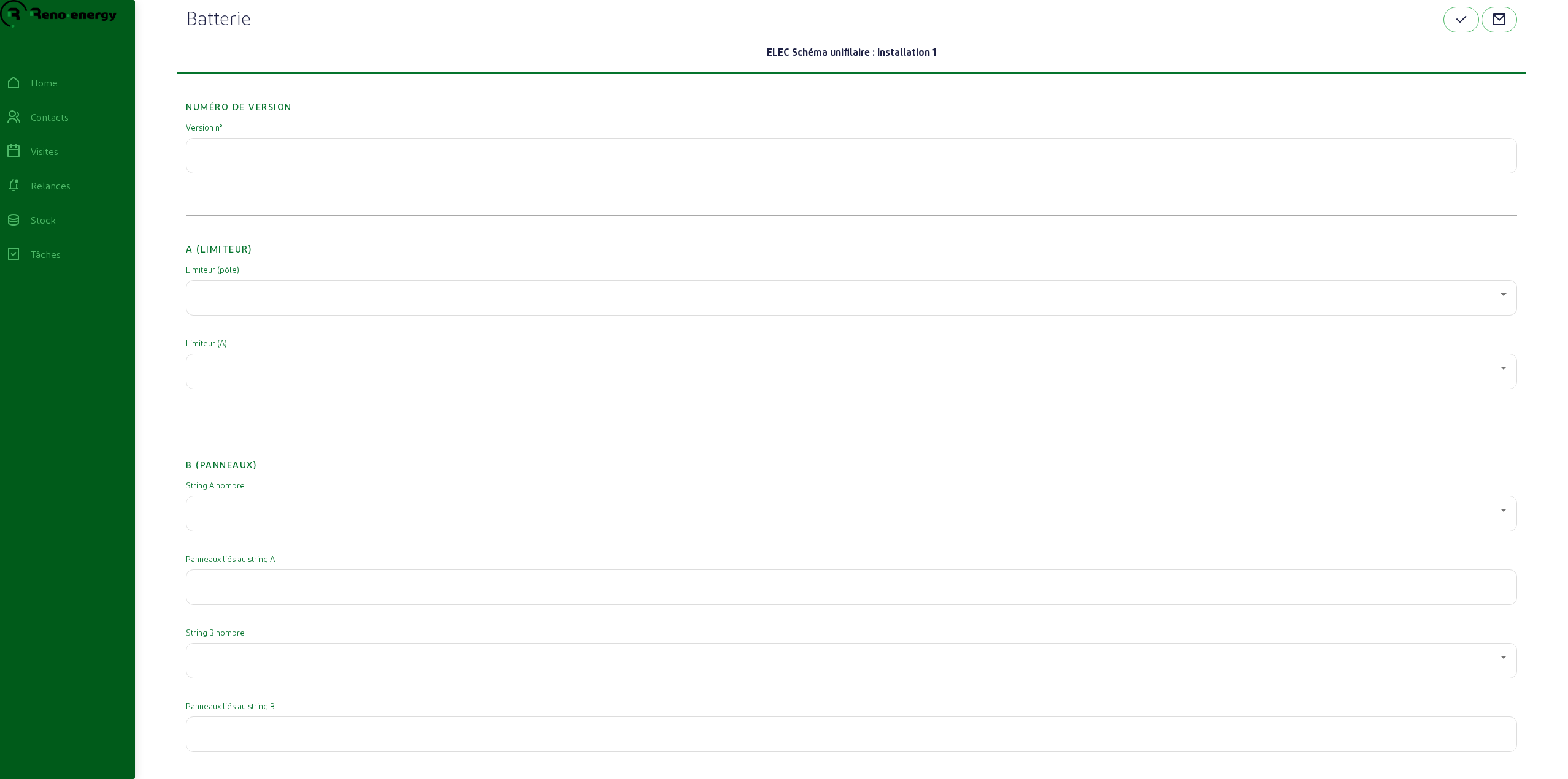
scroll to position [0, 0]
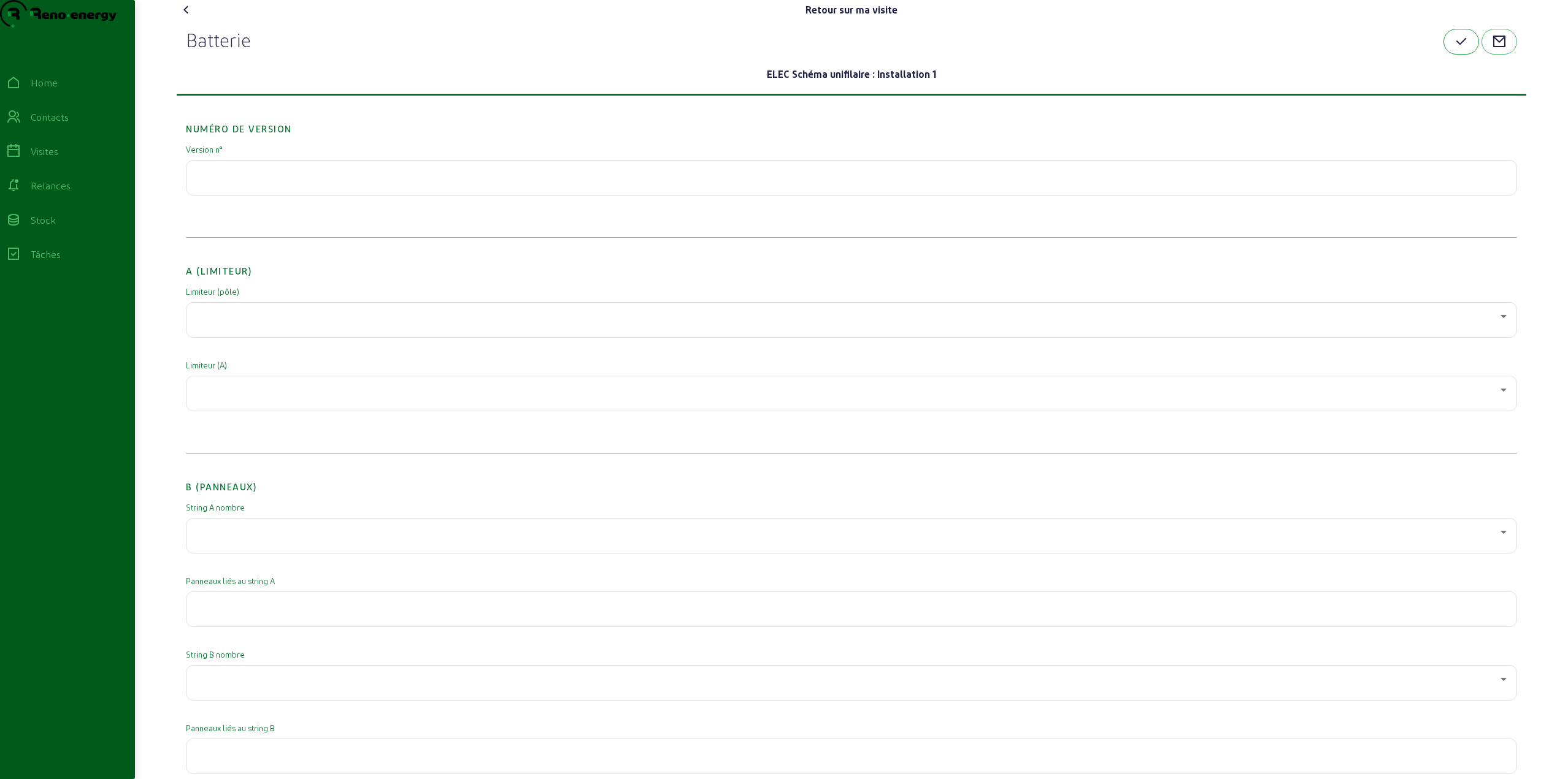
type input "SolarEdge In Line"
click at [1455, 49] on icon "button" at bounding box center [1460, 41] width 15 height 15
click at [52, 90] on div "Home" at bounding box center [44, 82] width 27 height 15
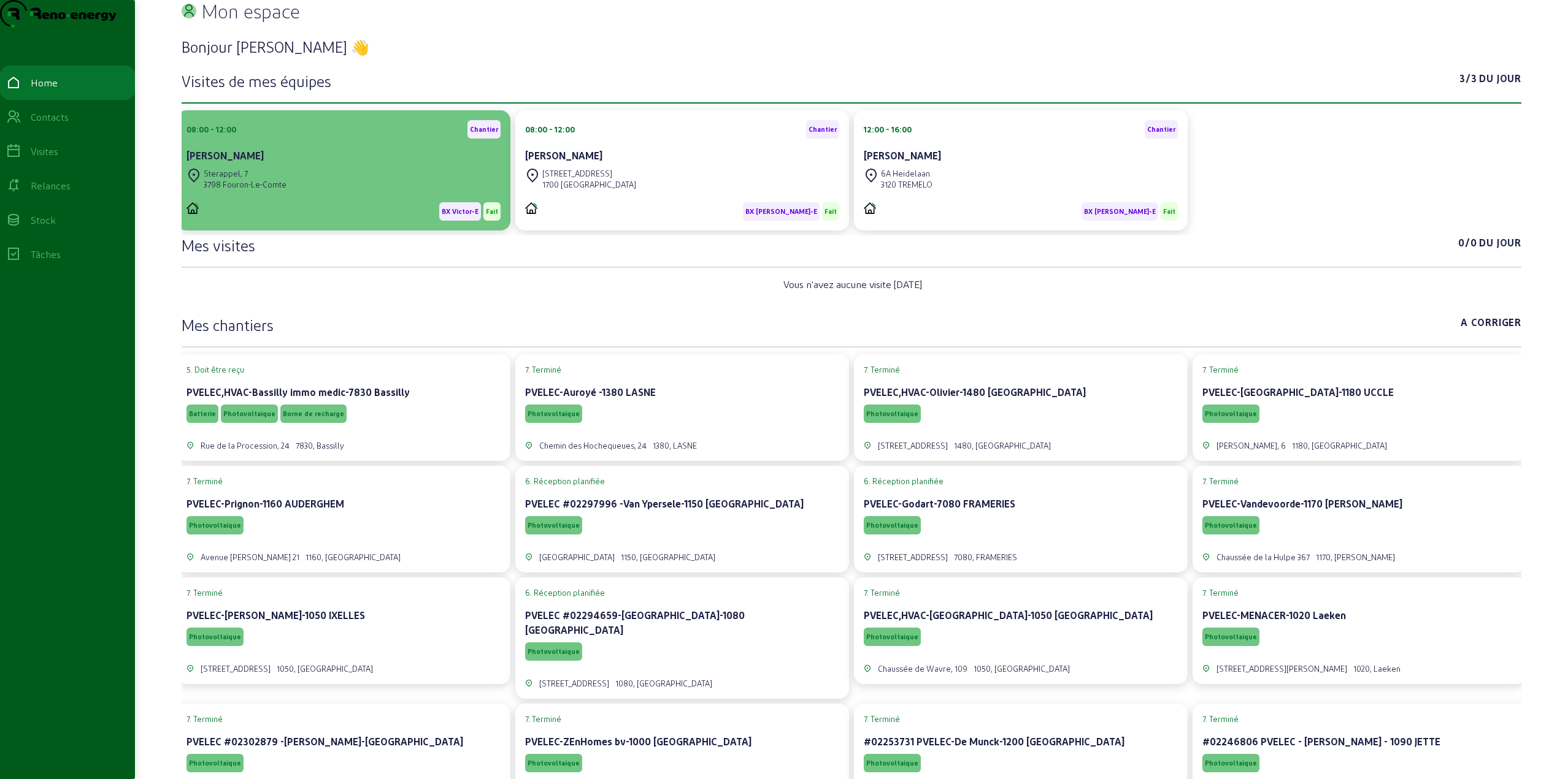
click at [352, 193] on div "Sterappel, [STREET_ADDRESS]" at bounding box center [343, 179] width 314 height 27
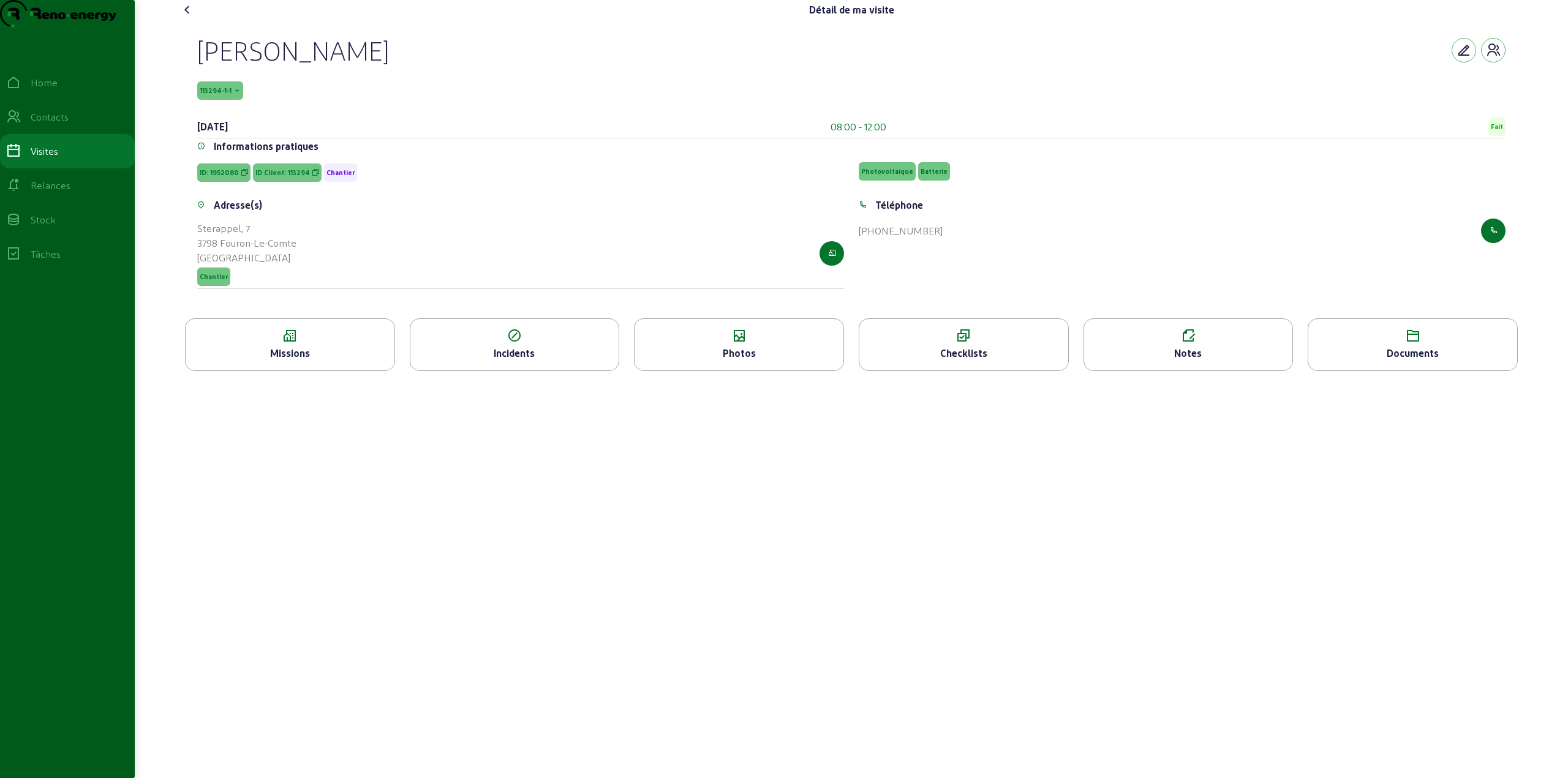
click at [1177, 361] on div "Notes" at bounding box center [1188, 353] width 209 height 15
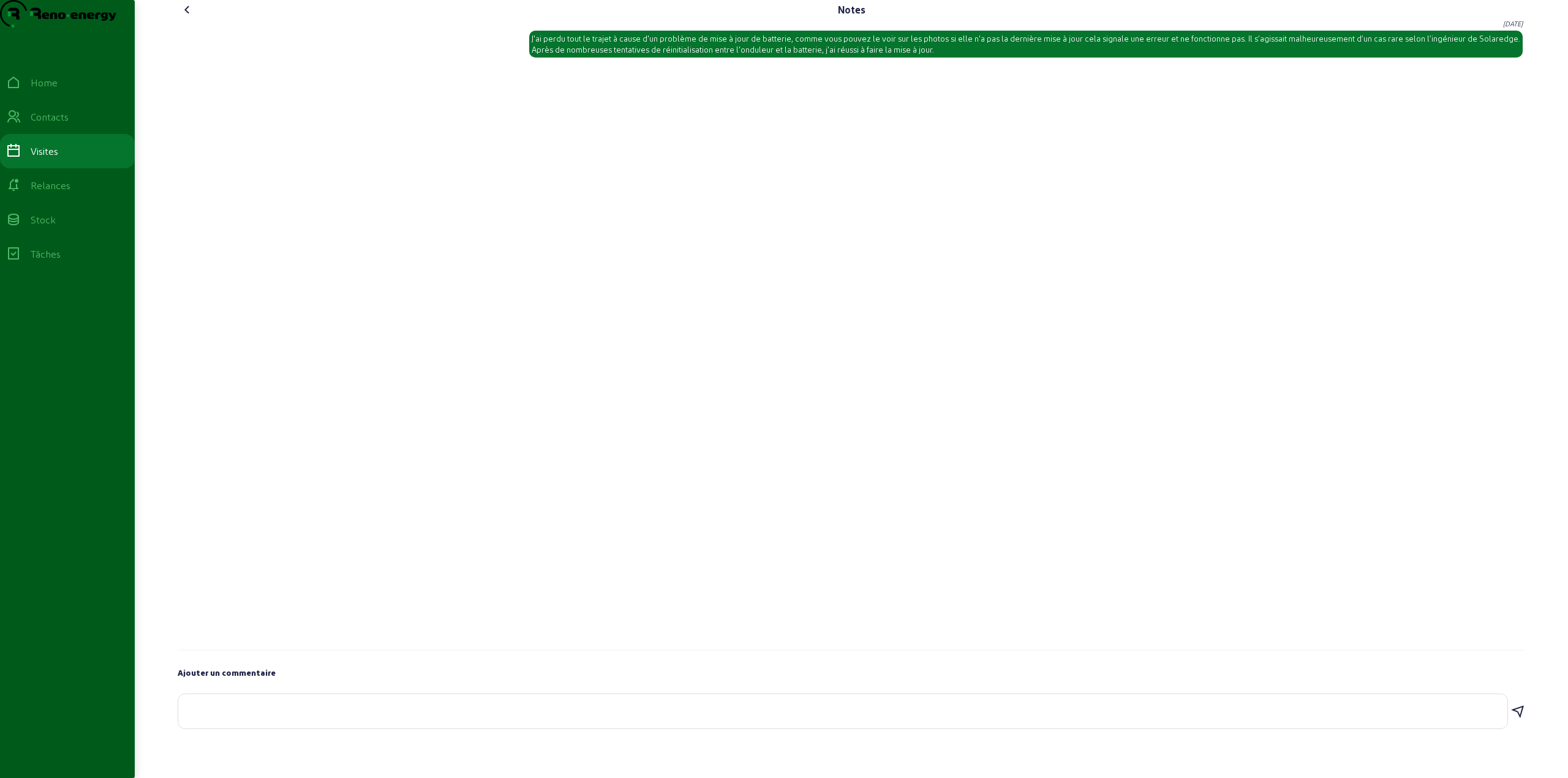
click at [182, 17] on icon at bounding box center [187, 10] width 15 height 15
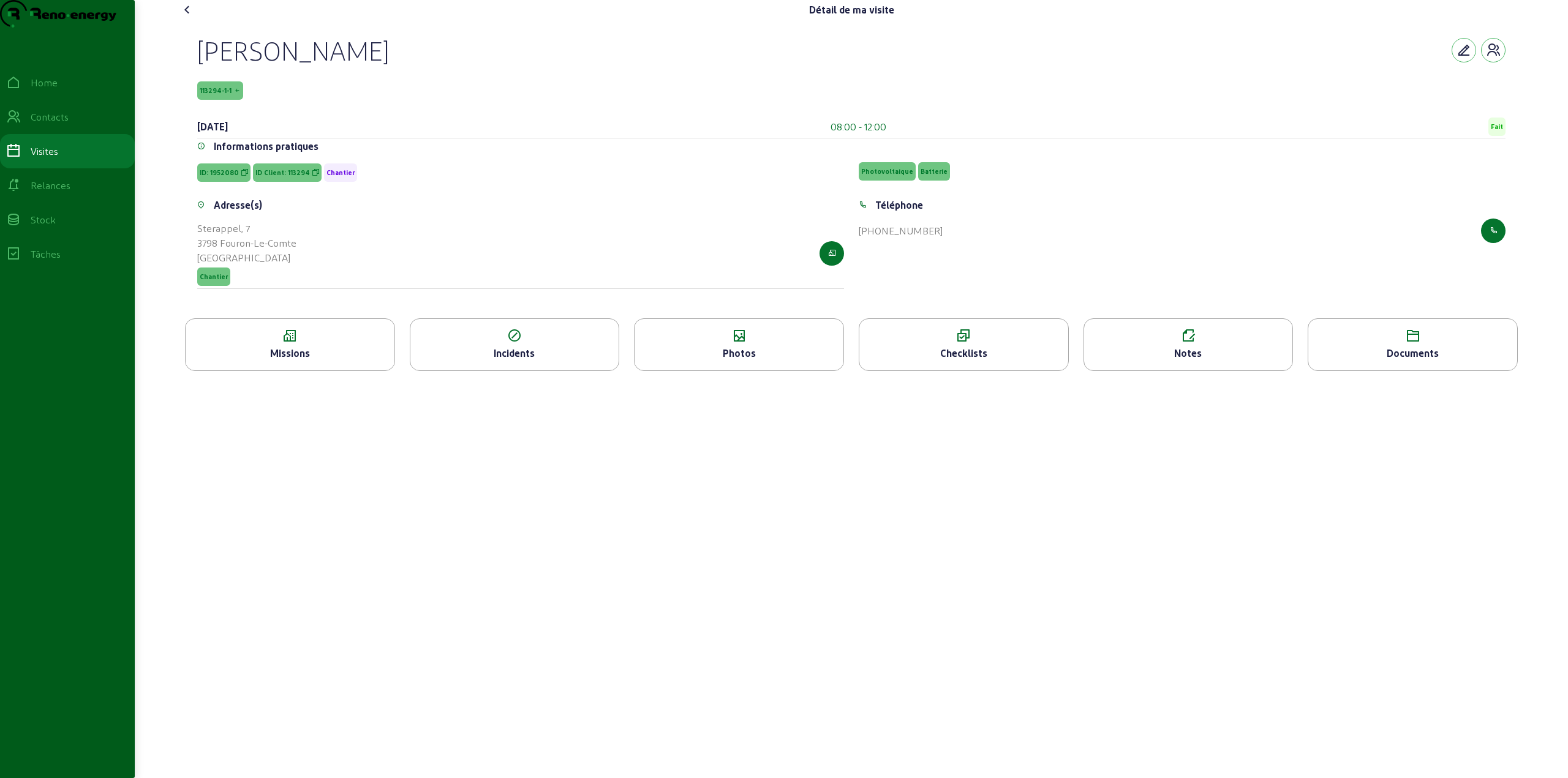
click at [733, 343] on icon at bounding box center [739, 336] width 209 height 15
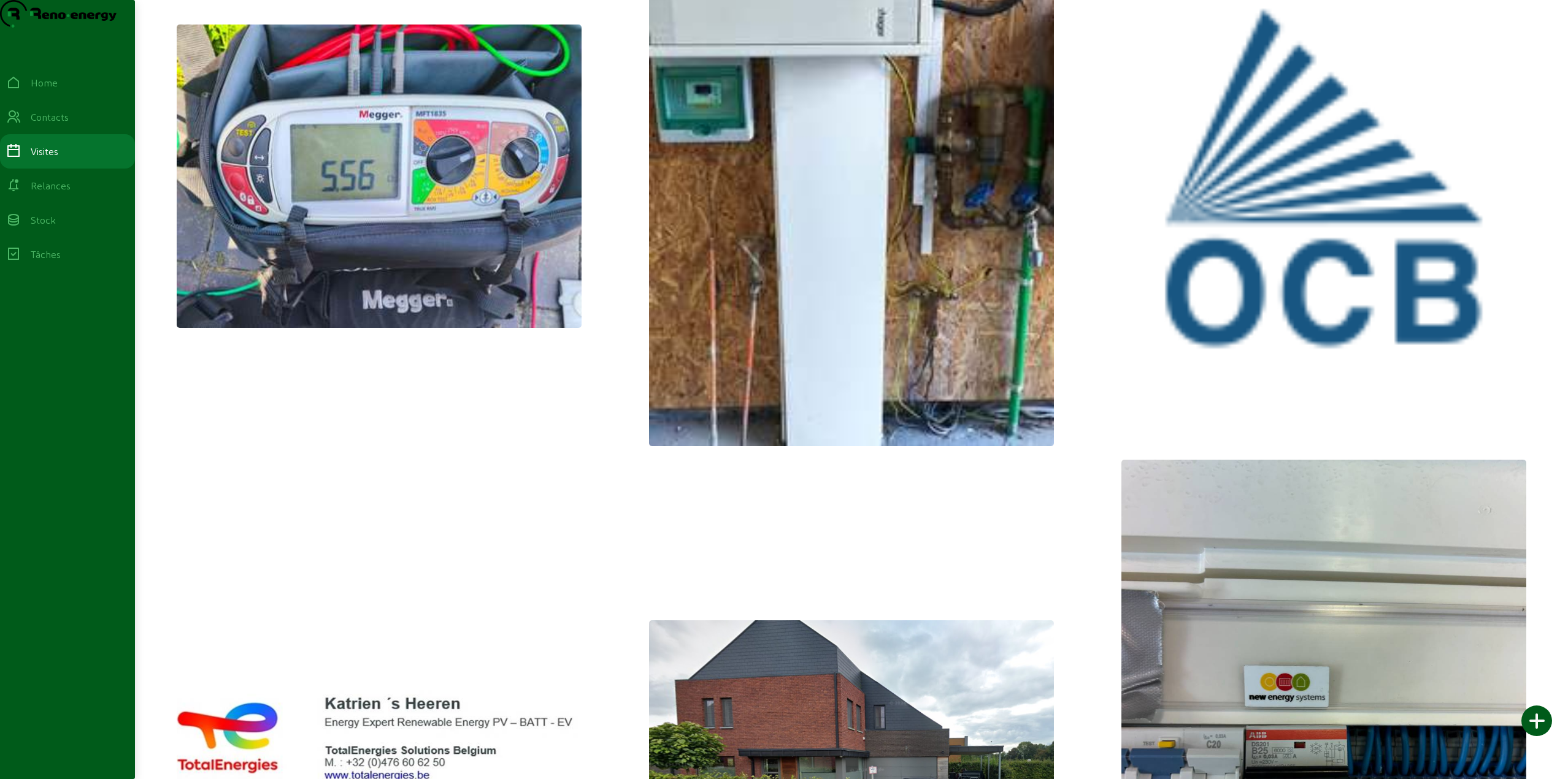
scroll to position [7724, 0]
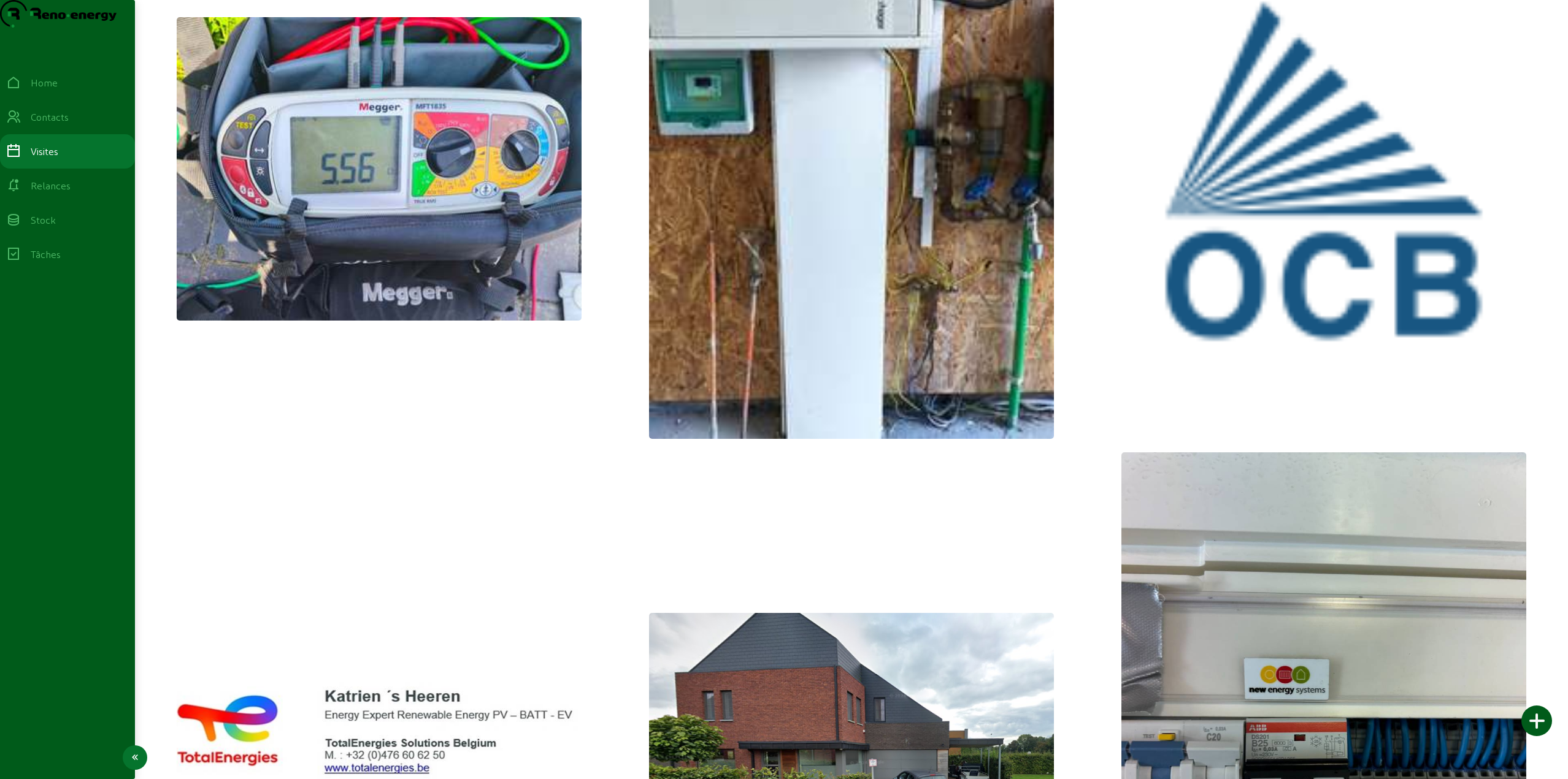
click at [56, 159] on div "Visites" at bounding box center [44, 151] width 27 height 15
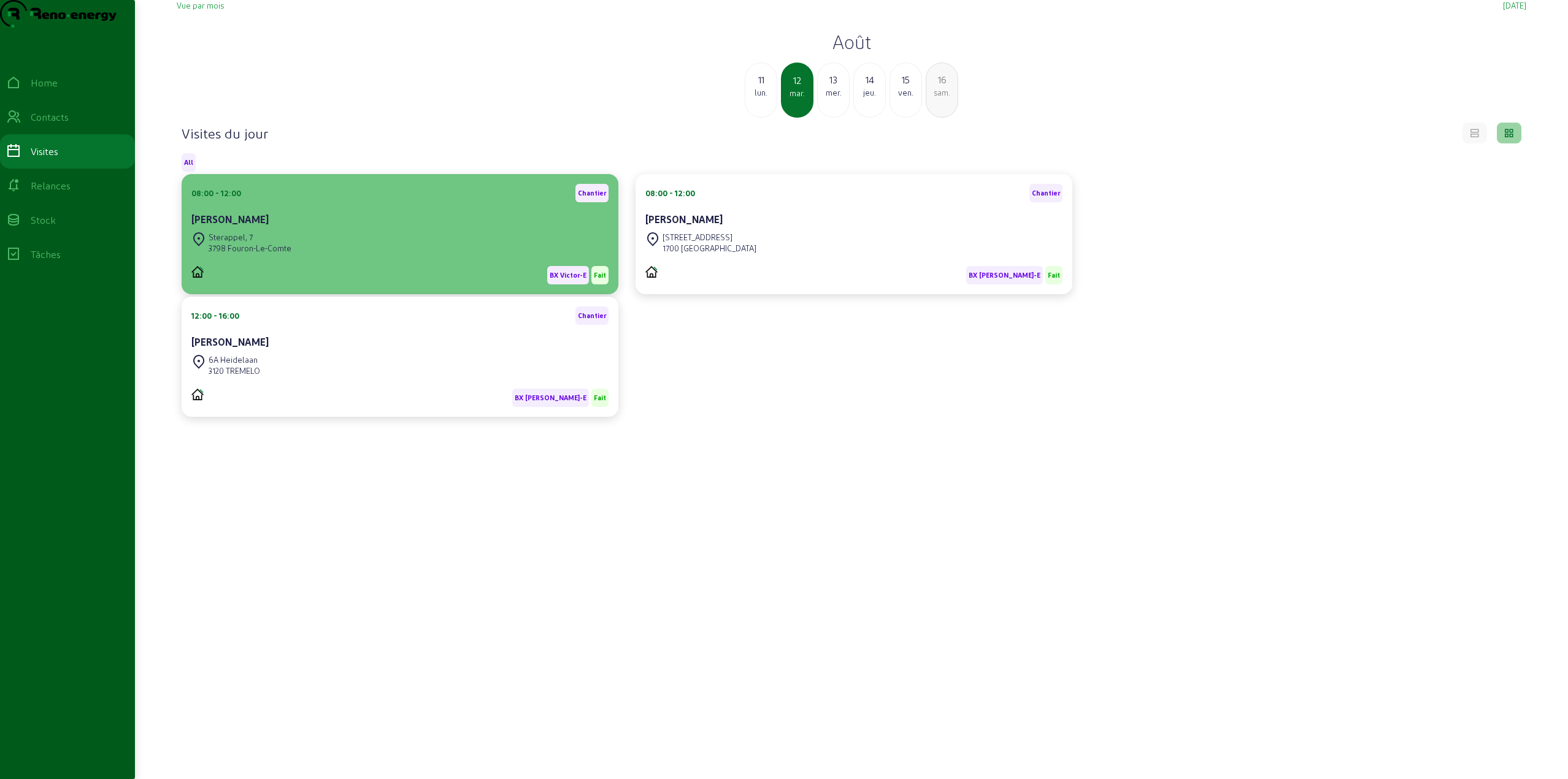
click at [324, 256] on div "Sterappel, [STREET_ADDRESS]" at bounding box center [400, 242] width 417 height 27
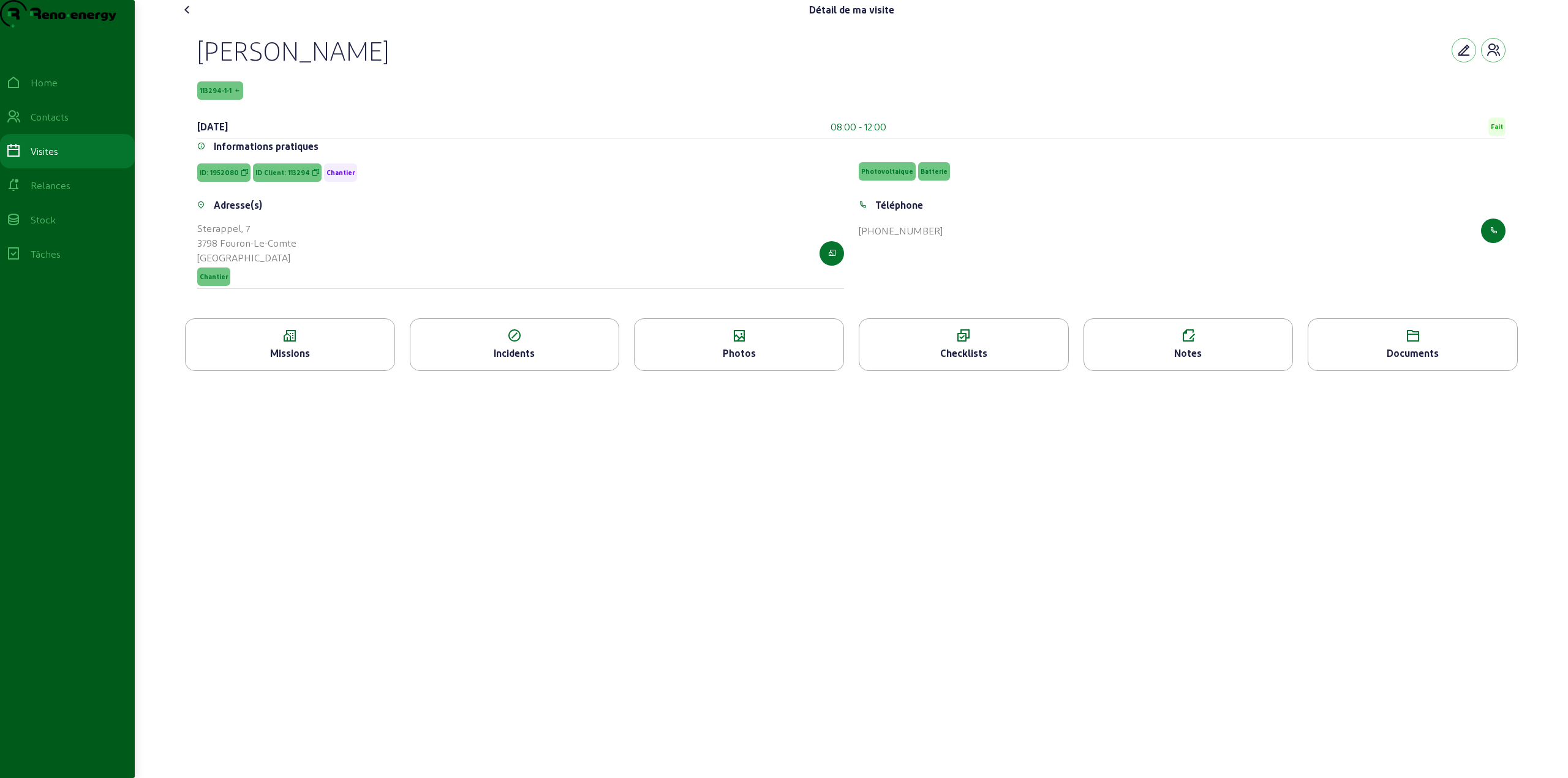
click at [1011, 361] on div "Checklists" at bounding box center [963, 353] width 209 height 15
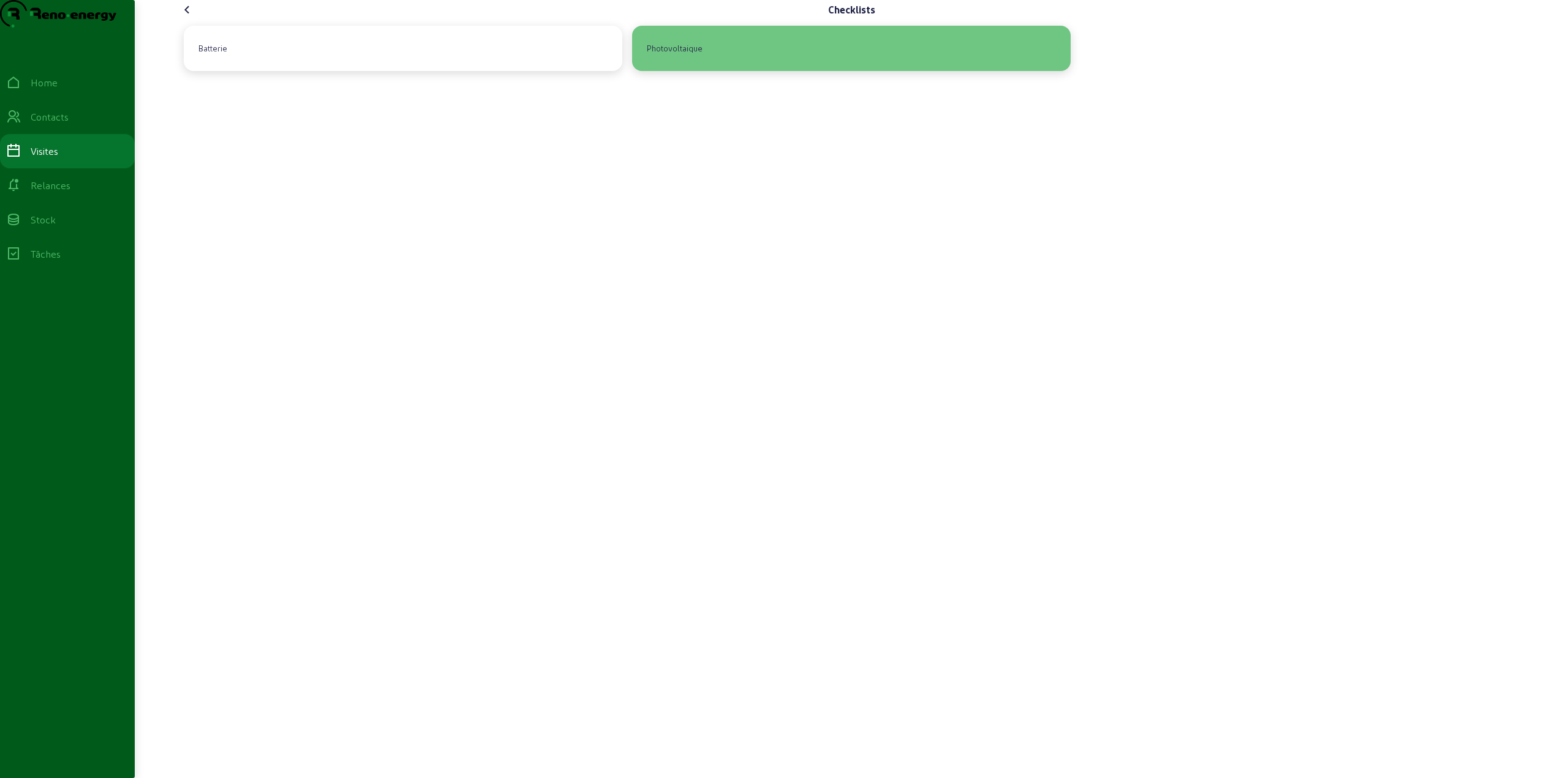
click at [696, 59] on div "Photovoltaique" at bounding box center [675, 48] width 66 height 21
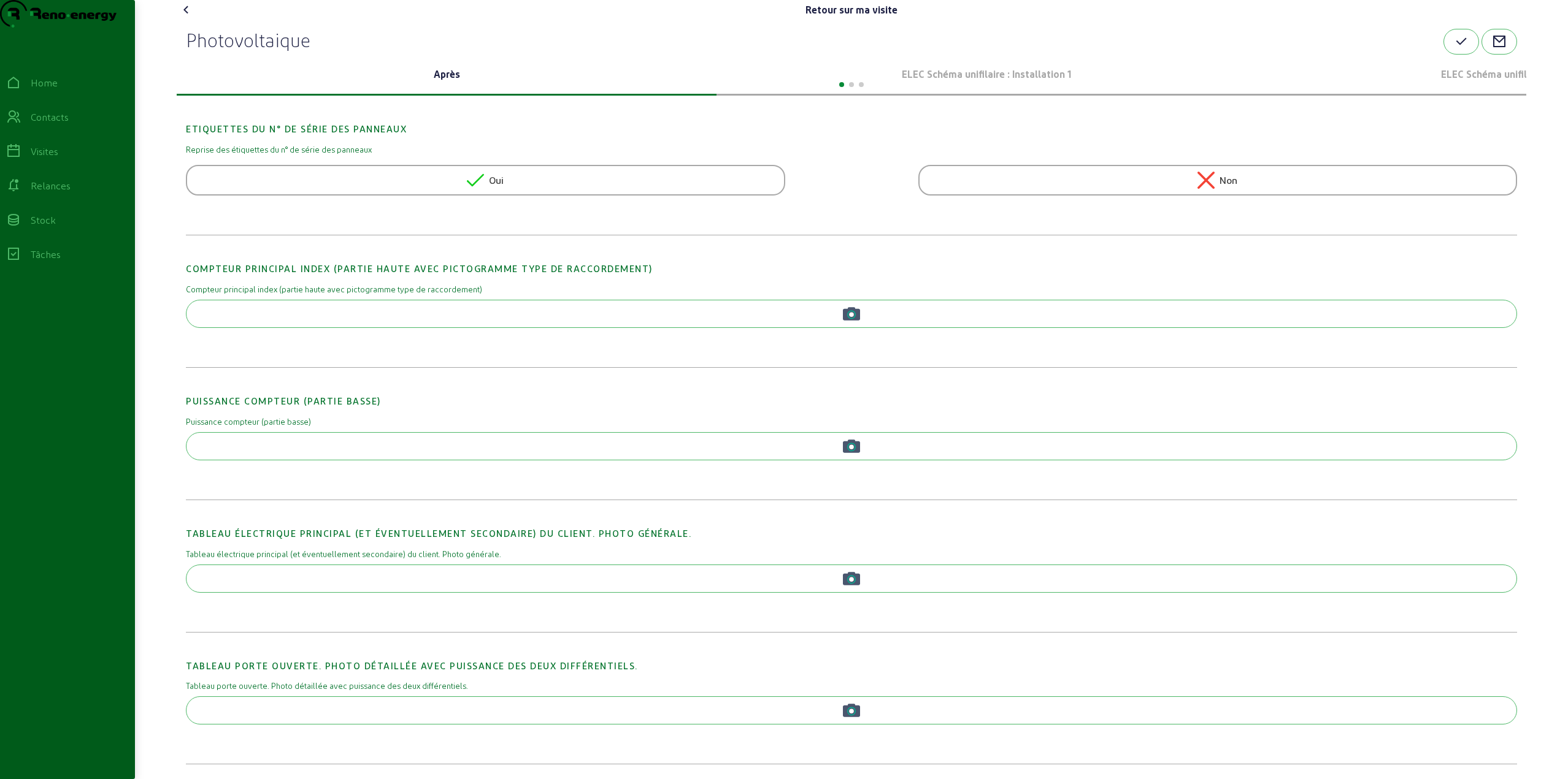
click at [948, 82] on p "ELEC Schéma unifilaire : Installation 1" at bounding box center [986, 74] width 530 height 15
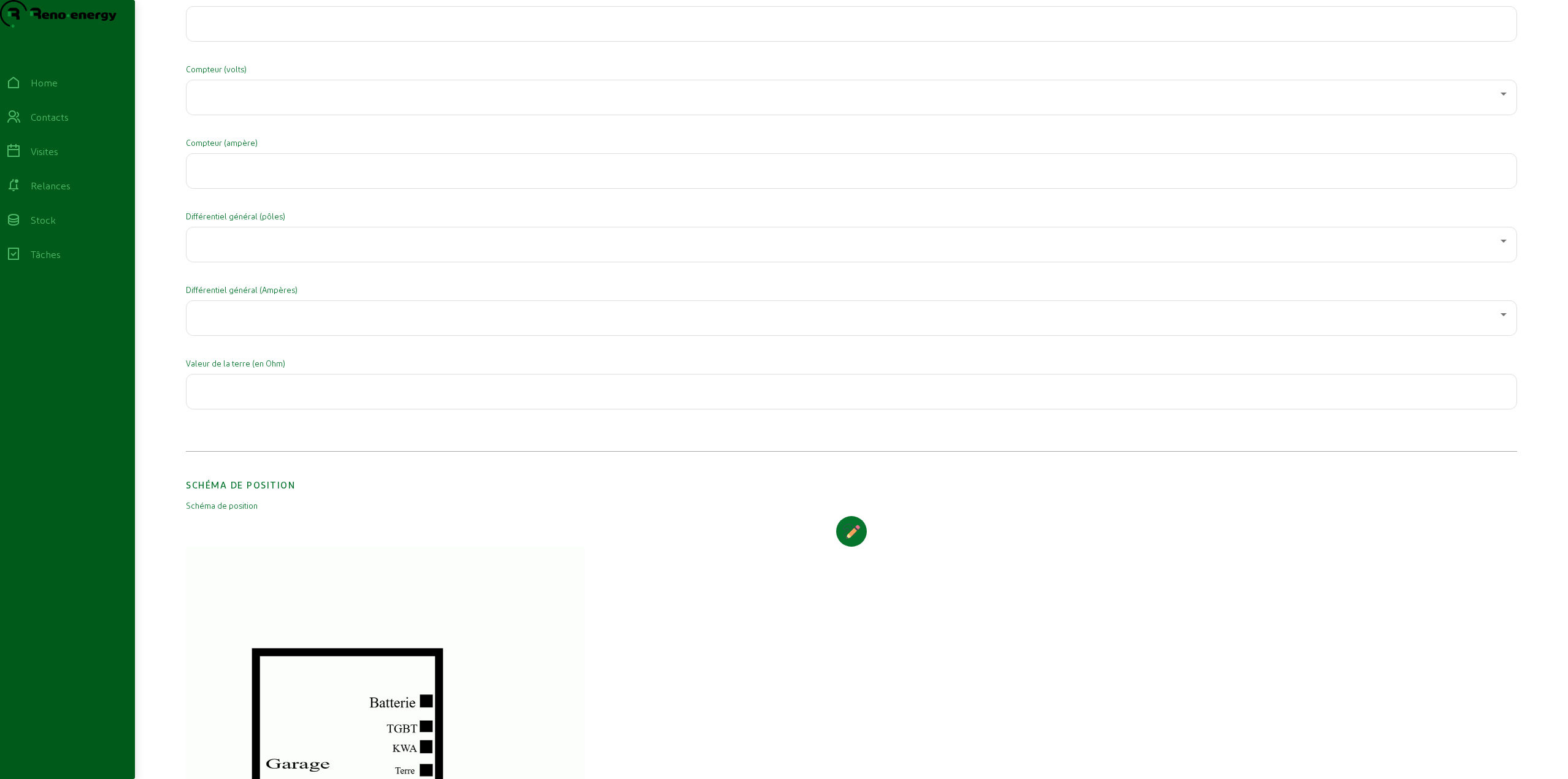
scroll to position [2146, 0]
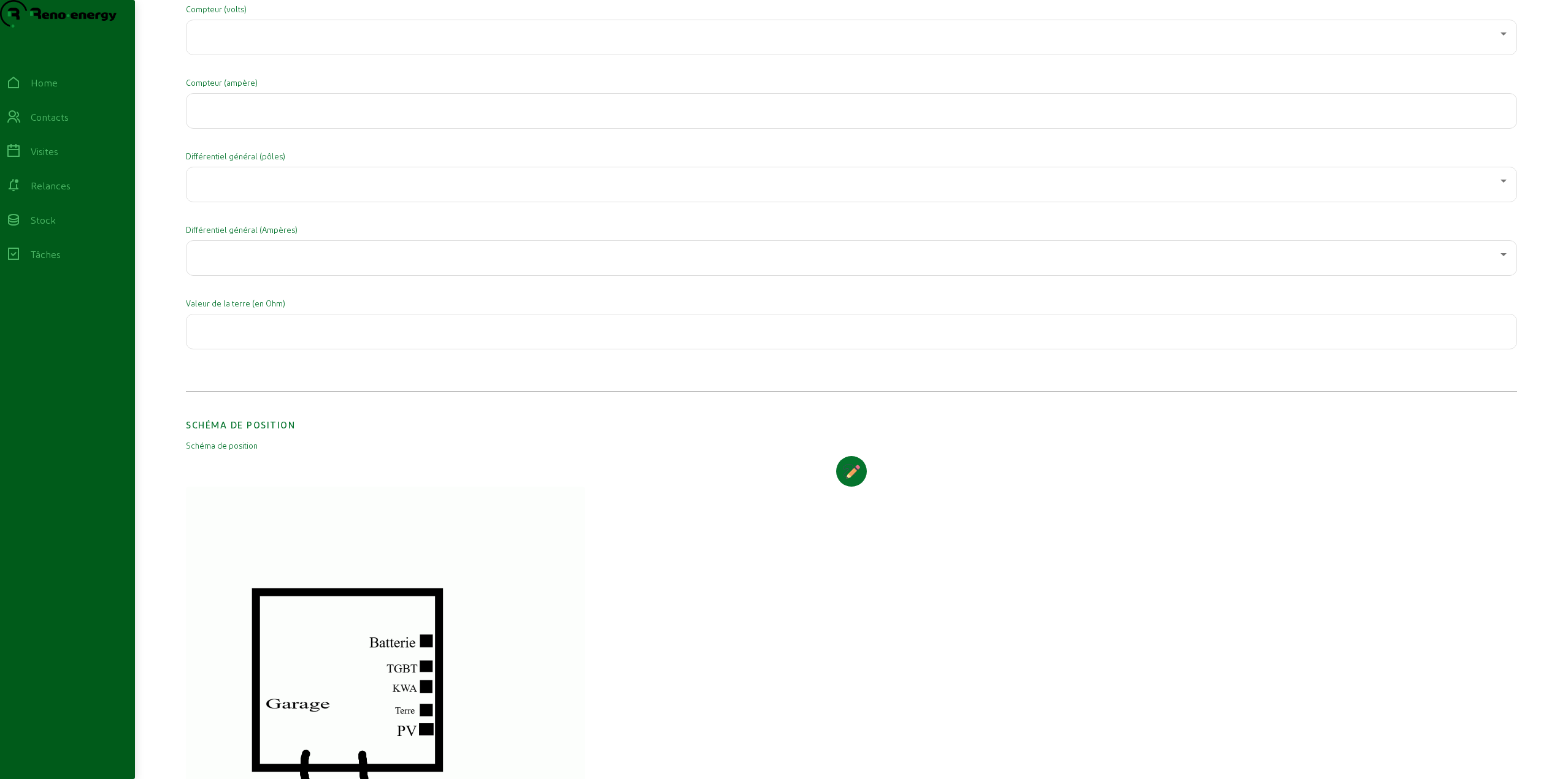
click at [299, 349] on div at bounding box center [851, 331] width 1310 height 34
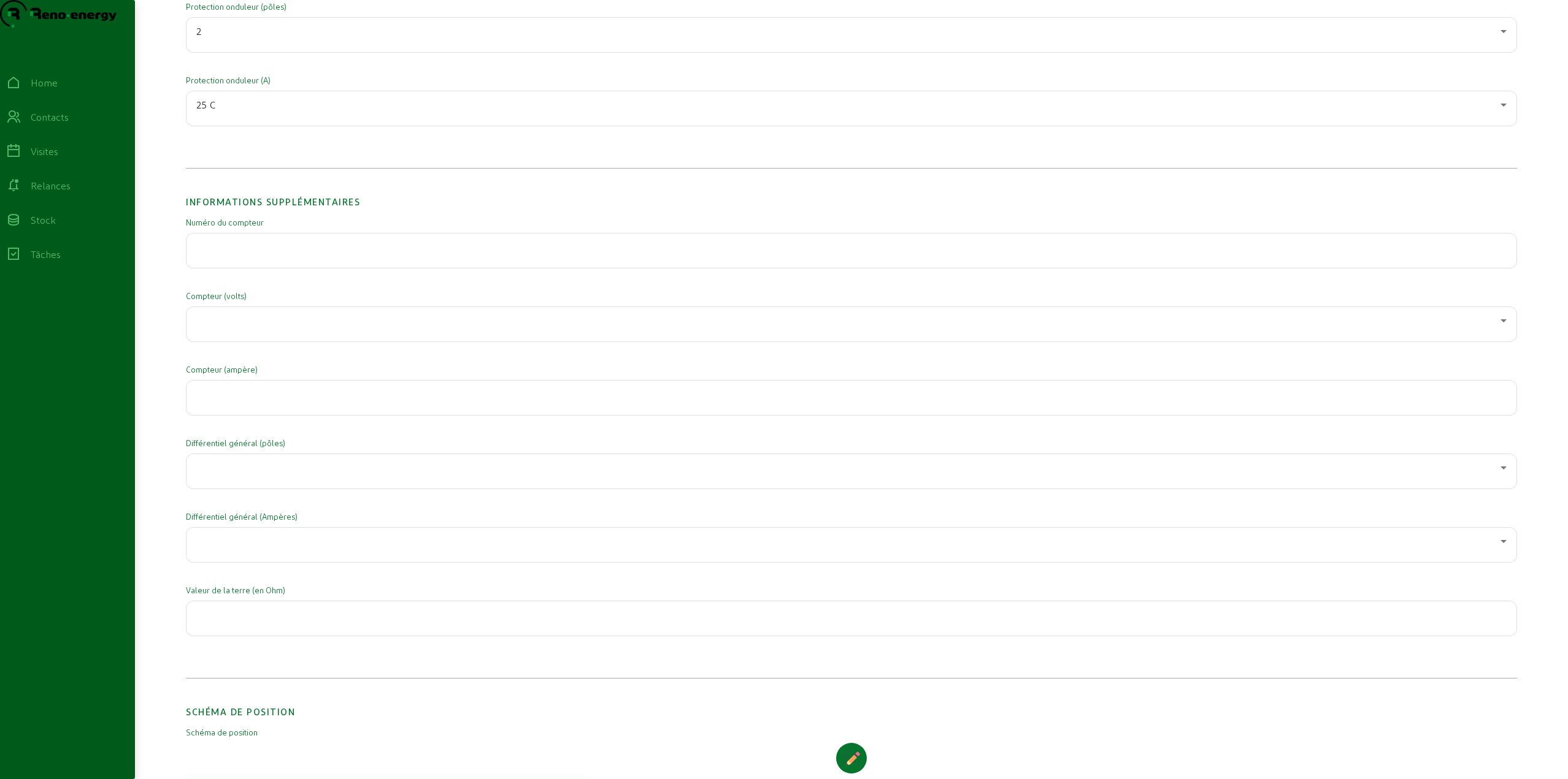
scroll to position [1839, 0]
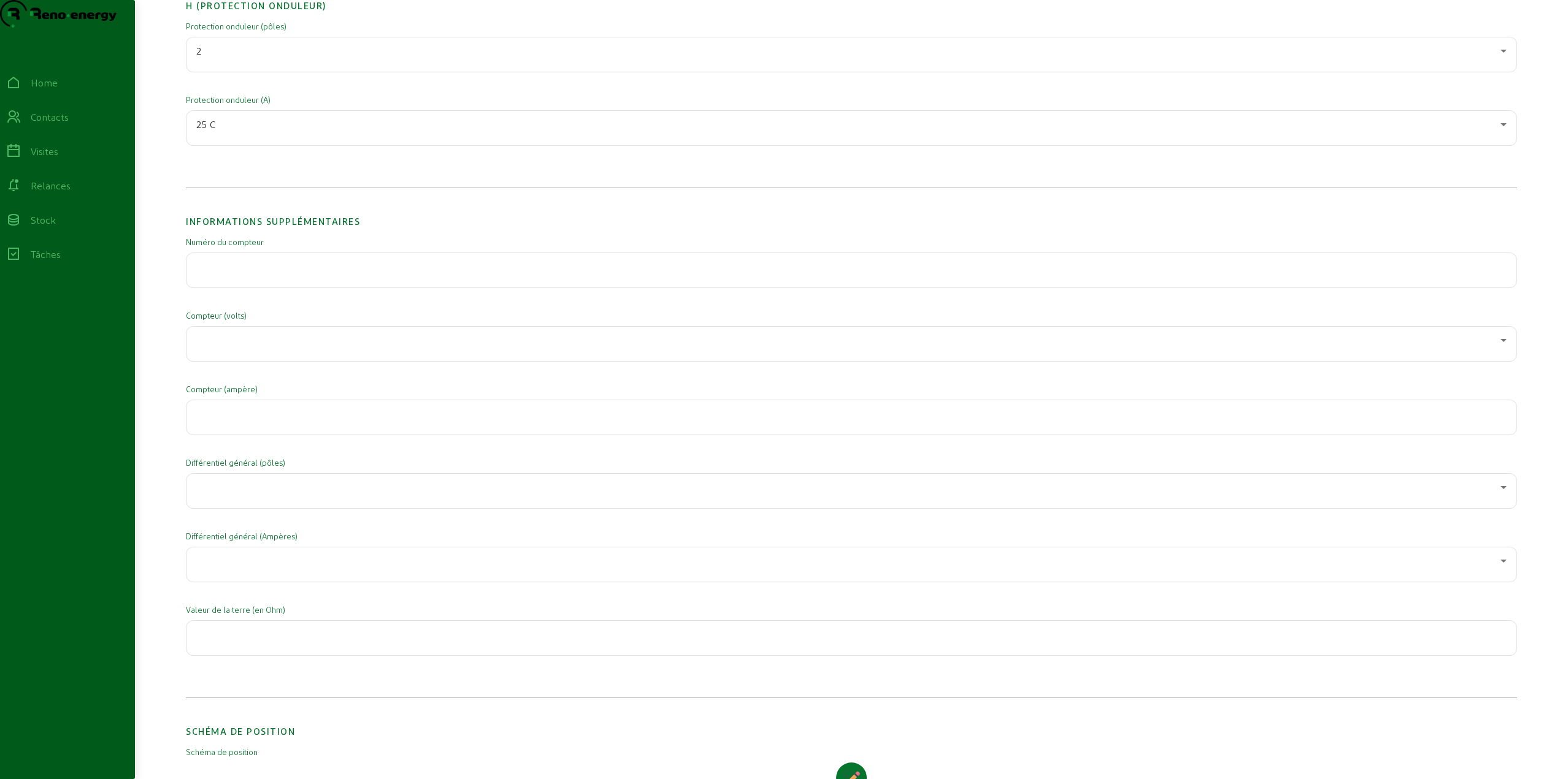
click at [246, 421] on input "number" at bounding box center [851, 414] width 1310 height 15
type input "32"
click at [268, 508] on div at bounding box center [851, 490] width 1310 height 34
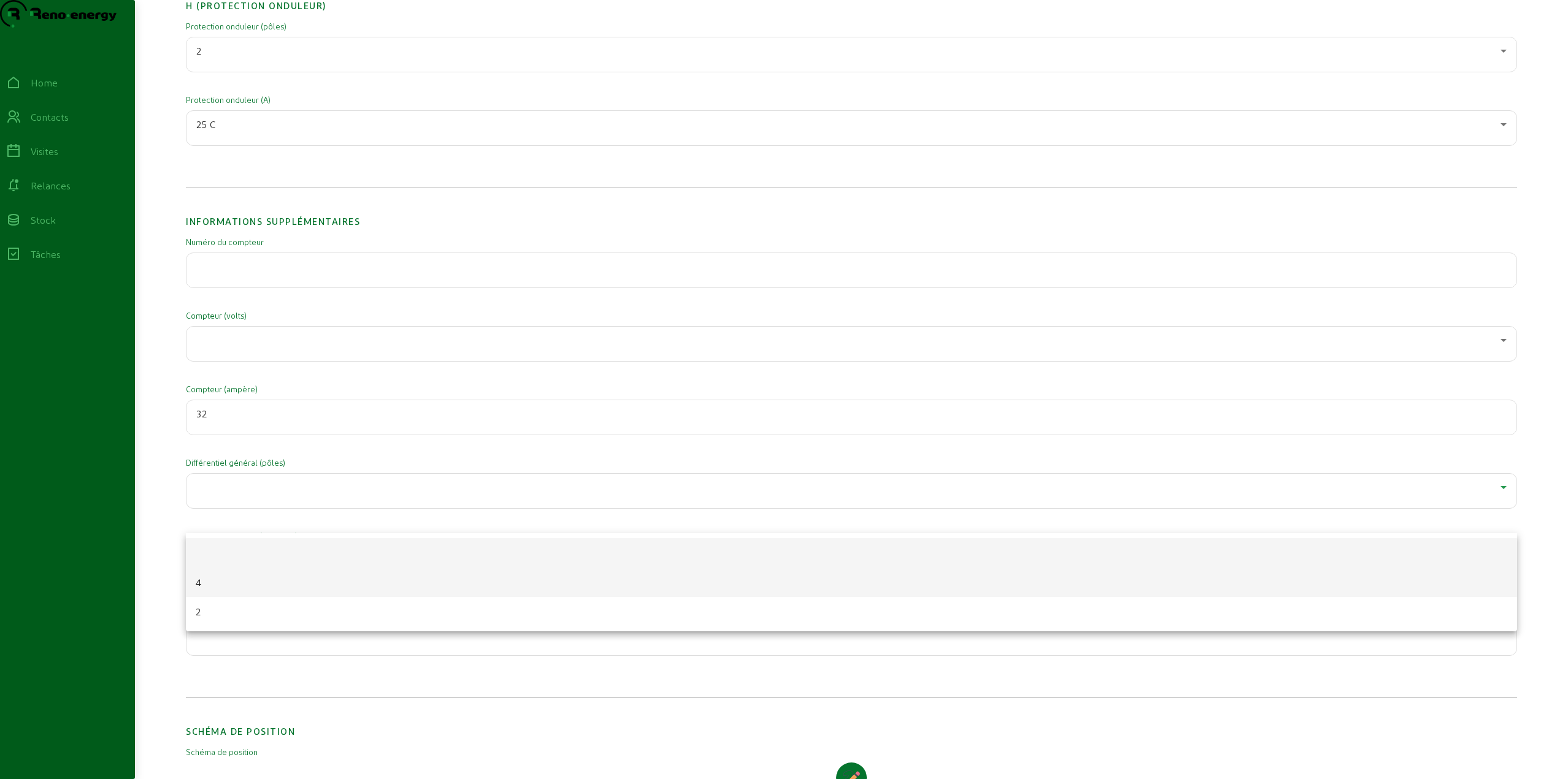
click at [238, 583] on mat-option "4" at bounding box center [851, 582] width 1331 height 29
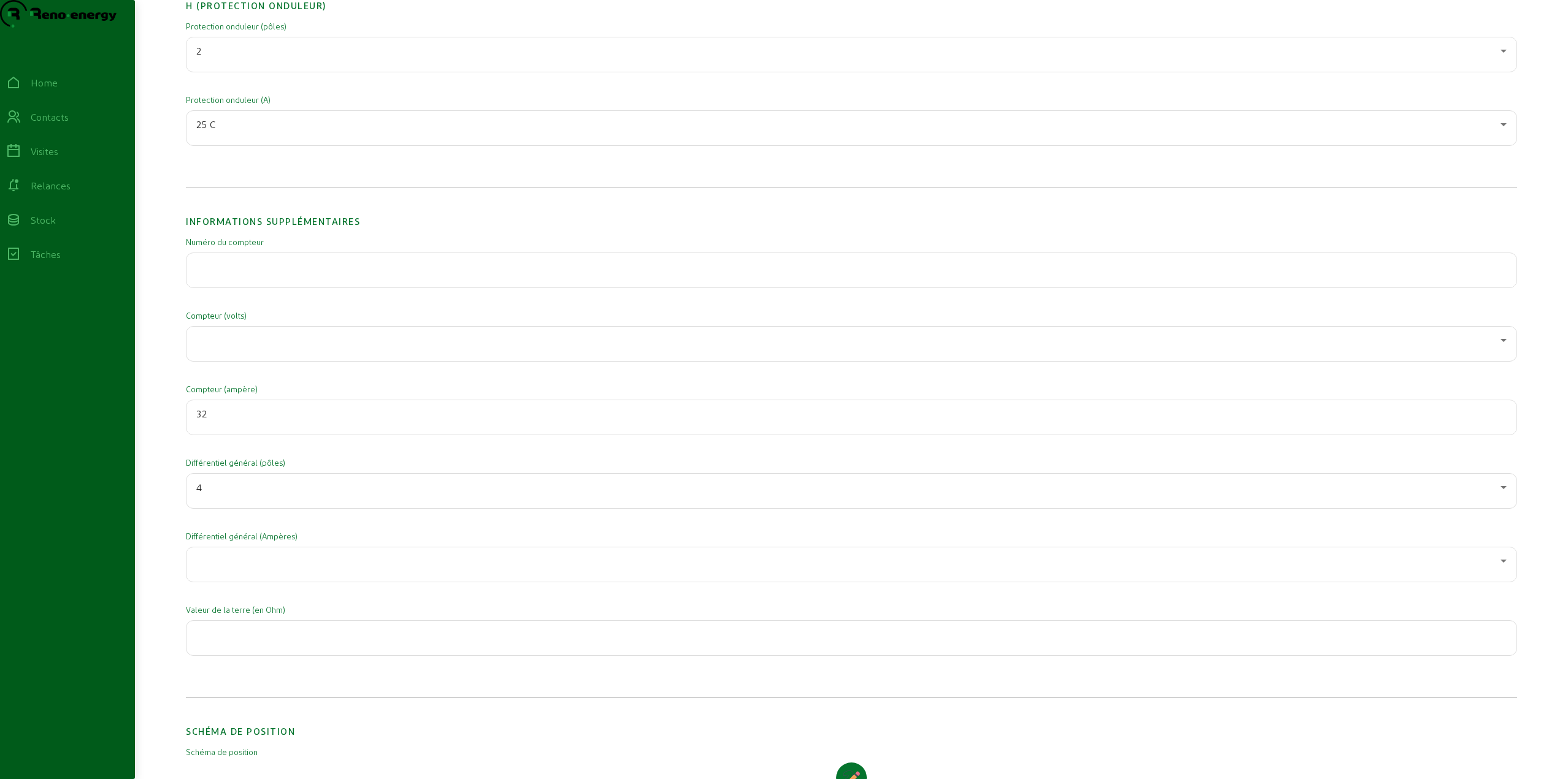
click at [243, 582] on div at bounding box center [851, 565] width 1310 height 34
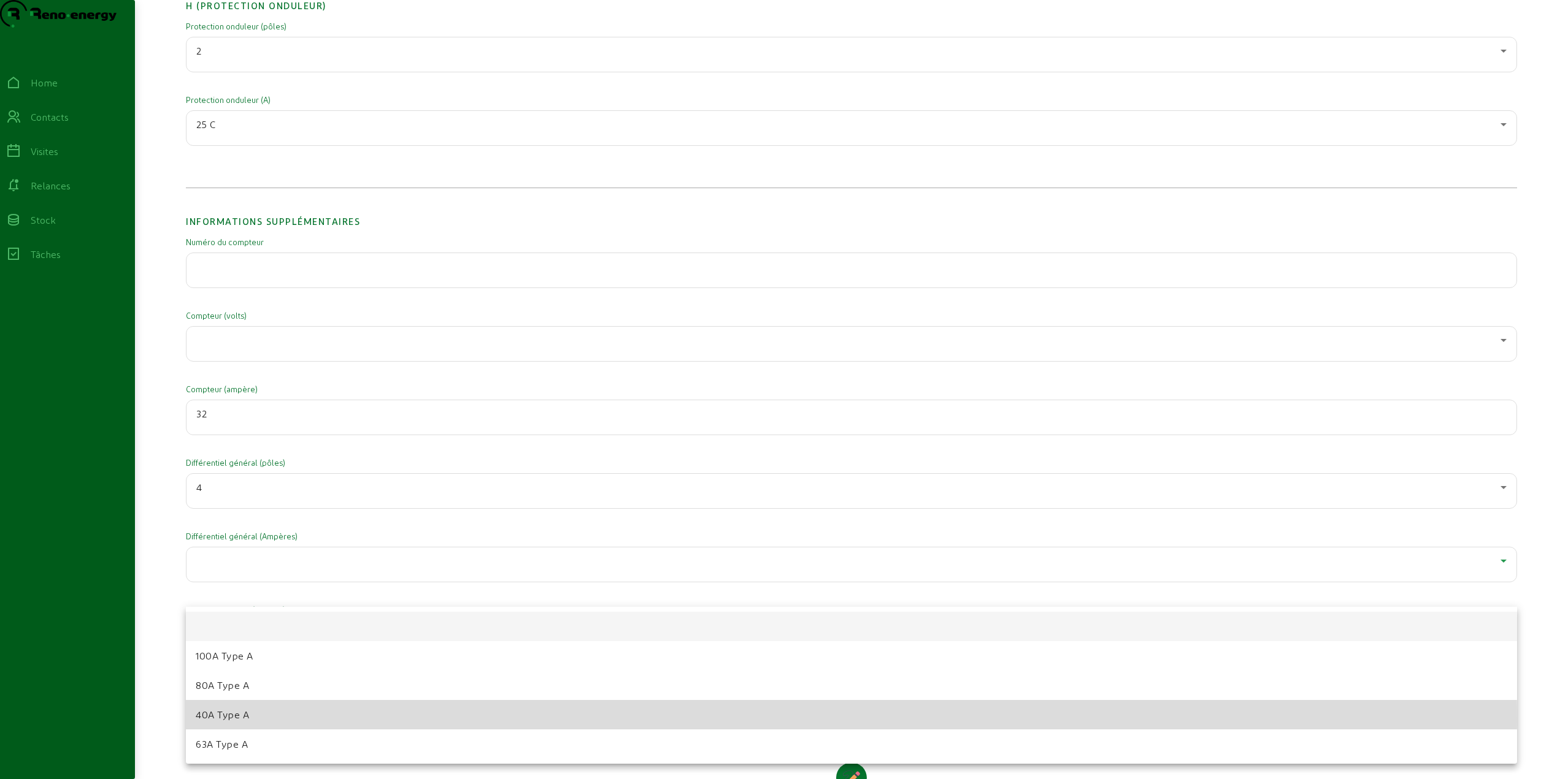
click at [247, 721] on span "40A Type A" at bounding box center [222, 715] width 53 height 15
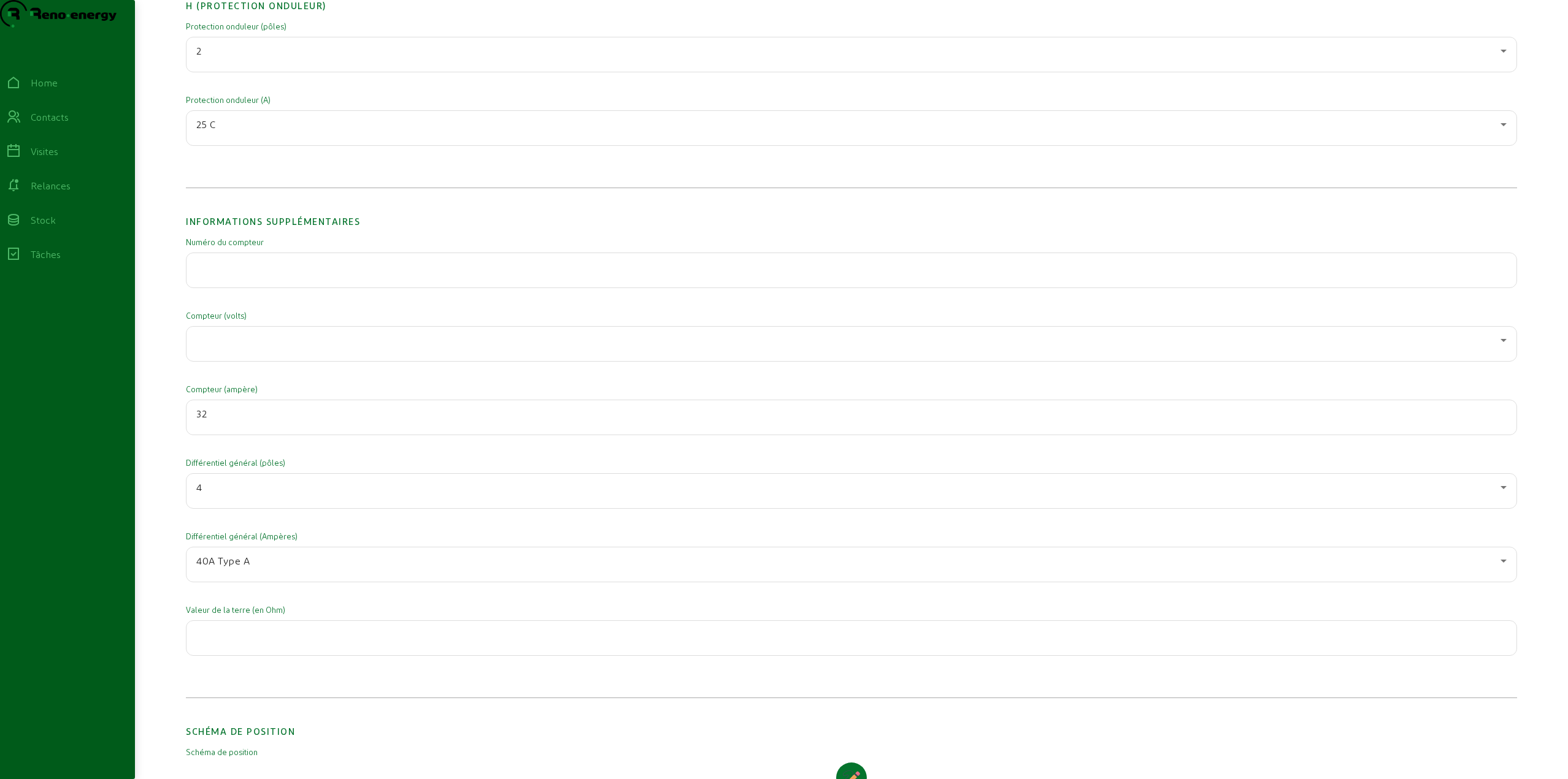
click at [228, 361] on div at bounding box center [851, 344] width 1310 height 34
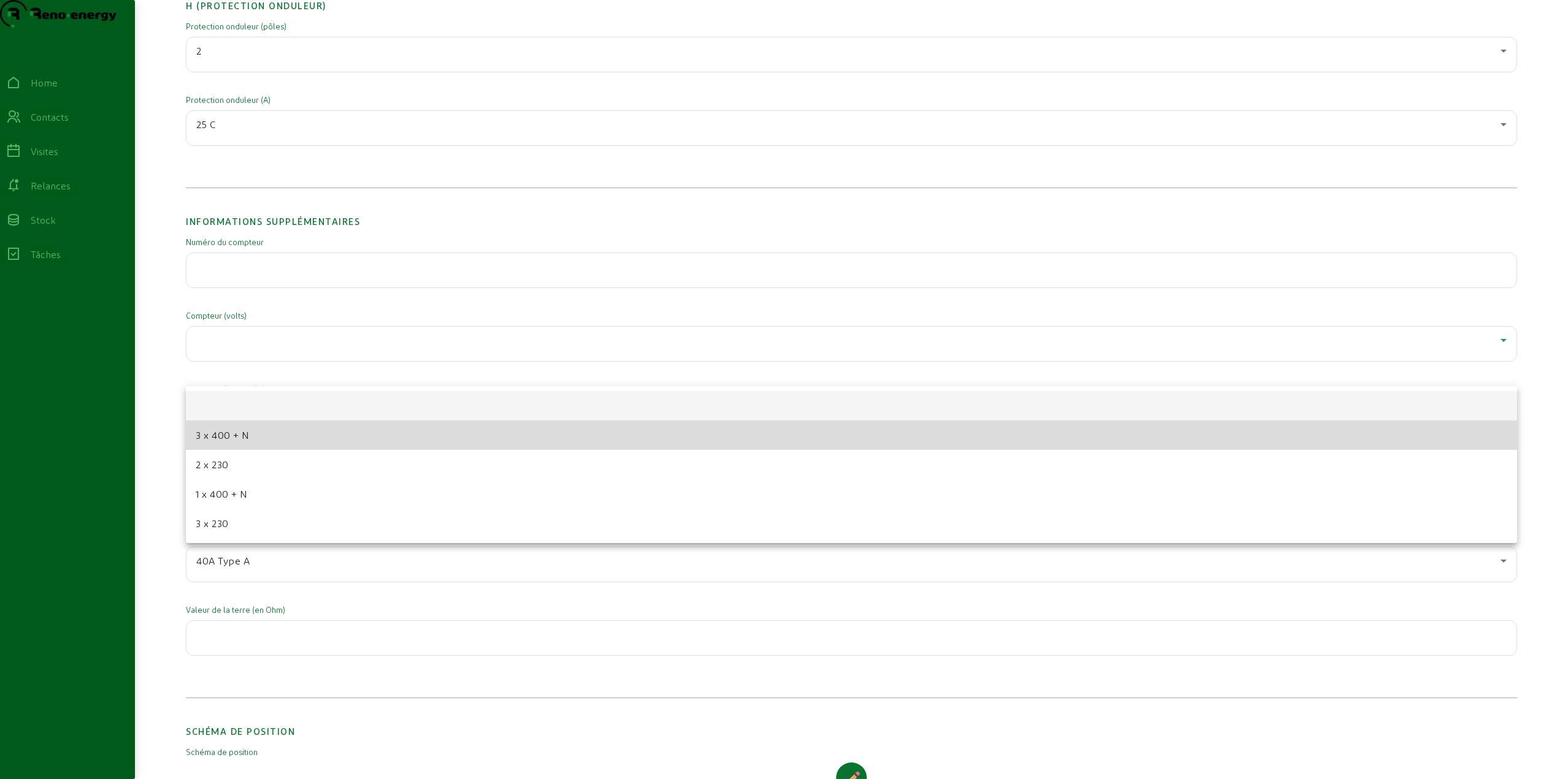
click at [250, 435] on mat-option "3 x 400 + N" at bounding box center [851, 435] width 1331 height 29
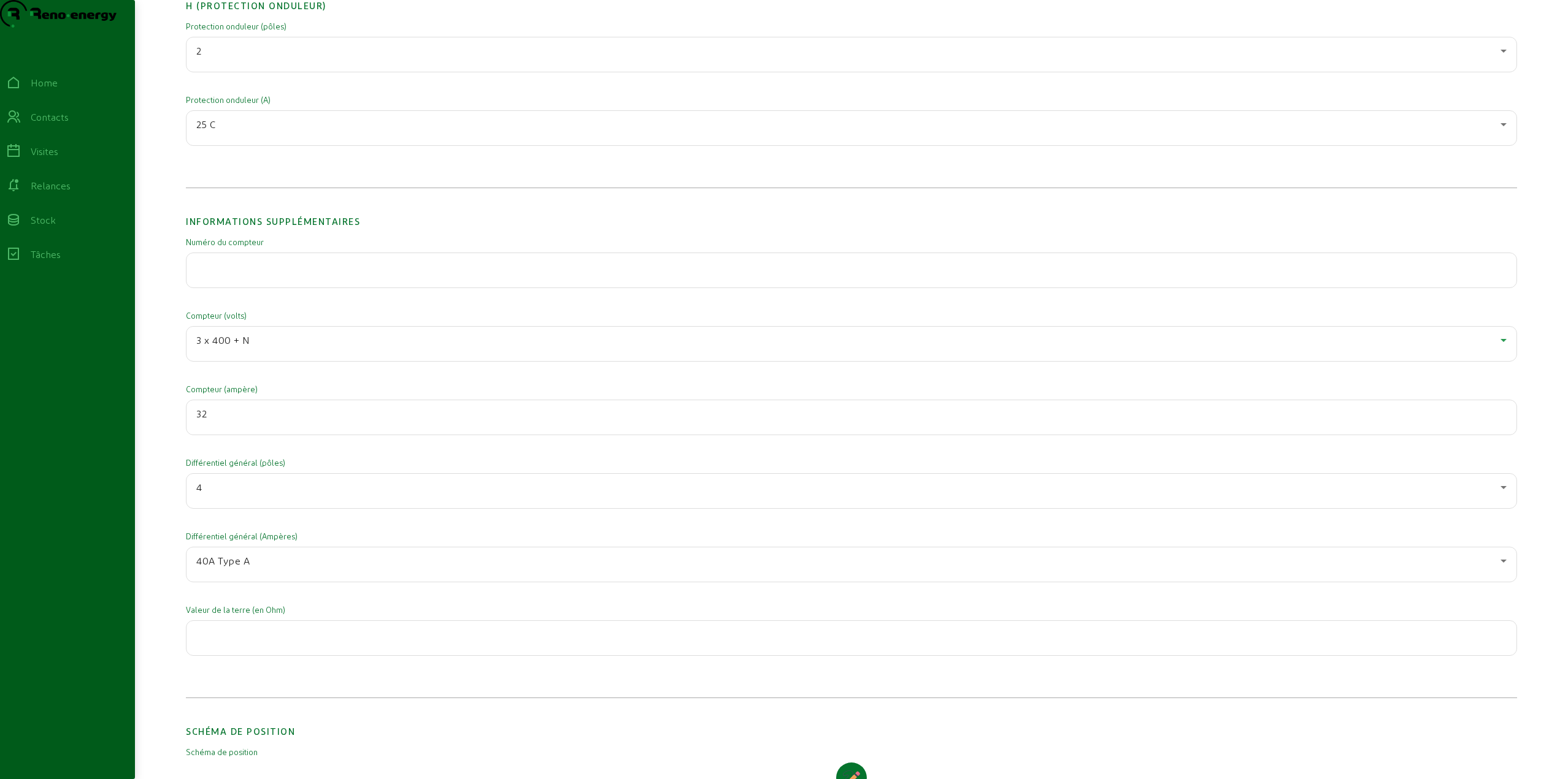
click at [234, 655] on div at bounding box center [851, 638] width 1310 height 34
type input "5"
type input "55"
type input "5"
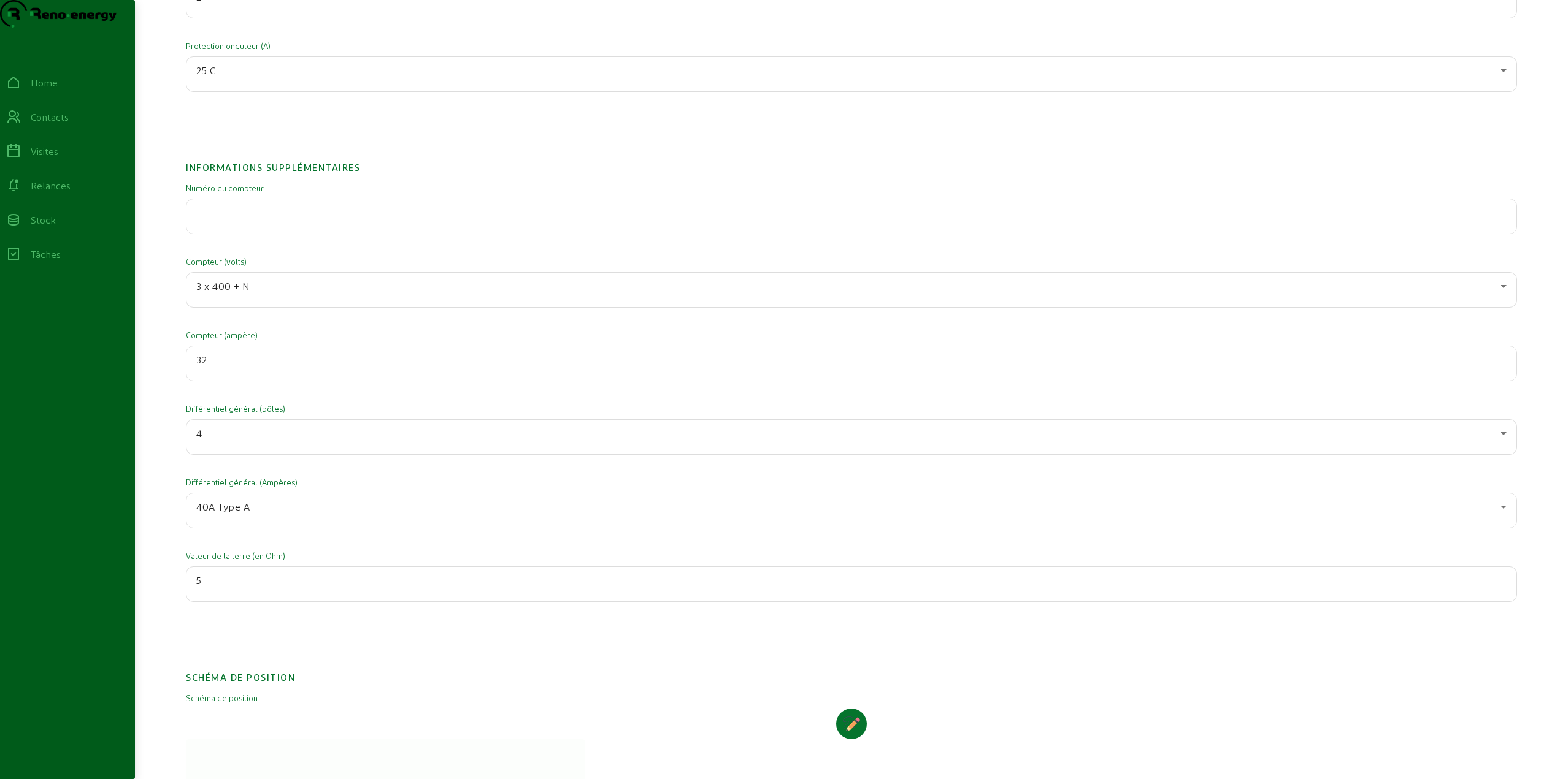
scroll to position [1900, 0]
click at [1502, 581] on input "6" at bounding box center [851, 573] width 1310 height 15
type input "5"
click at [1503, 581] on input "5" at bounding box center [851, 573] width 1310 height 15
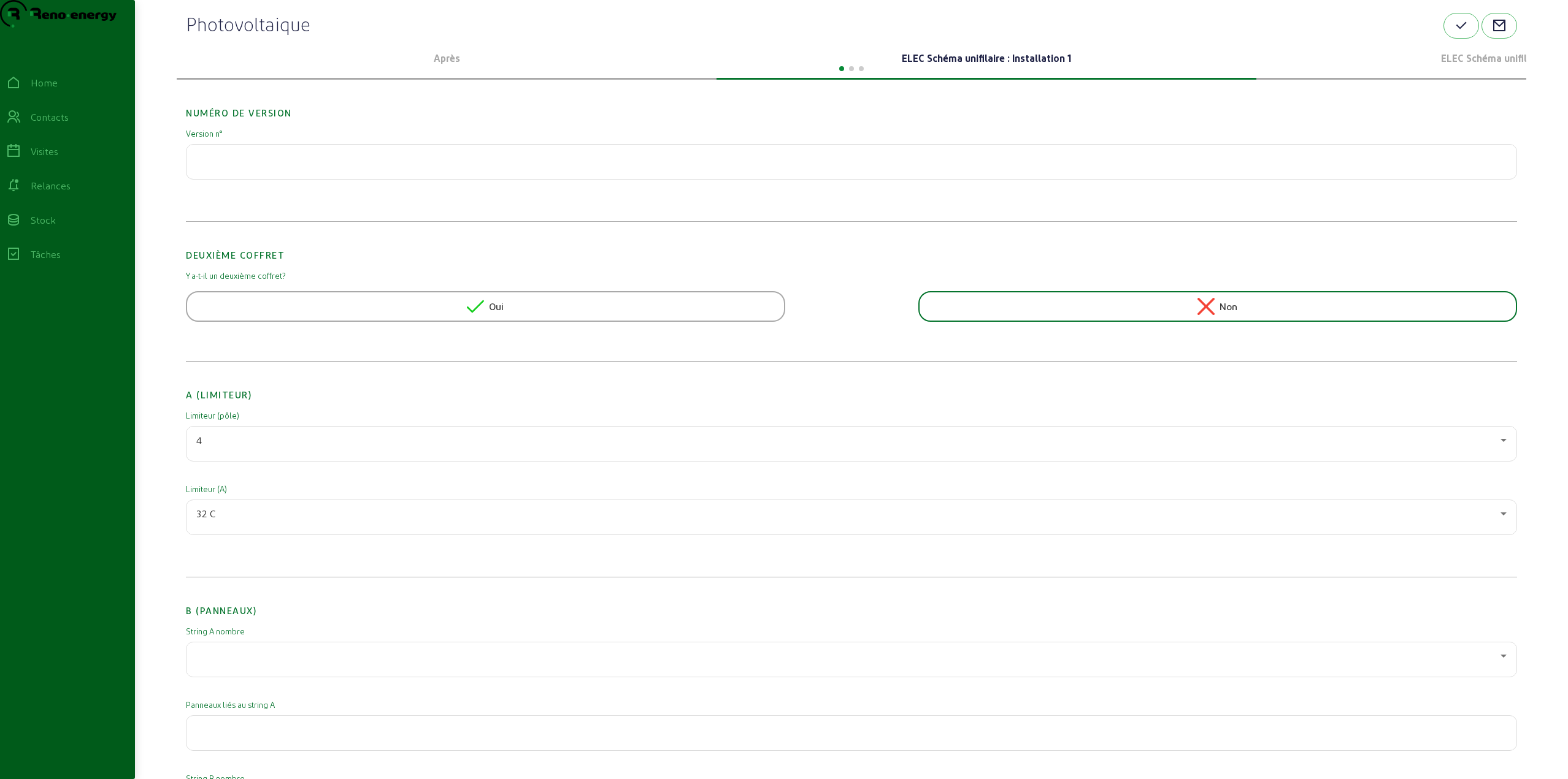
scroll to position [0, 0]
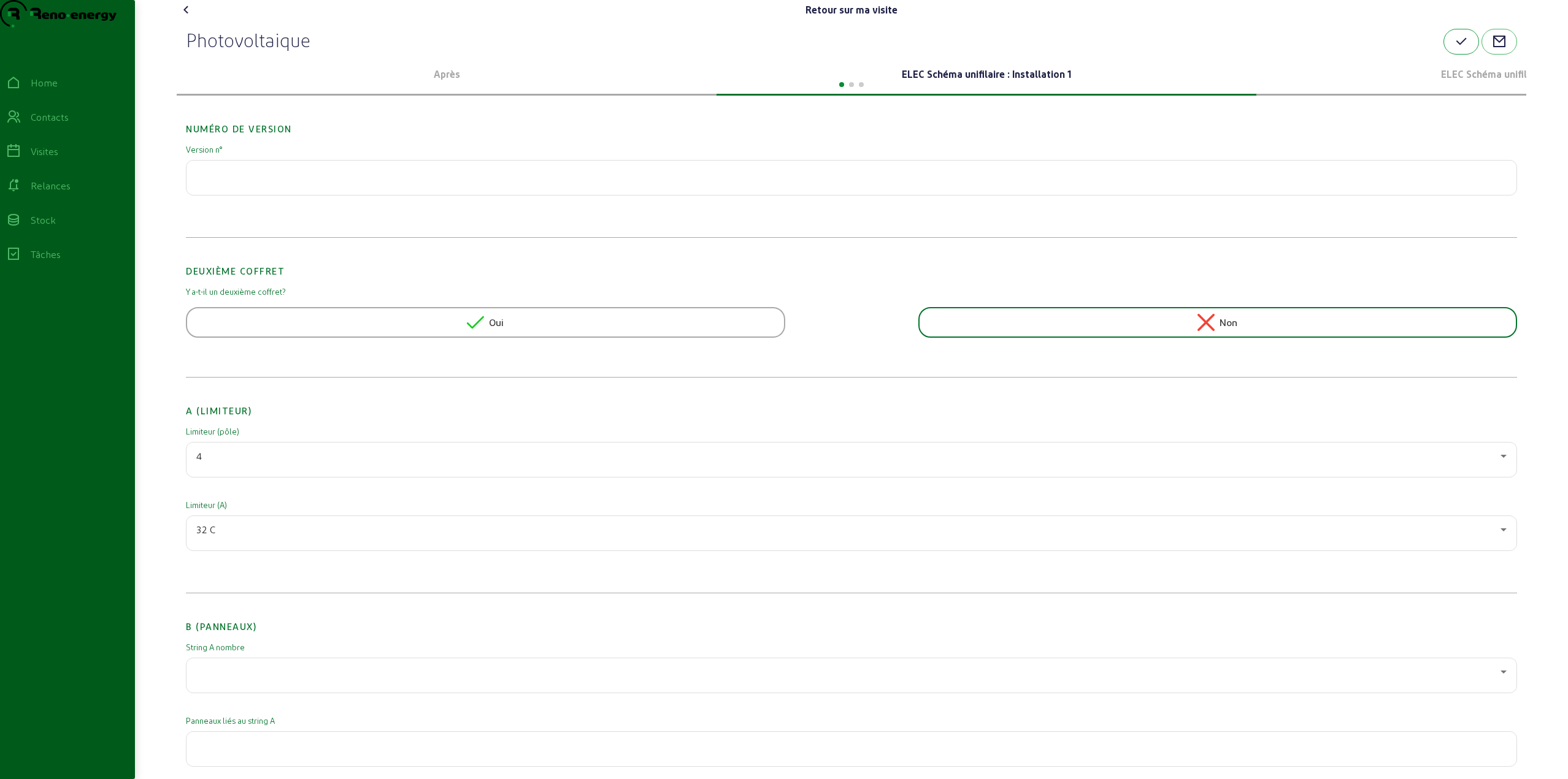
click at [1460, 49] on icon "button" at bounding box center [1460, 41] width 15 height 15
click at [54, 90] on div "Home" at bounding box center [44, 82] width 27 height 15
